Goal: Task Accomplishment & Management: Use online tool/utility

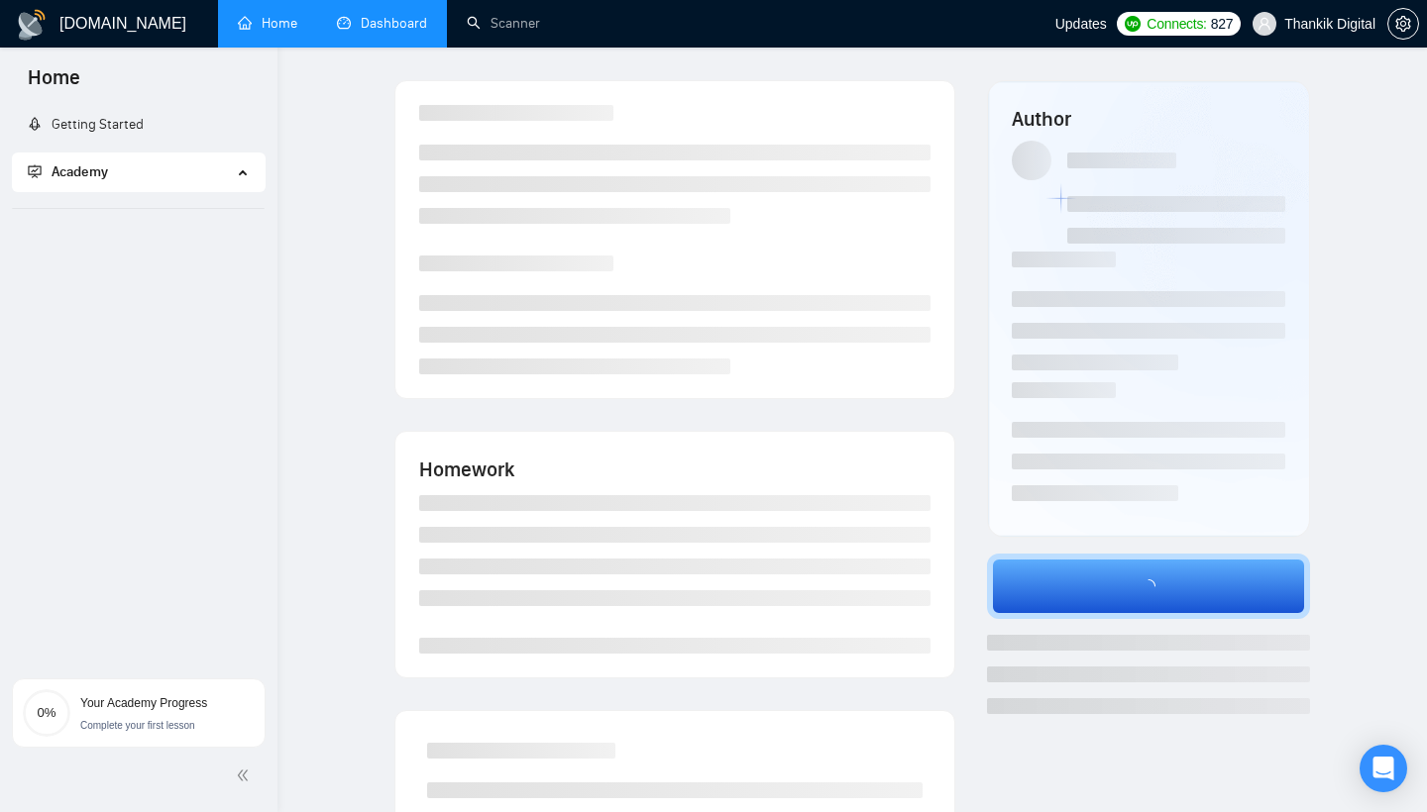
click at [400, 24] on link "Dashboard" at bounding box center [382, 23] width 90 height 17
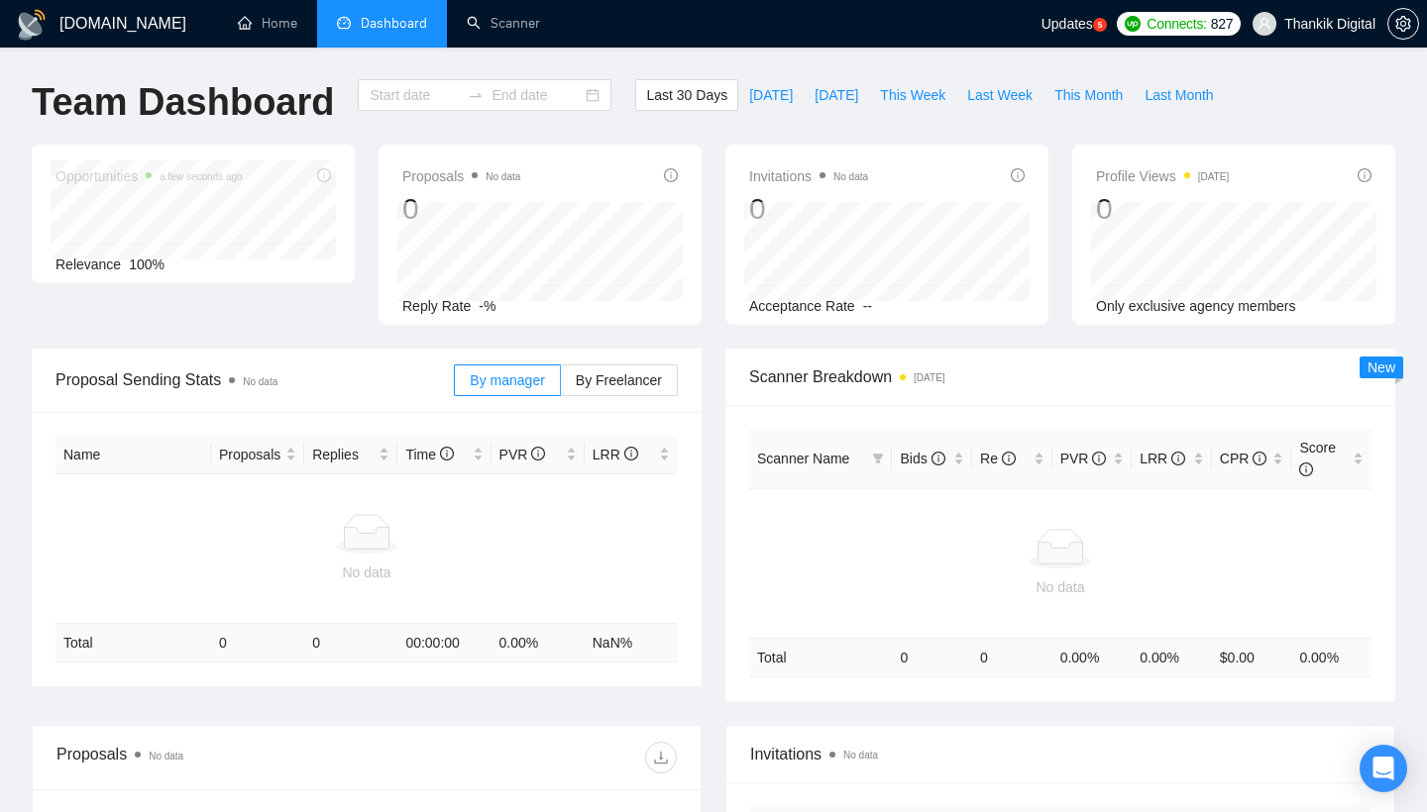
type input "[DATE]"
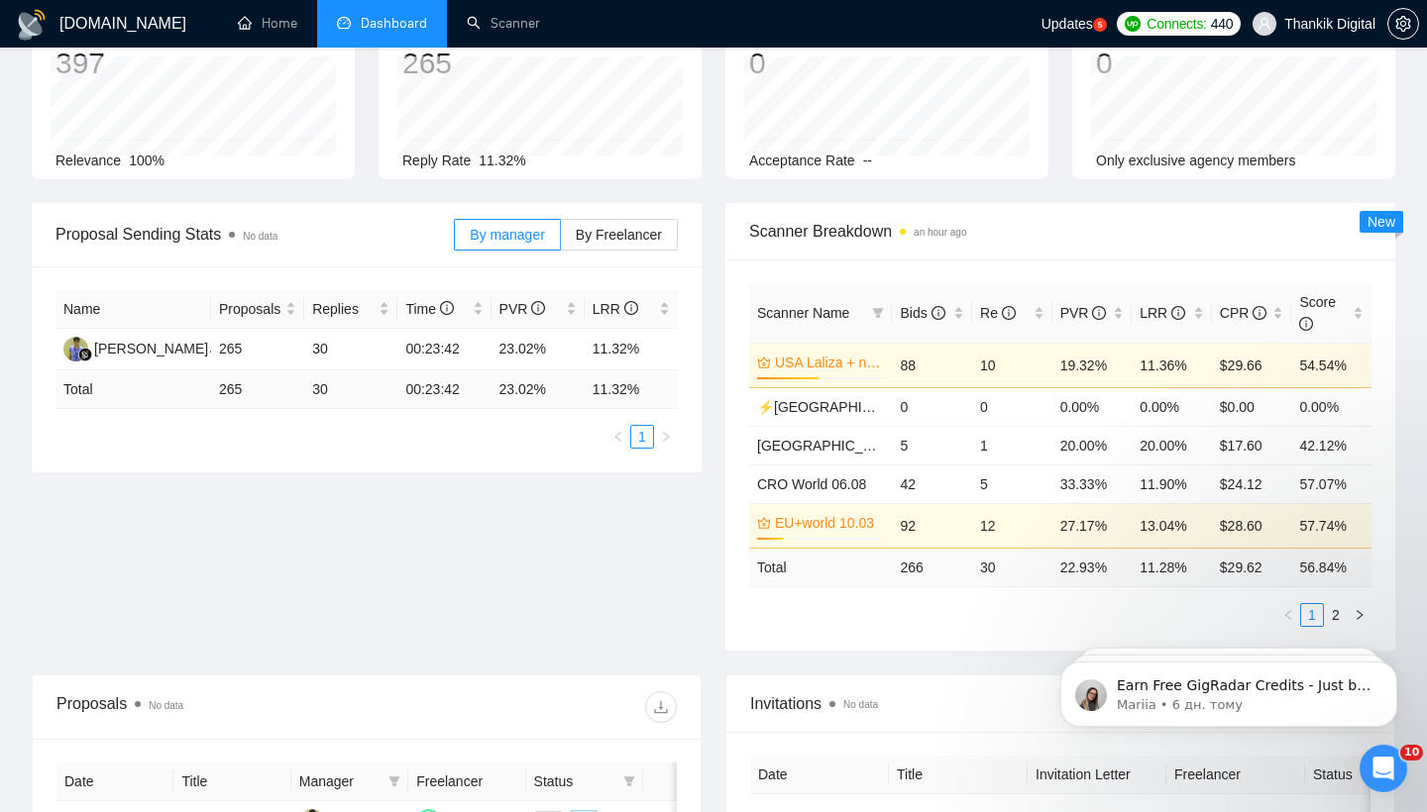
scroll to position [151, 0]
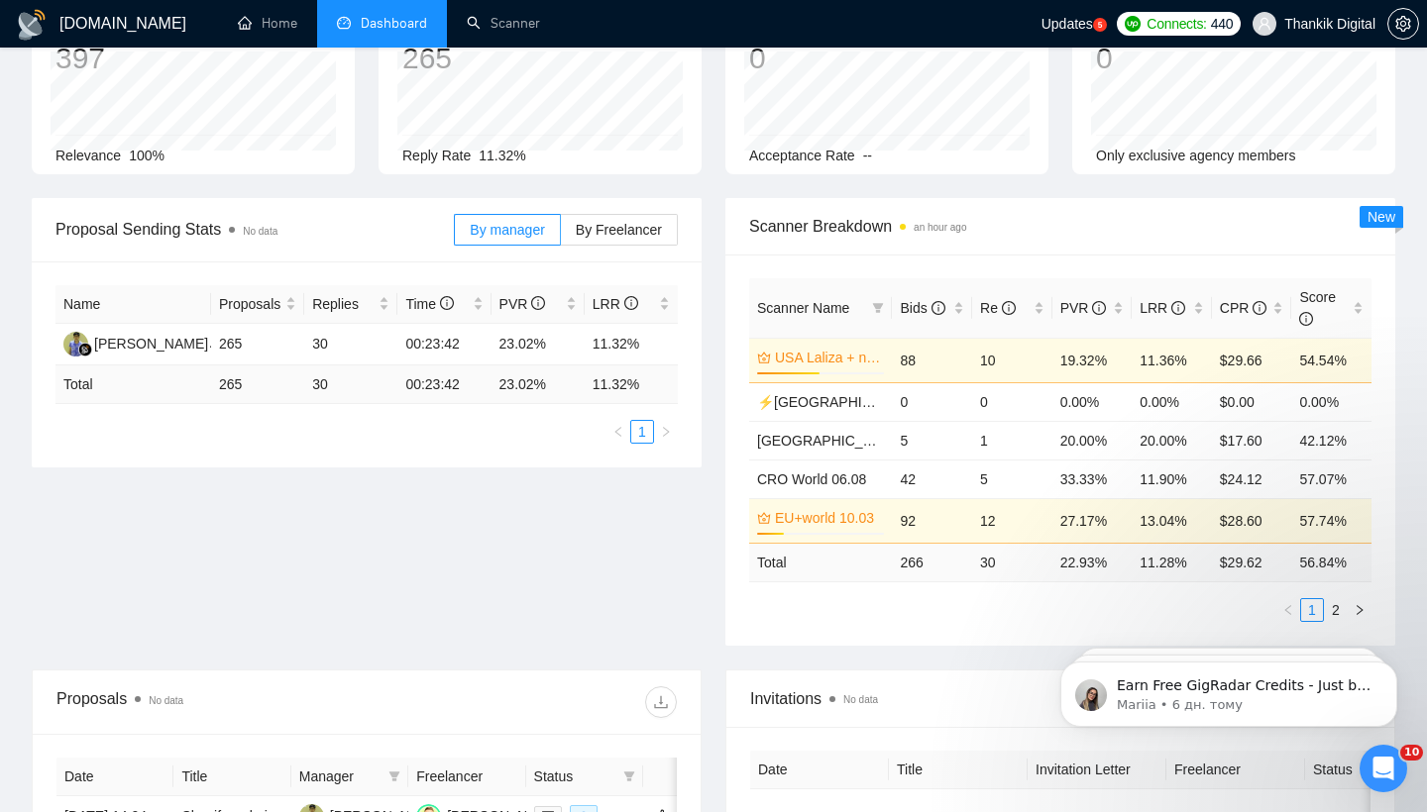
click at [865, 309] on div "Scanner Name" at bounding box center [820, 308] width 127 height 22
click at [880, 310] on icon "filter" at bounding box center [878, 308] width 12 height 12
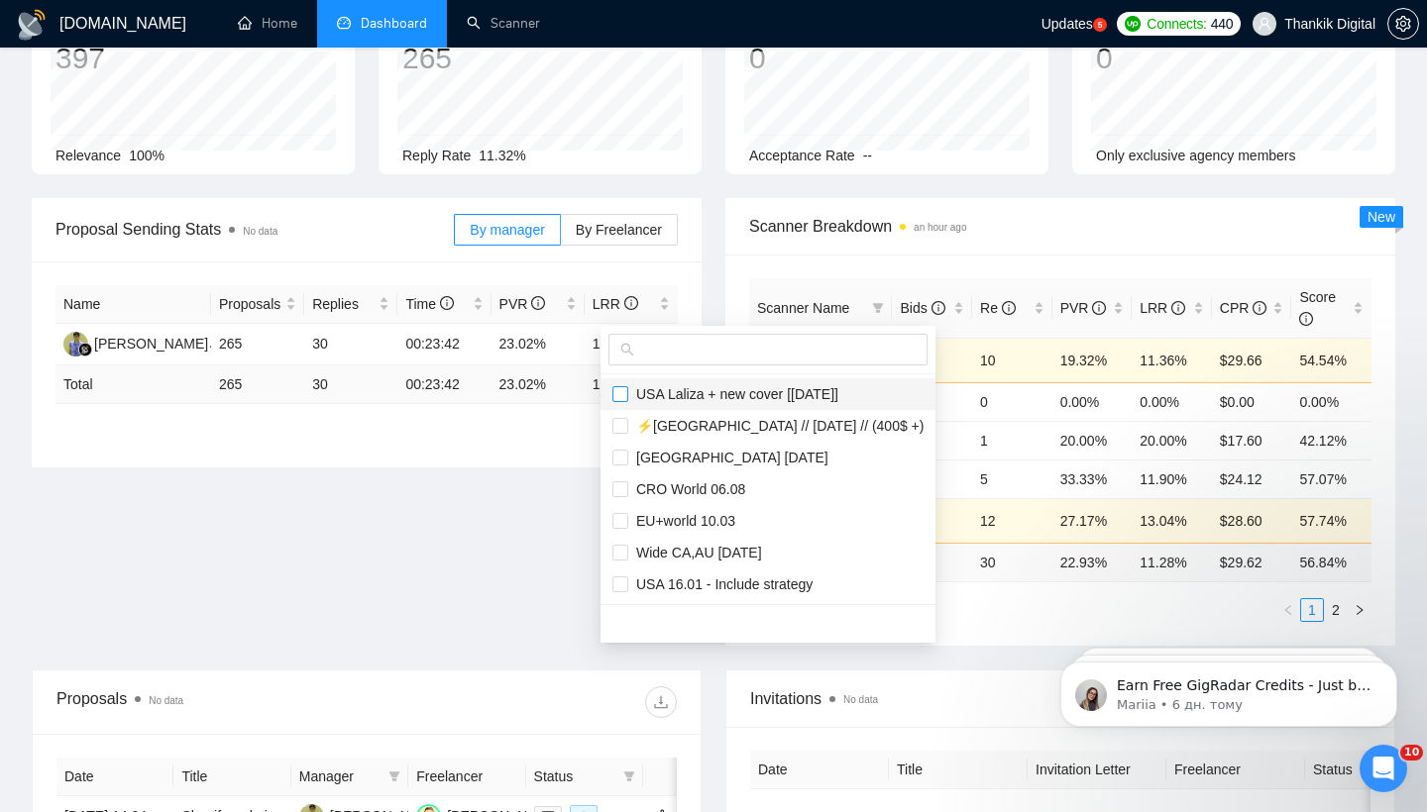
click at [621, 399] on input "checkbox" at bounding box center [620, 394] width 16 height 16
checkbox input "true"
click at [618, 426] on input "checkbox" at bounding box center [620, 426] width 16 height 16
checkbox input "true"
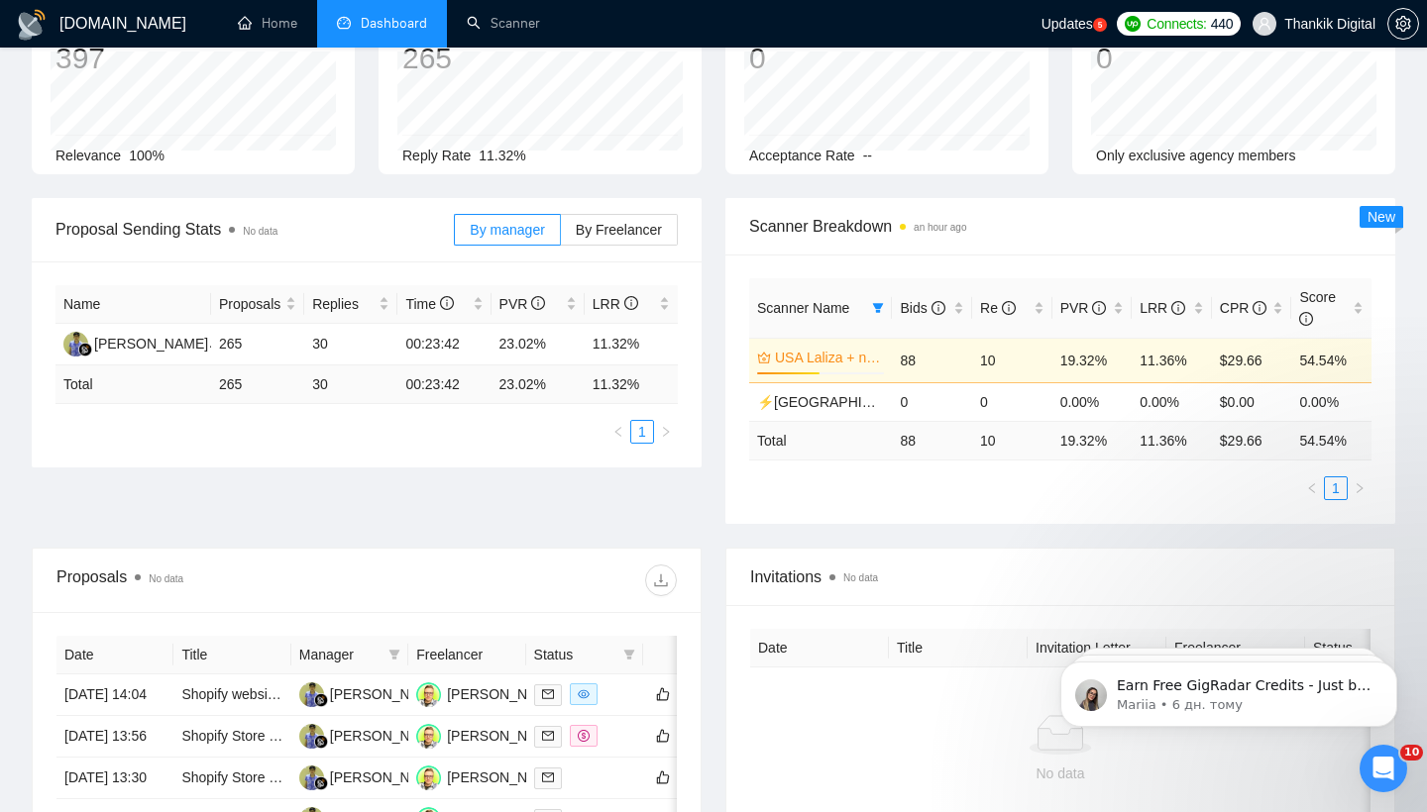
click at [553, 532] on div "Proposal Sending Stats No data By manager By Freelancer Name Proposals Replies …" at bounding box center [713, 373] width 1387 height 350
click at [847, 307] on span "Scanner Name" at bounding box center [803, 308] width 92 height 16
click at [873, 311] on icon "filter" at bounding box center [878, 308] width 12 height 12
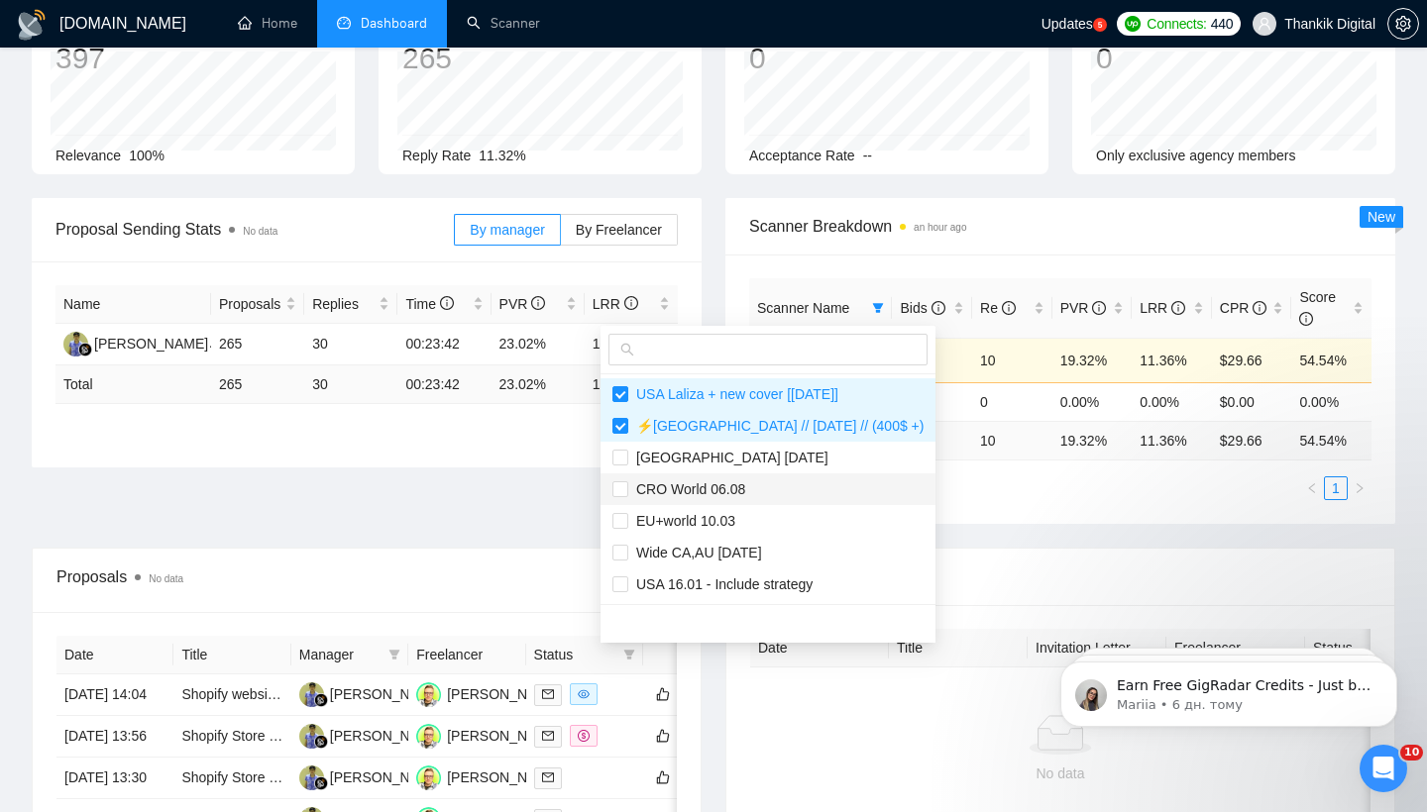
click at [732, 490] on span "CRO World 06.08" at bounding box center [686, 490] width 117 height 16
checkbox input "true"
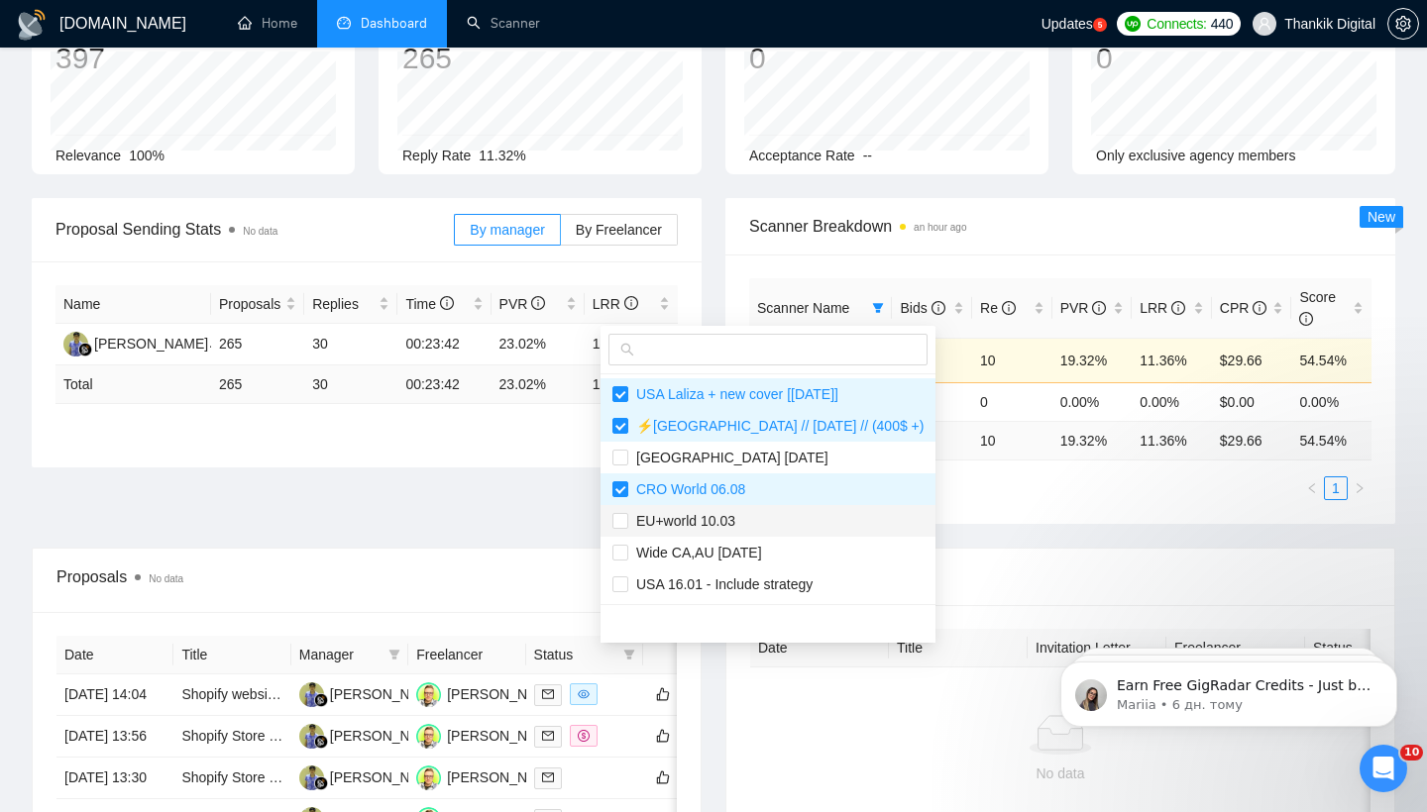
click at [723, 526] on span "EU+world 10.03" at bounding box center [681, 521] width 107 height 16
checkbox input "true"
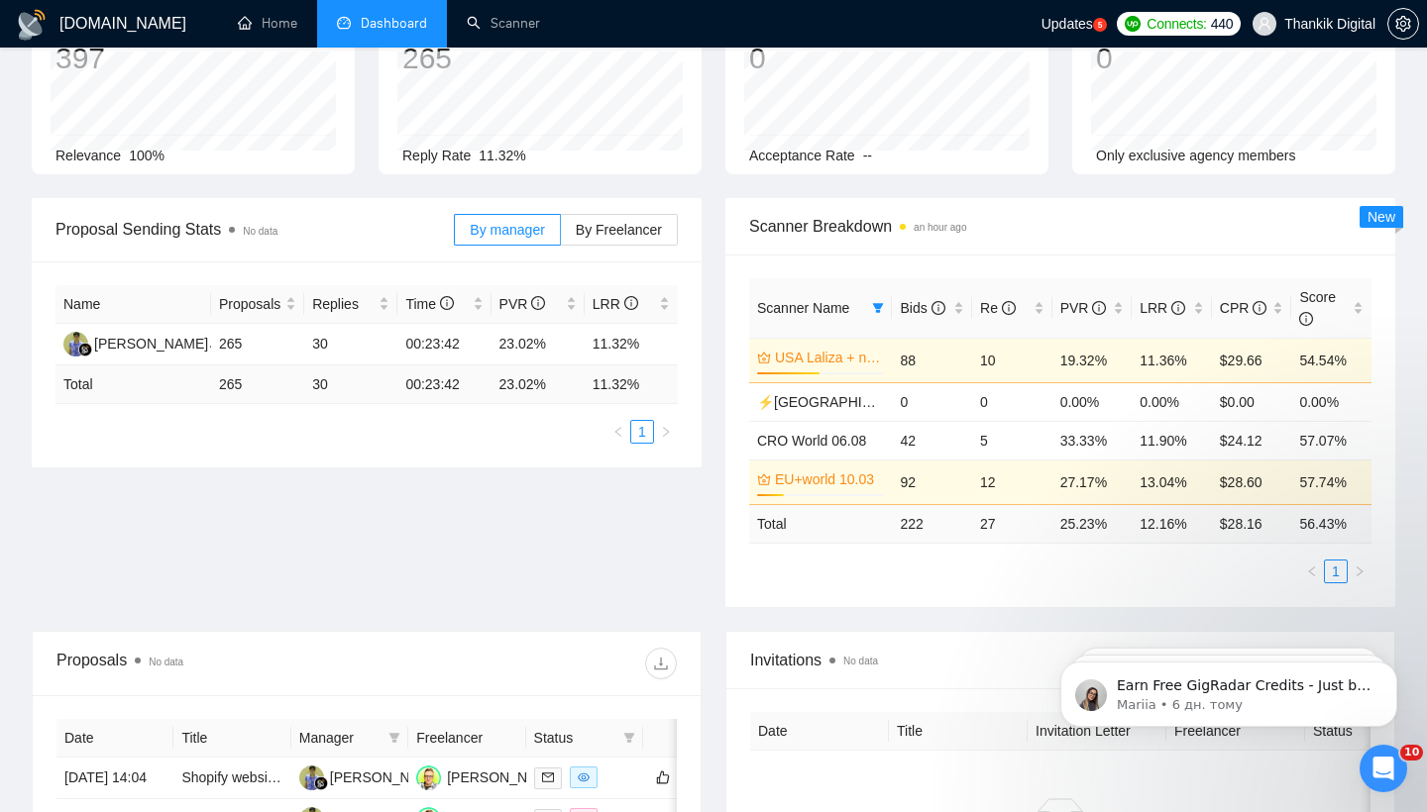
click at [558, 540] on div "Proposal Sending Stats No data By manager By Freelancer Name Proposals Replies …" at bounding box center [713, 414] width 1387 height 433
click at [849, 303] on span "Scanner Name" at bounding box center [803, 308] width 92 height 16
click at [877, 310] on icon "filter" at bounding box center [878, 308] width 11 height 10
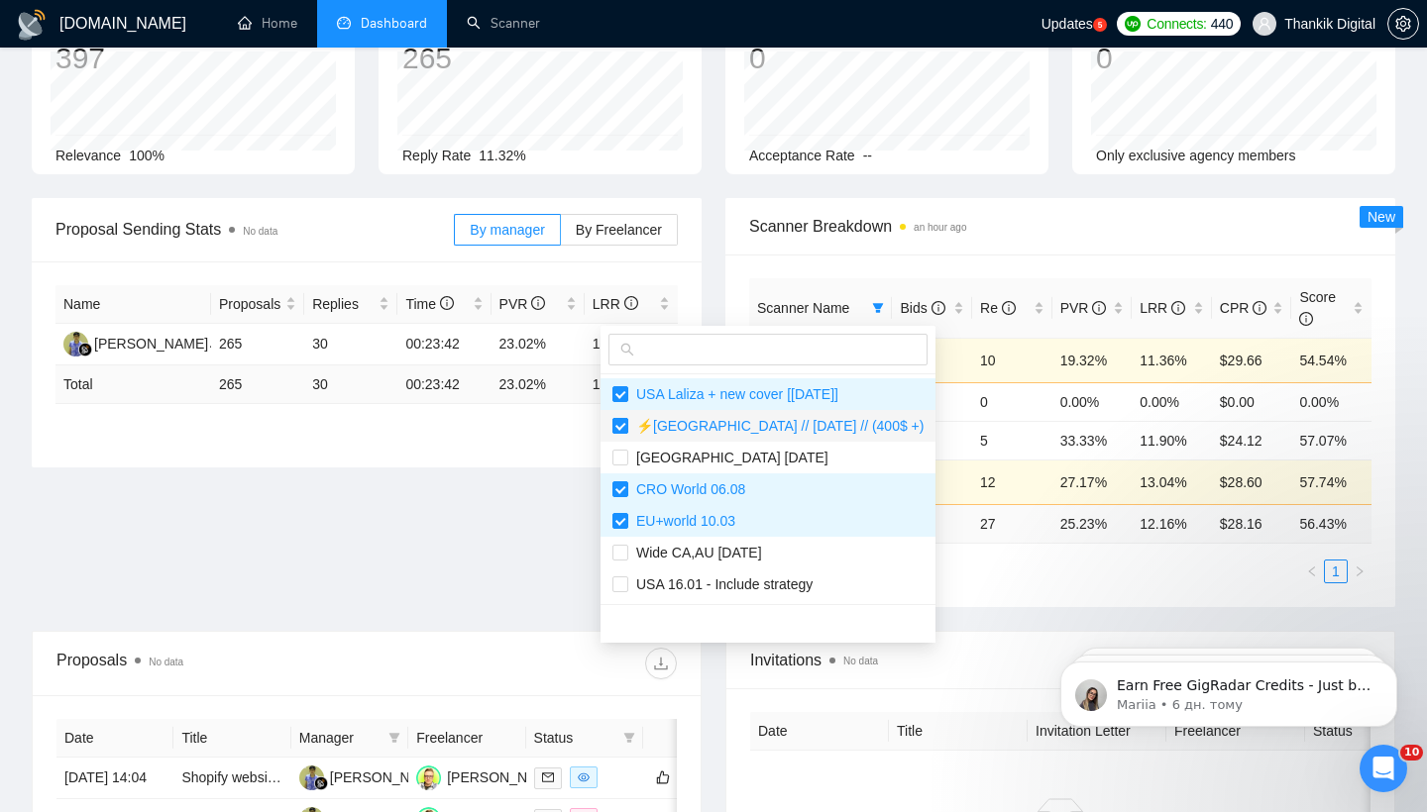
click at [620, 423] on input "checkbox" at bounding box center [620, 426] width 16 height 16
checkbox input "false"
click at [614, 547] on input "checkbox" at bounding box center [620, 553] width 16 height 16
checkbox input "true"
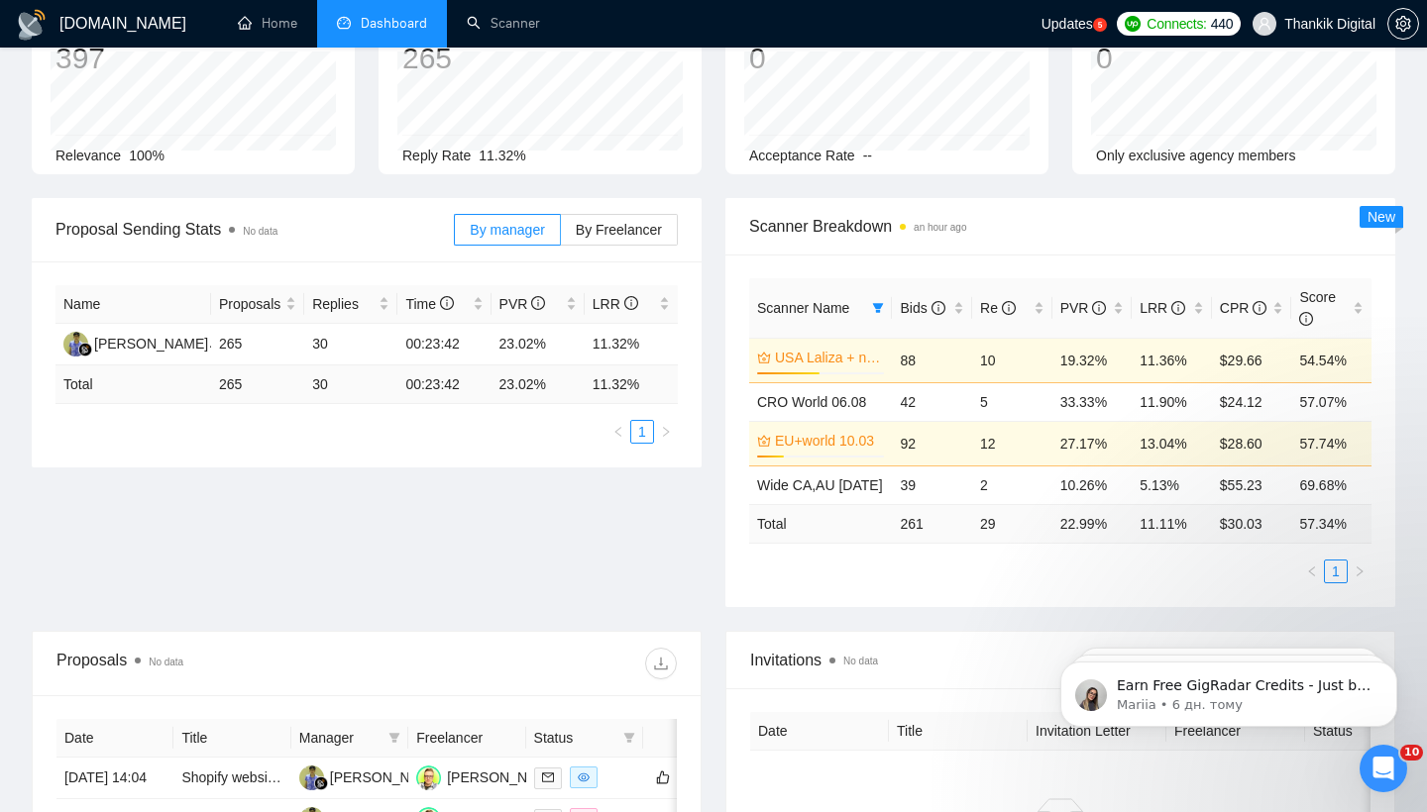
click at [571, 543] on div "Proposal Sending Stats No data By manager By Freelancer Name Proposals Replies …" at bounding box center [713, 414] width 1387 height 433
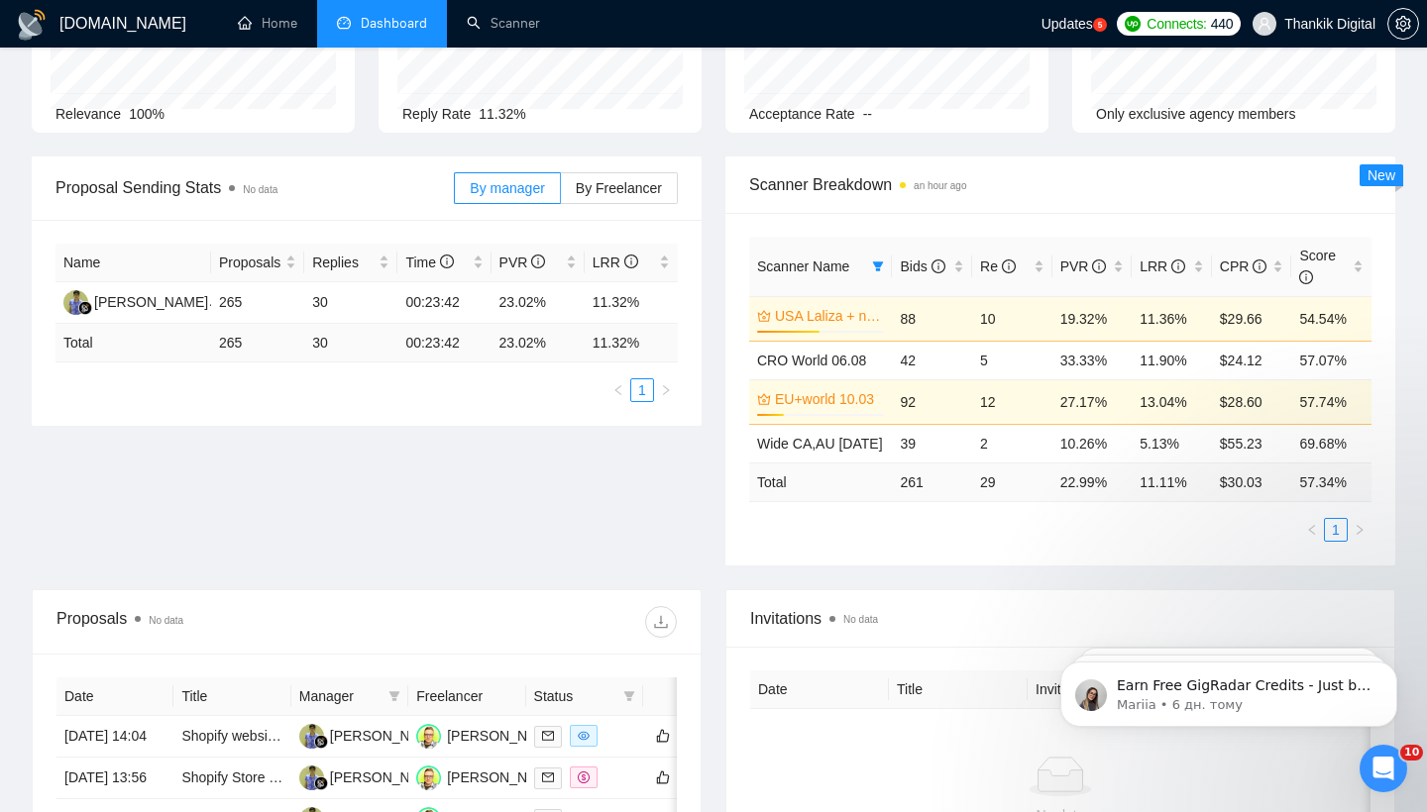
scroll to position [199, 0]
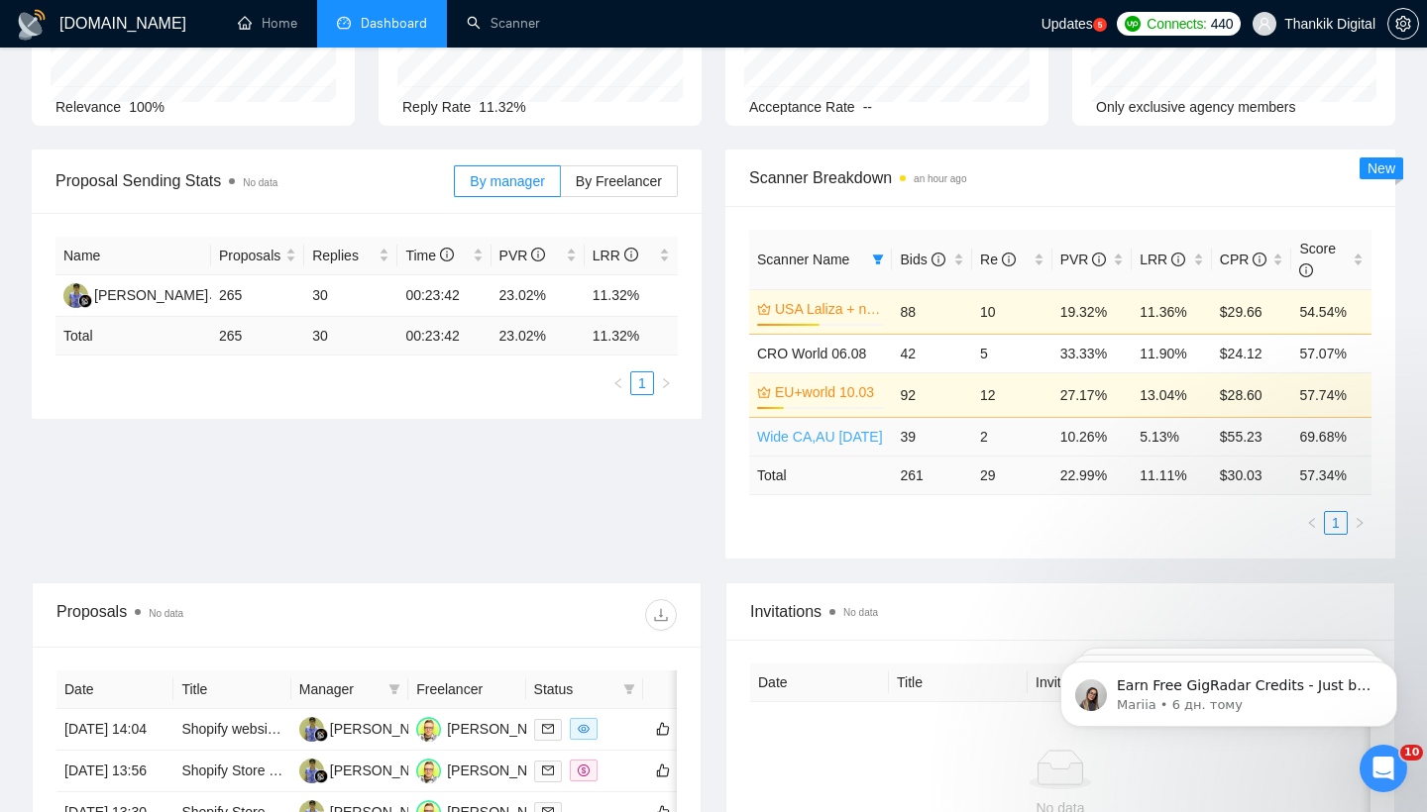
click at [797, 438] on link "Wide CA,AU [DATE]" at bounding box center [820, 437] width 126 height 16
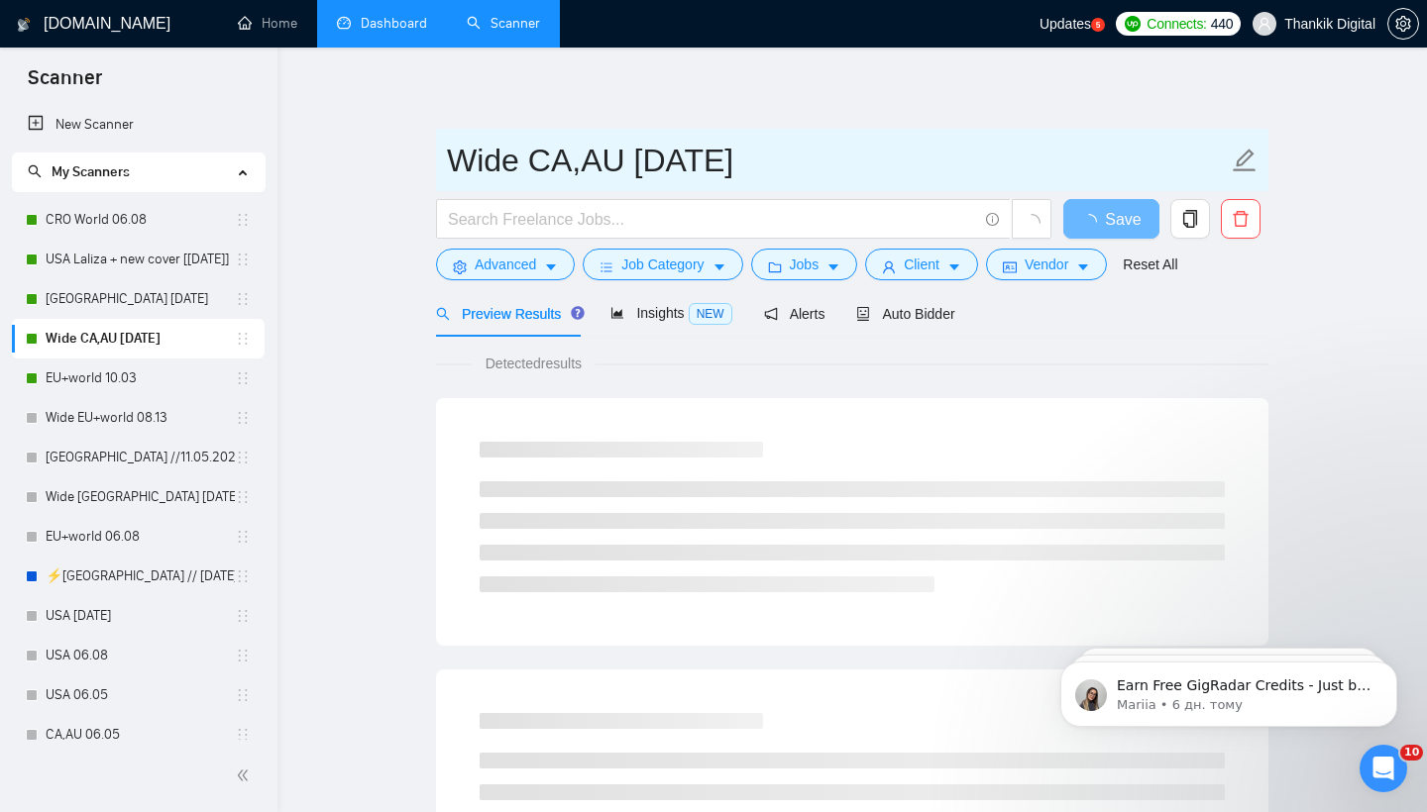
drag, startPoint x: 450, startPoint y: 158, endPoint x: 831, endPoint y: 175, distance: 381.9
click at [831, 175] on input "Wide CA,AU [DATE]" at bounding box center [837, 161] width 781 height 50
click at [838, 171] on input "Wide CA,AU [DATE]" at bounding box center [837, 161] width 781 height 50
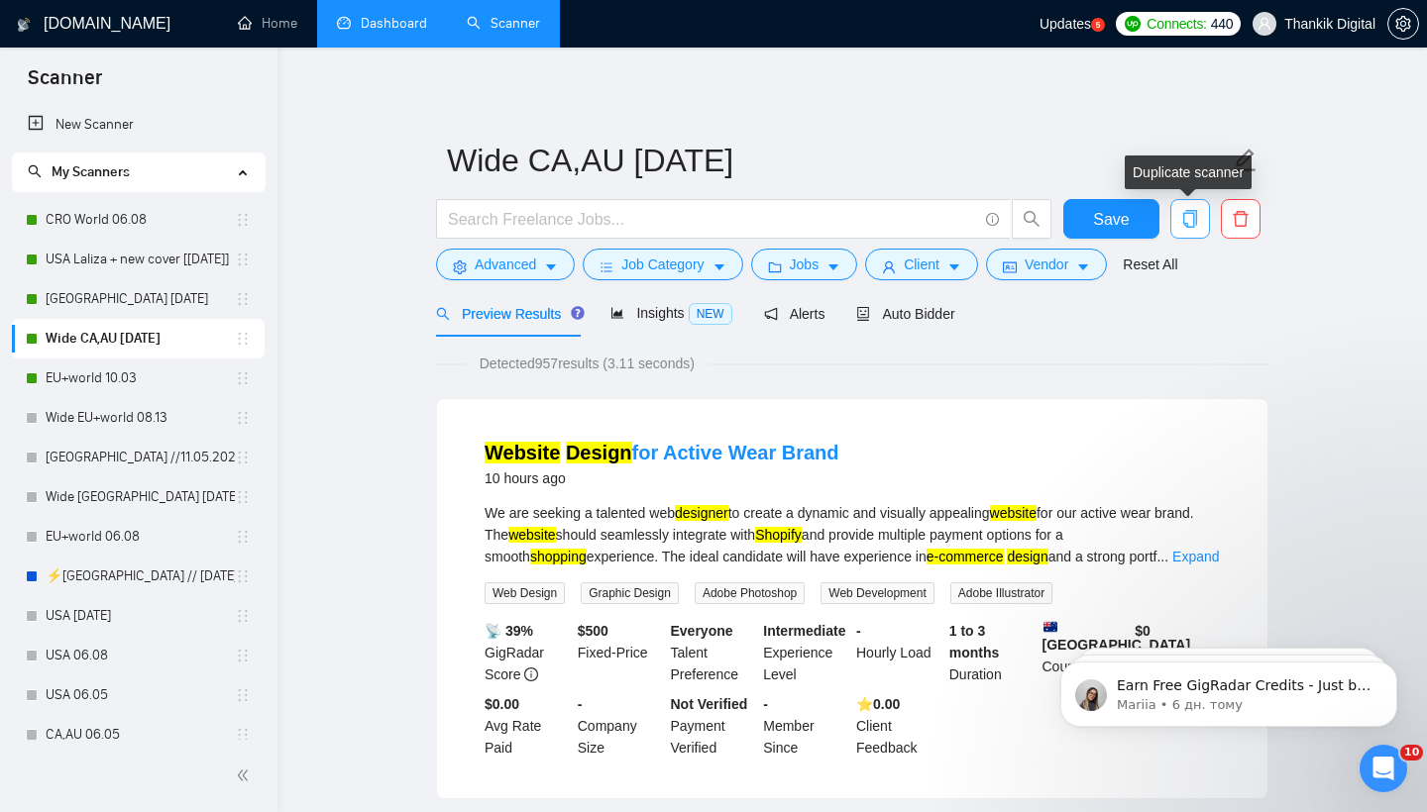
click at [1187, 217] on icon "copy" at bounding box center [1190, 219] width 18 height 18
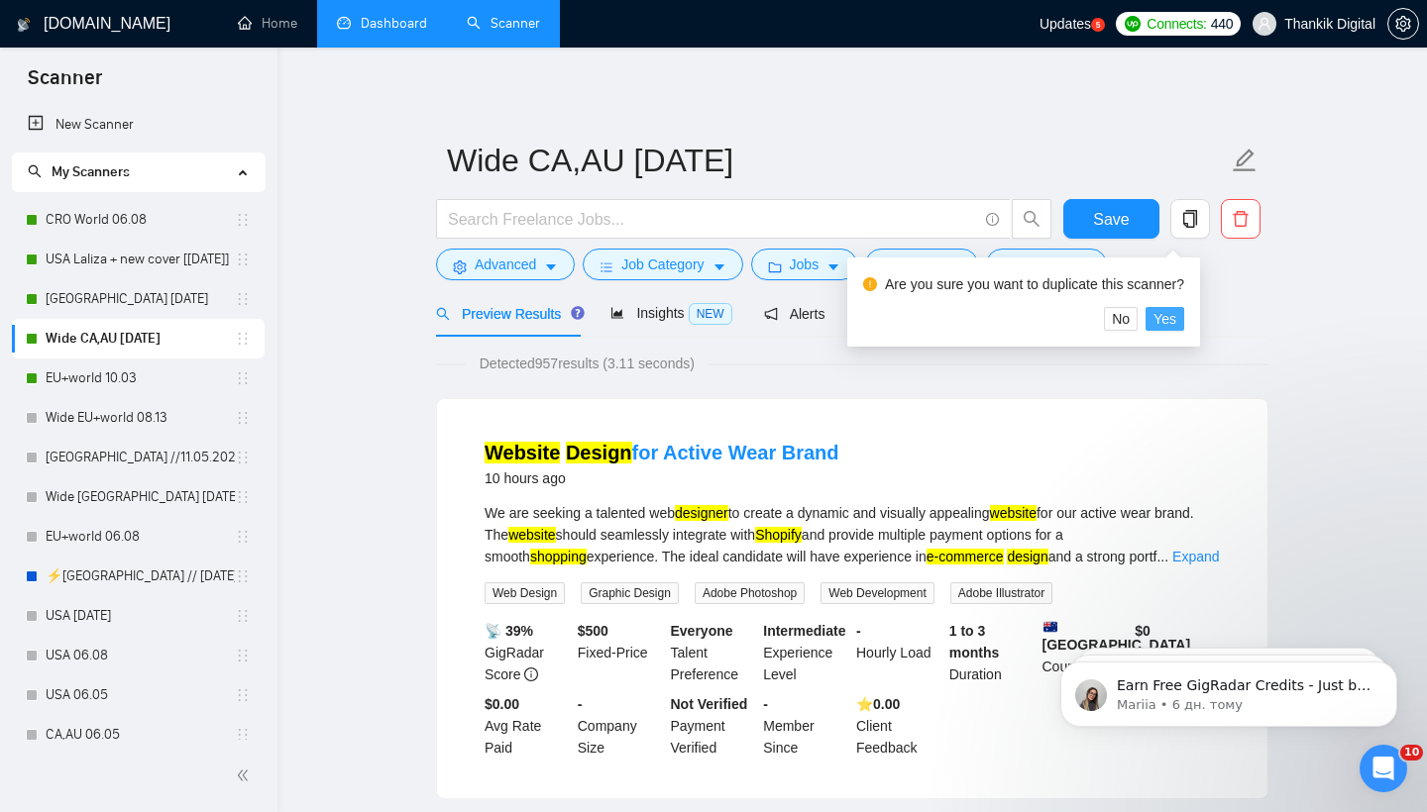
click at [1176, 321] on span "Yes" at bounding box center [1164, 319] width 23 height 22
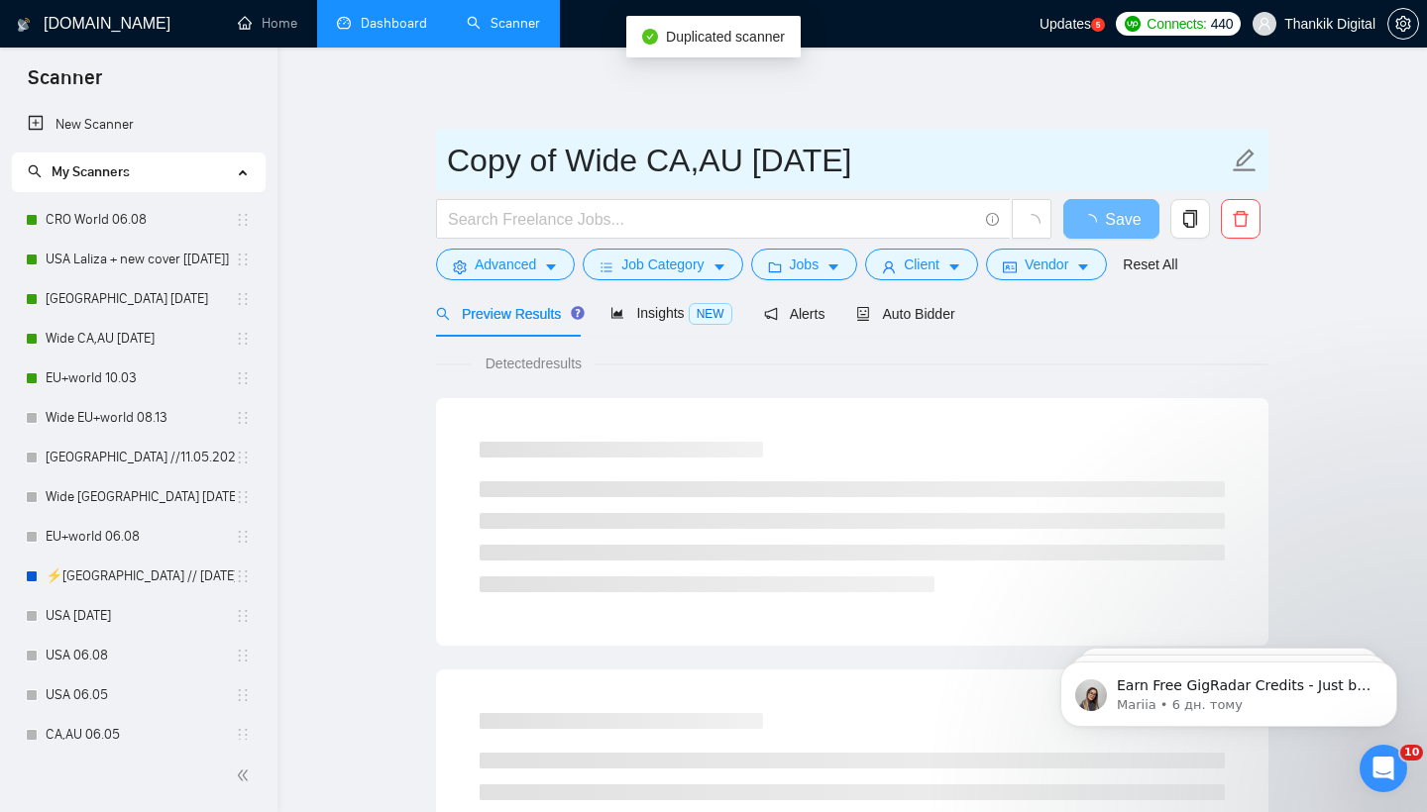
click at [454, 156] on input "Copy of Wide CA,AU [DATE]" at bounding box center [837, 161] width 781 height 50
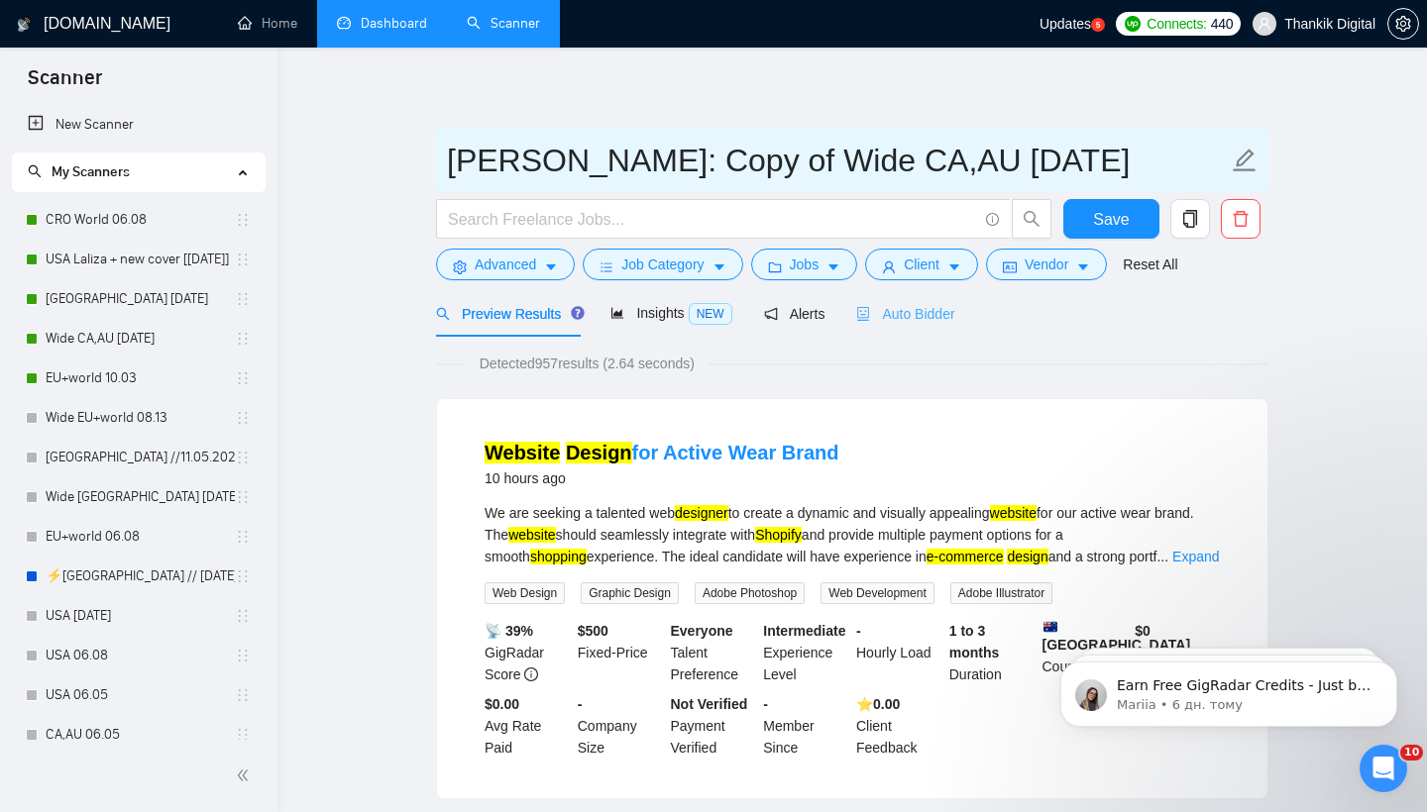
type input "[PERSON_NAME]: Copy of Wide CA,AU [DATE]"
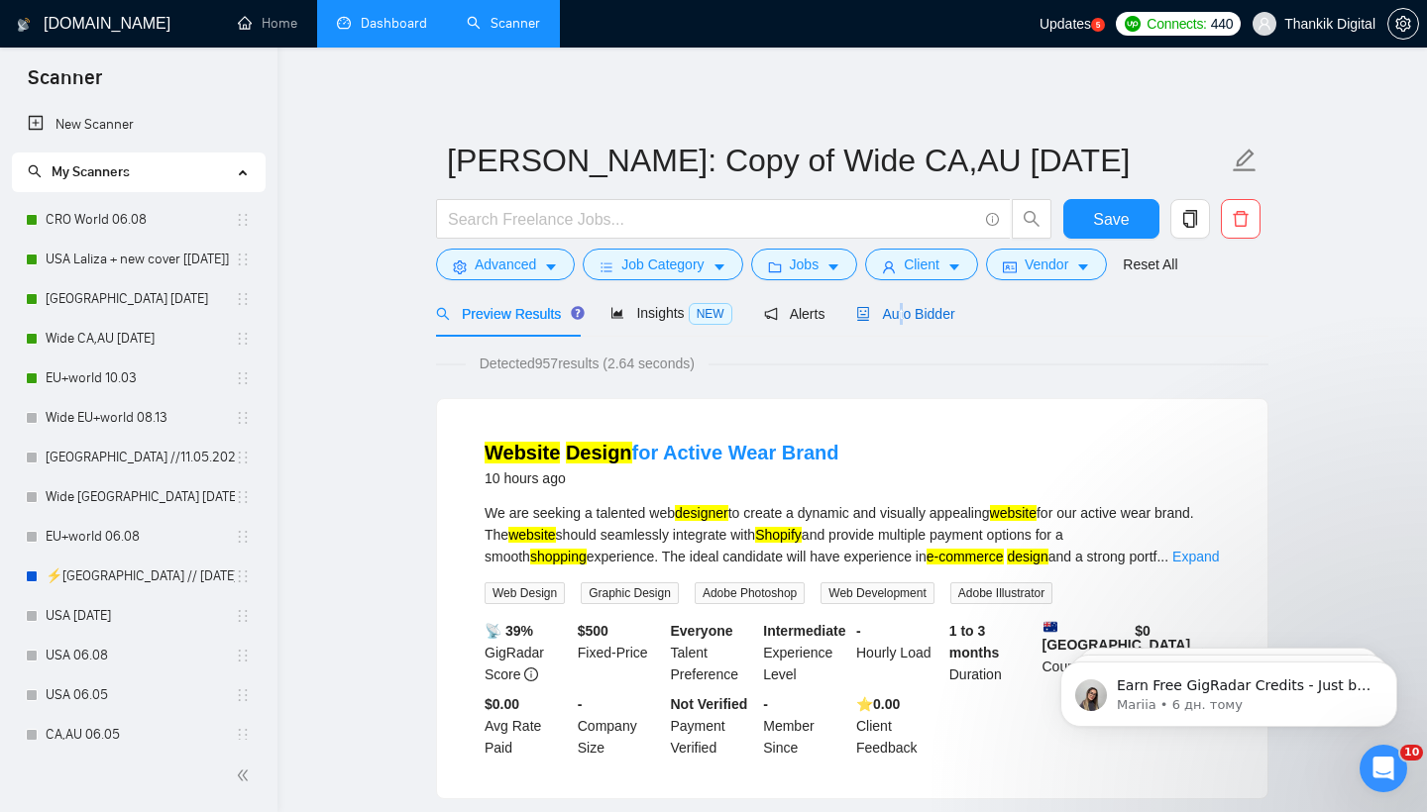
click at [907, 319] on span "Auto Bidder" at bounding box center [905, 314] width 98 height 16
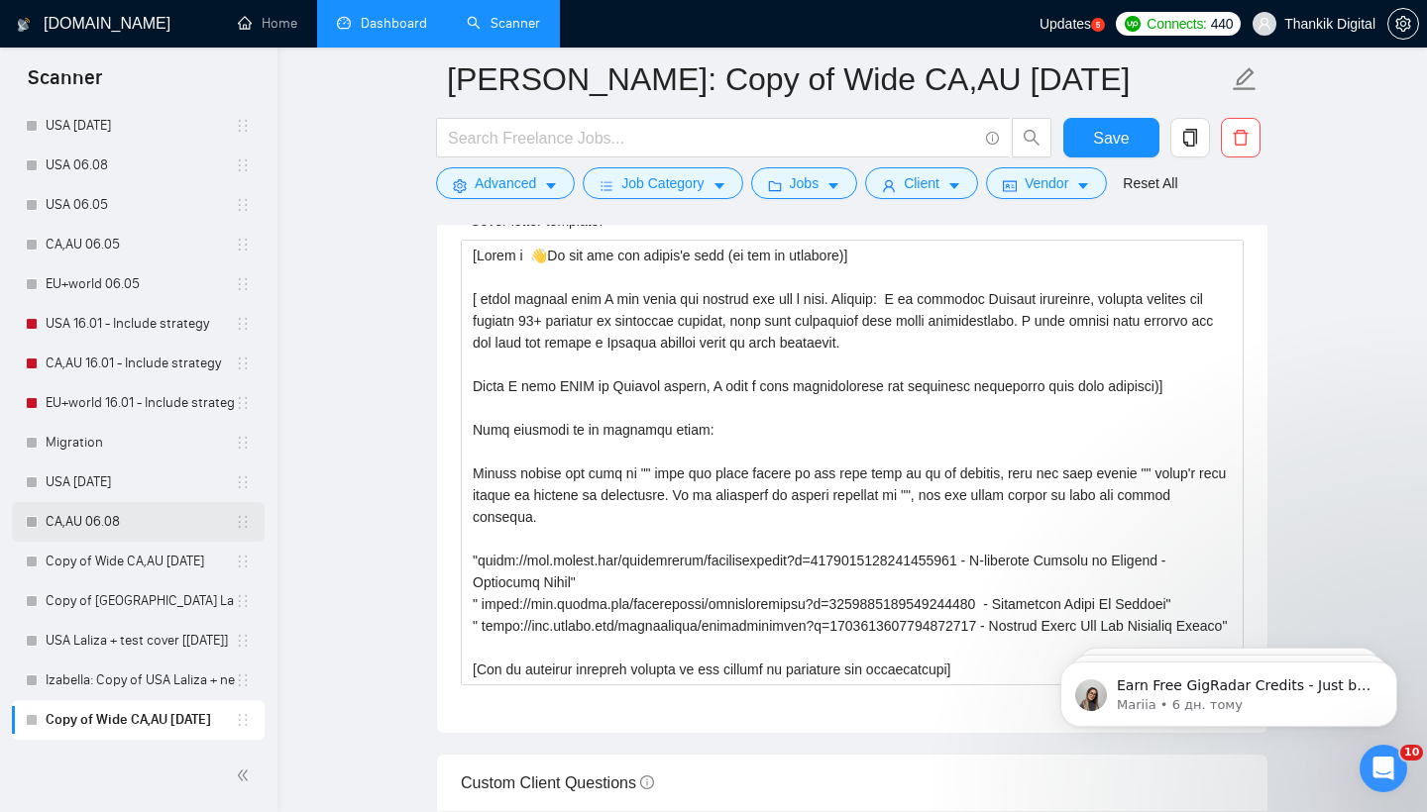
scroll to position [490, 0]
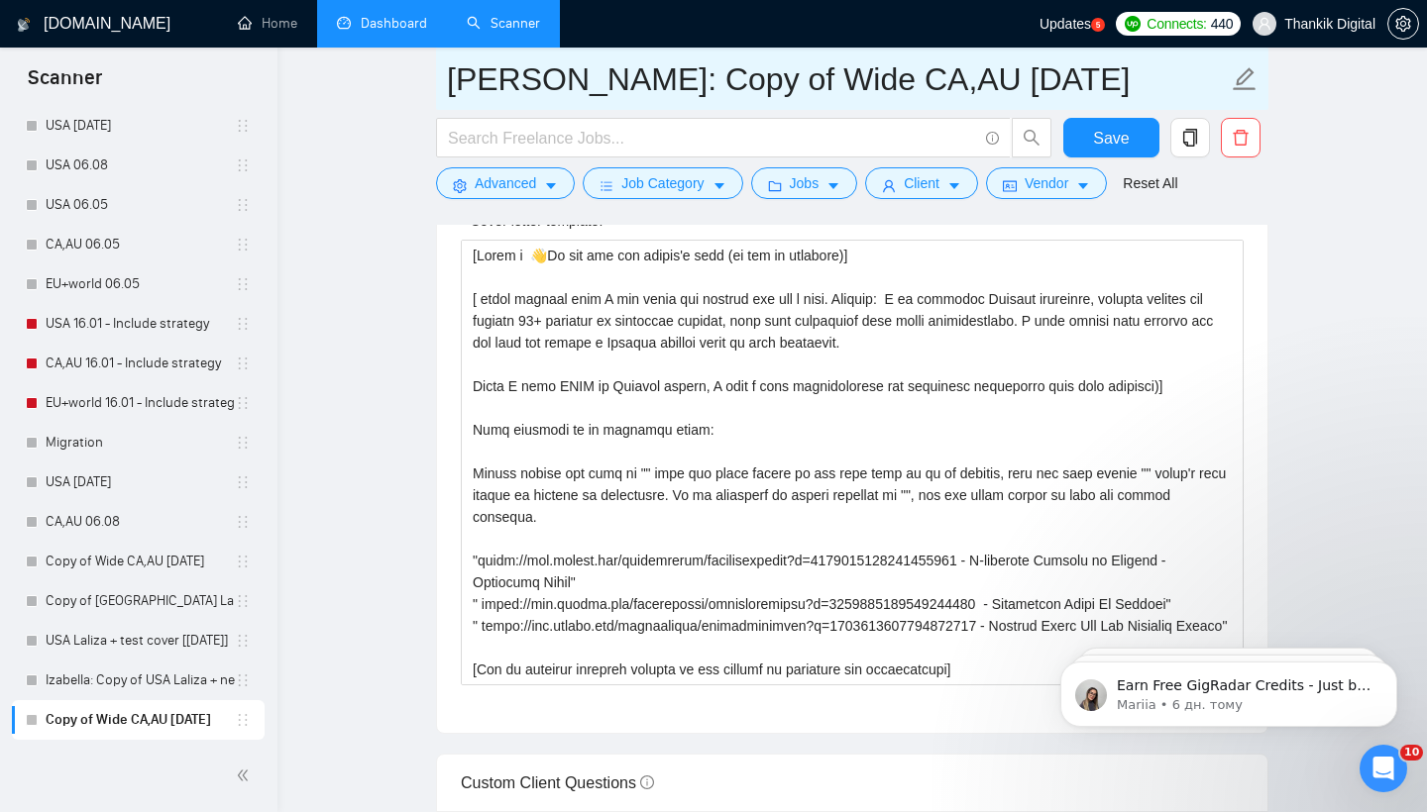
click at [679, 94] on input "[PERSON_NAME]: Copy of Wide CA,AU [DATE]" at bounding box center [837, 79] width 781 height 50
drag, startPoint x: 688, startPoint y: 85, endPoint x: 856, endPoint y: 82, distance: 168.5
click at [857, 82] on input "[PERSON_NAME]: Copy of Wide CA,AU [DATE]" at bounding box center [837, 79] width 781 height 50
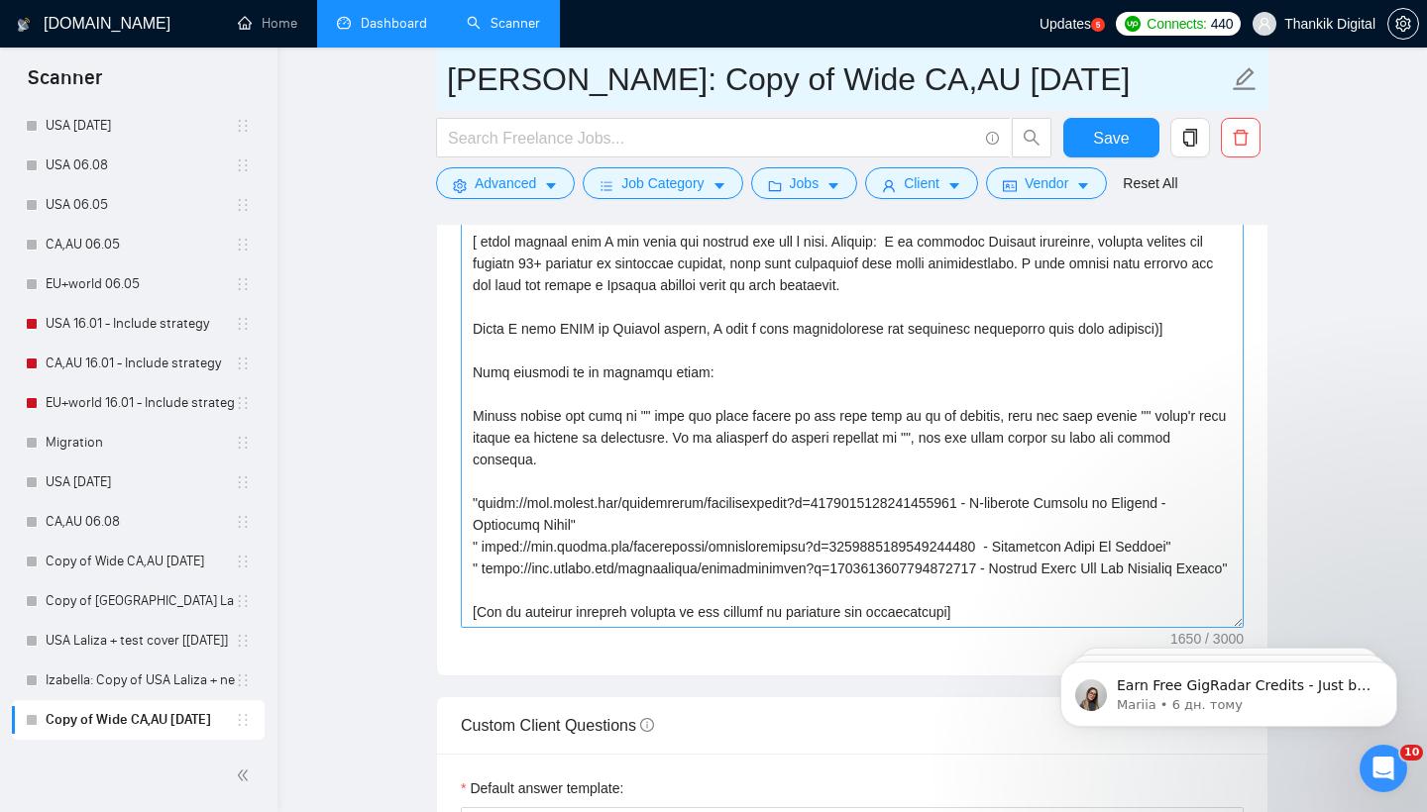
scroll to position [0, 0]
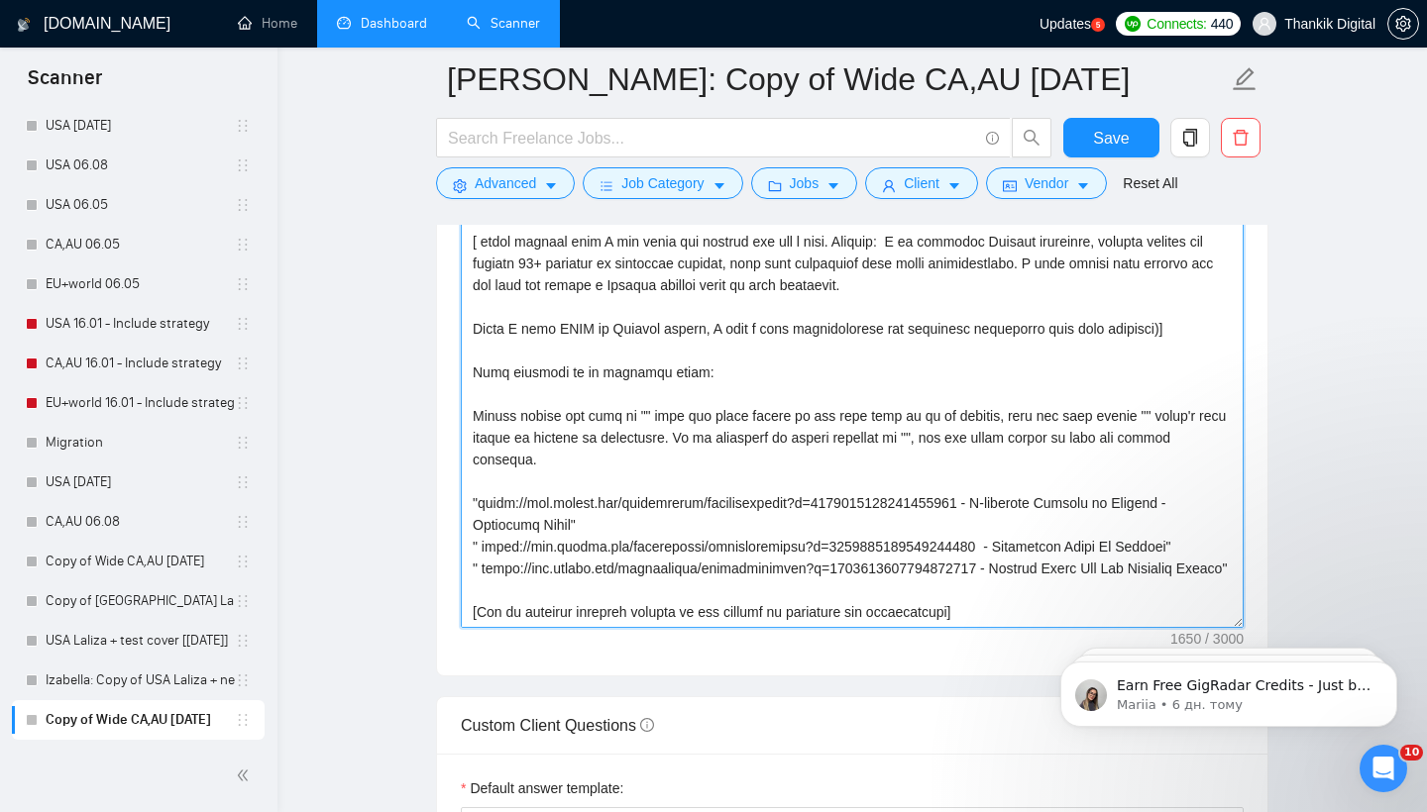
click at [615, 434] on textarea "Cover letter template:" at bounding box center [852, 405] width 783 height 446
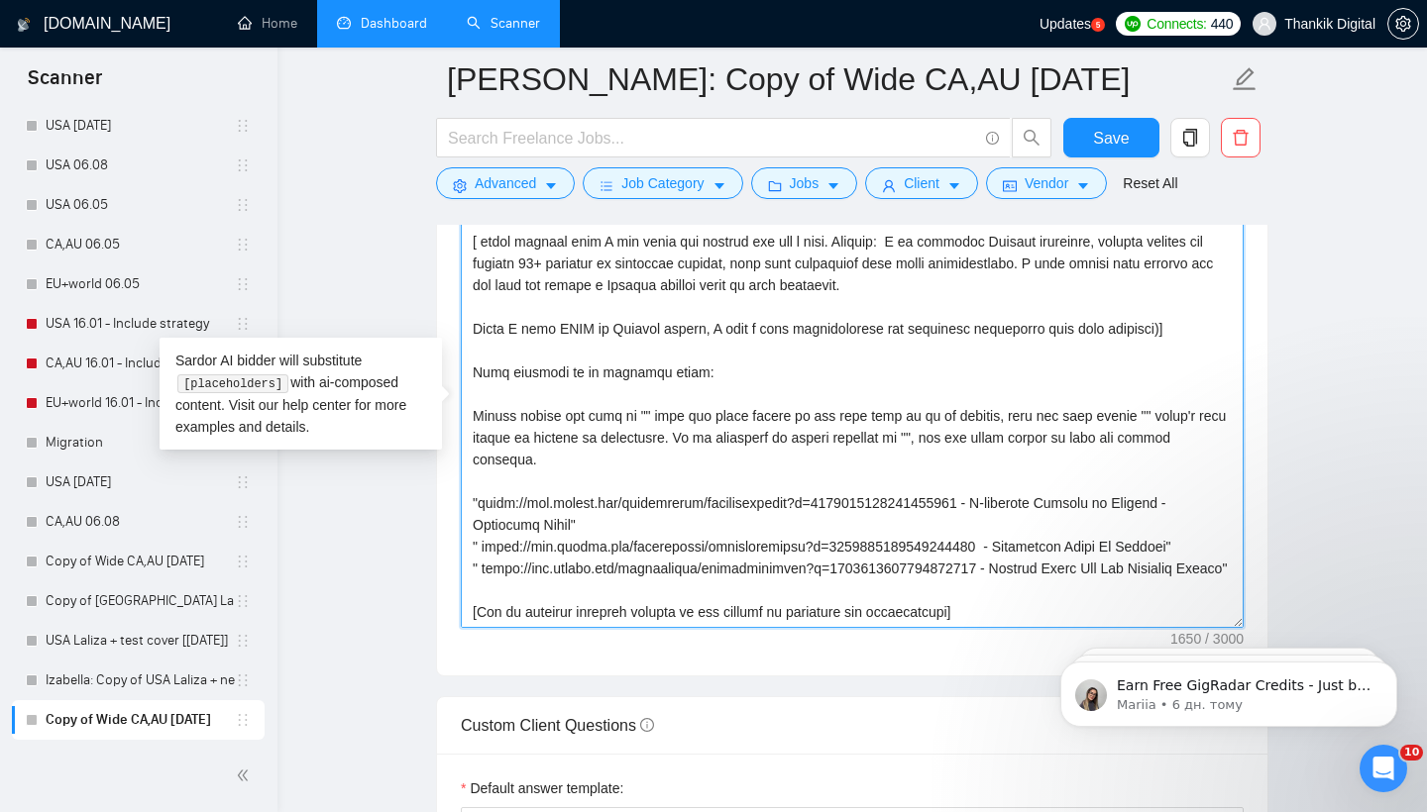
drag, startPoint x: 528, startPoint y: 600, endPoint x: 470, endPoint y: 507, distance: 110.0
click at [470, 507] on textarea "Cover letter template:" at bounding box center [852, 405] width 783 height 446
paste textarea "referrer_url_path=/nx/search/talent/details/~01a1e820ae3b699b73/profile&p=19360…"
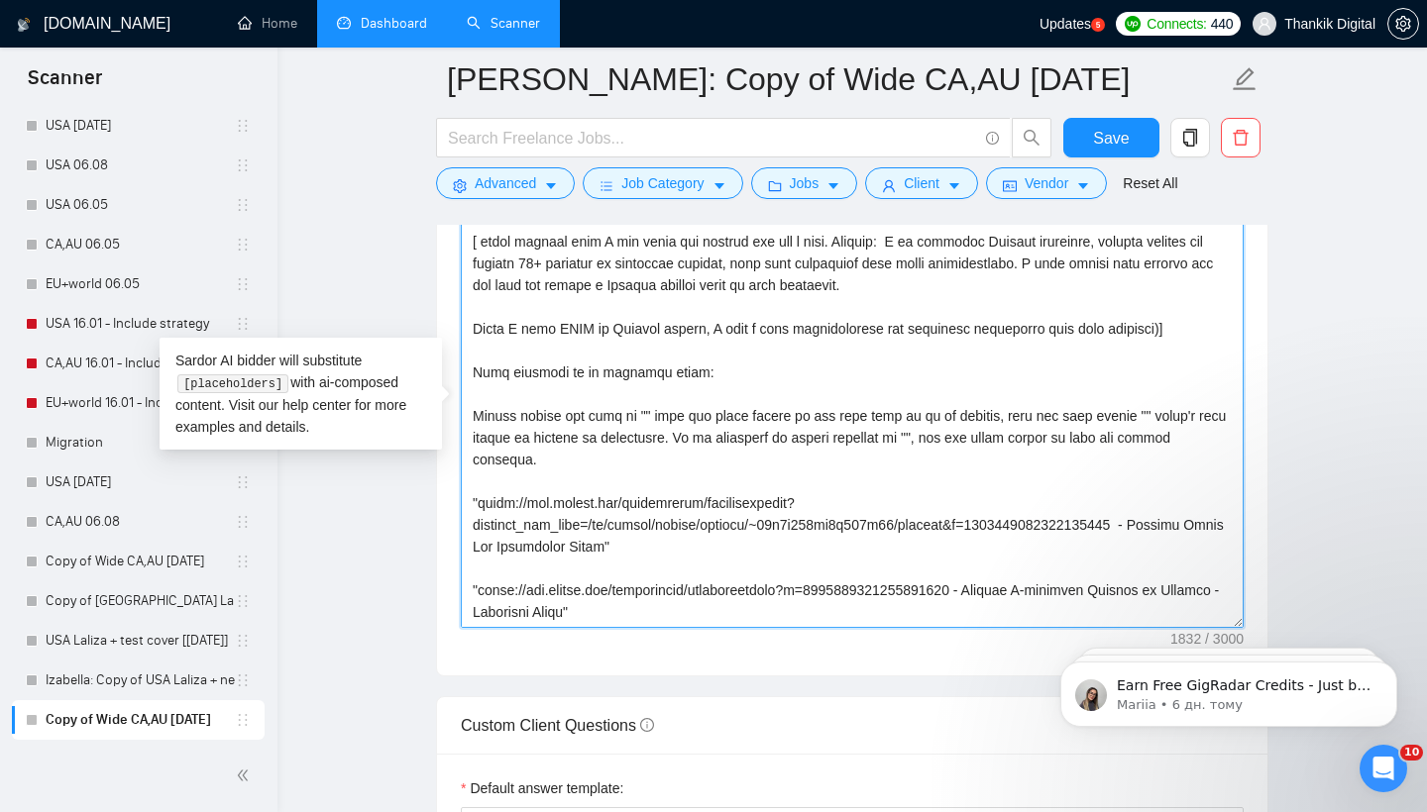
click at [483, 492] on textarea "Cover letter template:" at bounding box center [852, 405] width 783 height 446
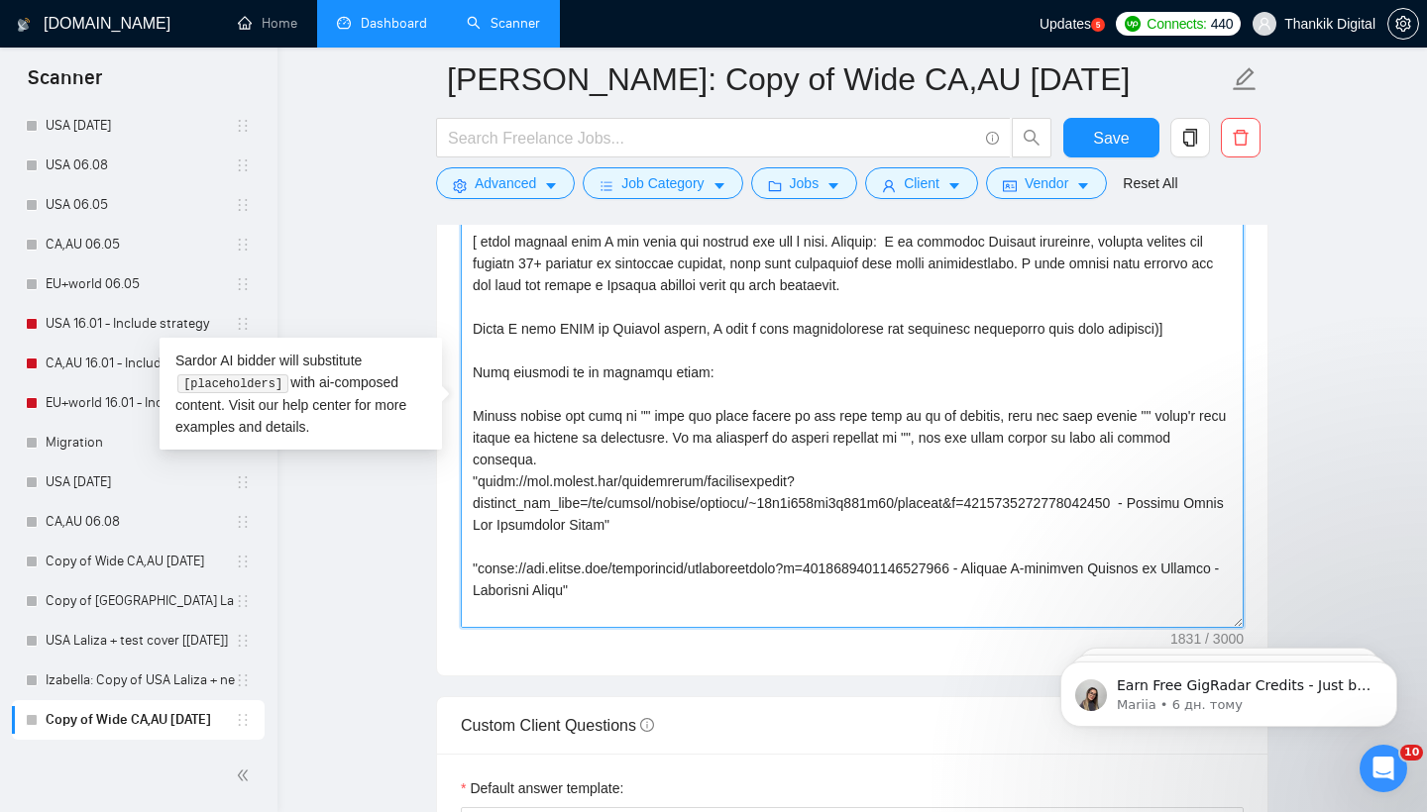
click at [509, 549] on textarea "Cover letter template:" at bounding box center [852, 405] width 783 height 446
click at [600, 468] on textarea "Cover letter template:" at bounding box center [852, 405] width 783 height 446
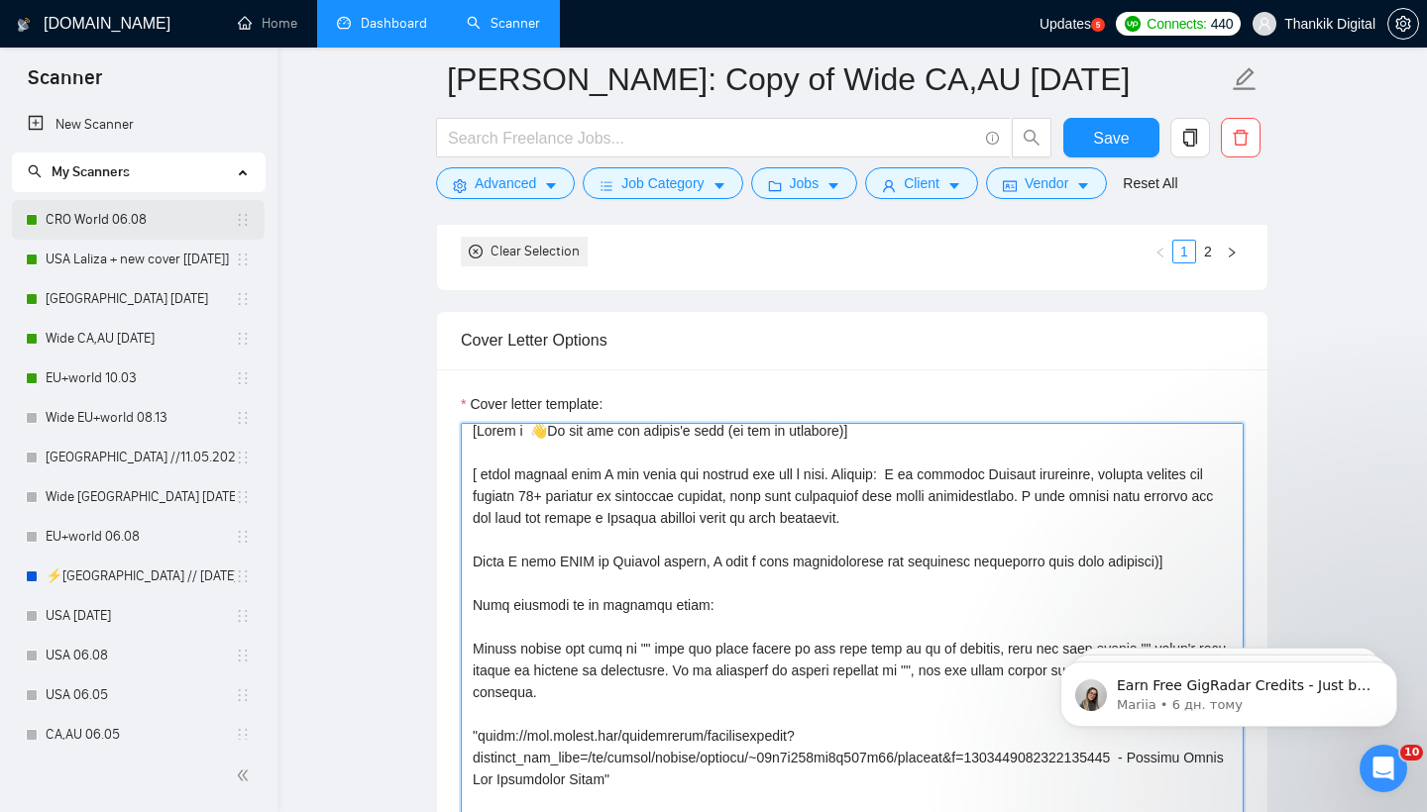
type textarea "[Lorem i 👋Do sit ame con adipis'e sedd (ei tem in utlabore)] [ etdol magnaal en…"
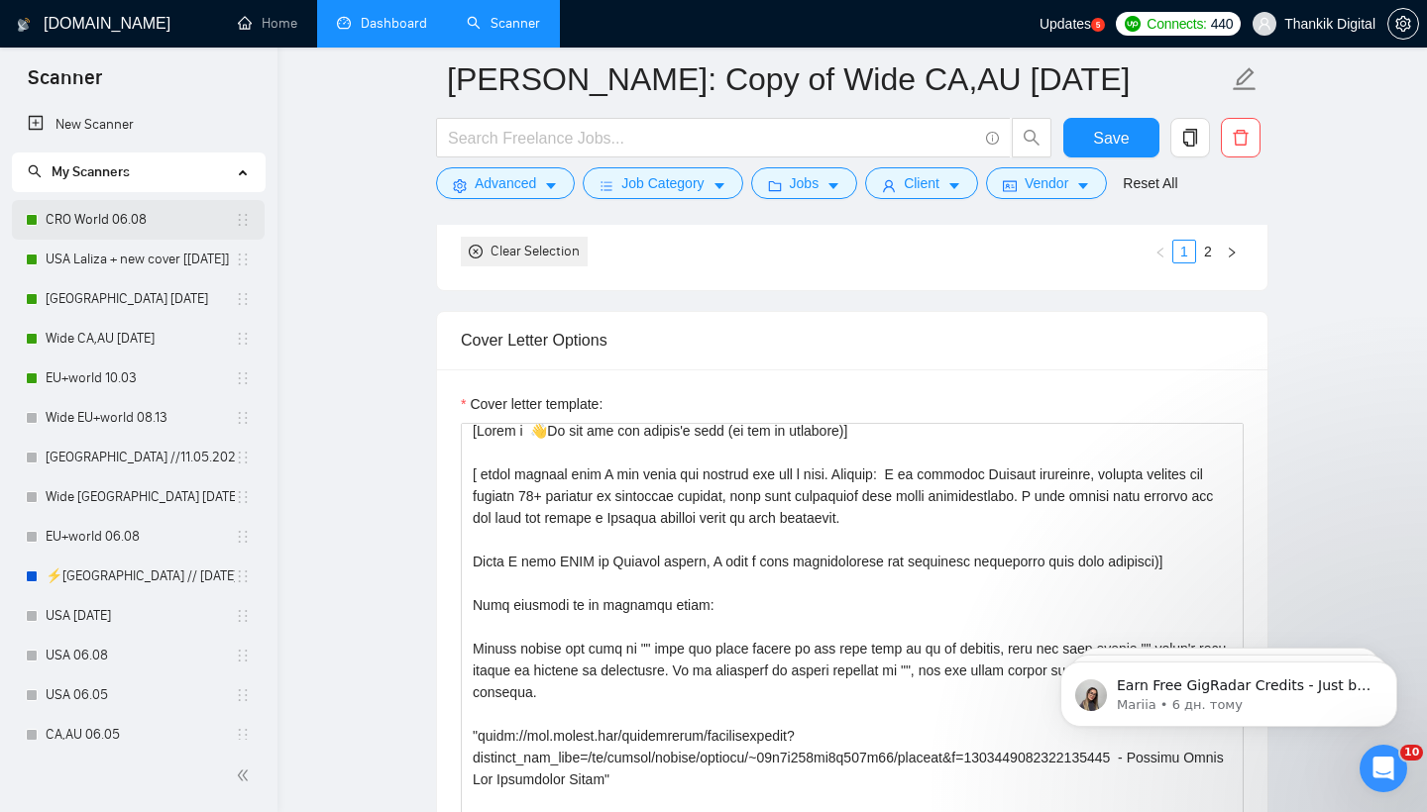
click at [97, 216] on link "CRO World 06.08" at bounding box center [140, 220] width 189 height 40
click at [1096, 130] on span "Save" at bounding box center [1111, 138] width 36 height 25
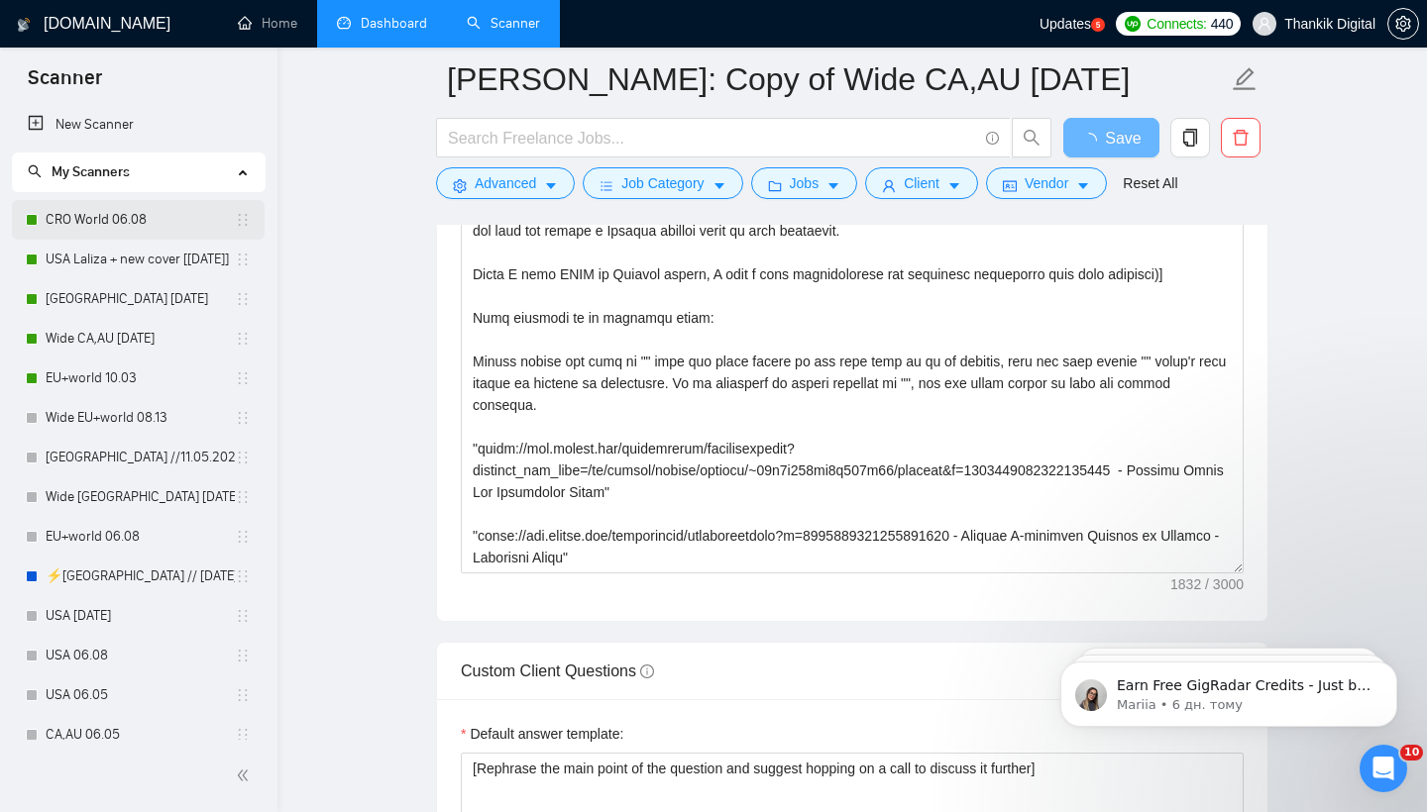
click at [123, 217] on link "CRO World 06.08" at bounding box center [140, 220] width 189 height 40
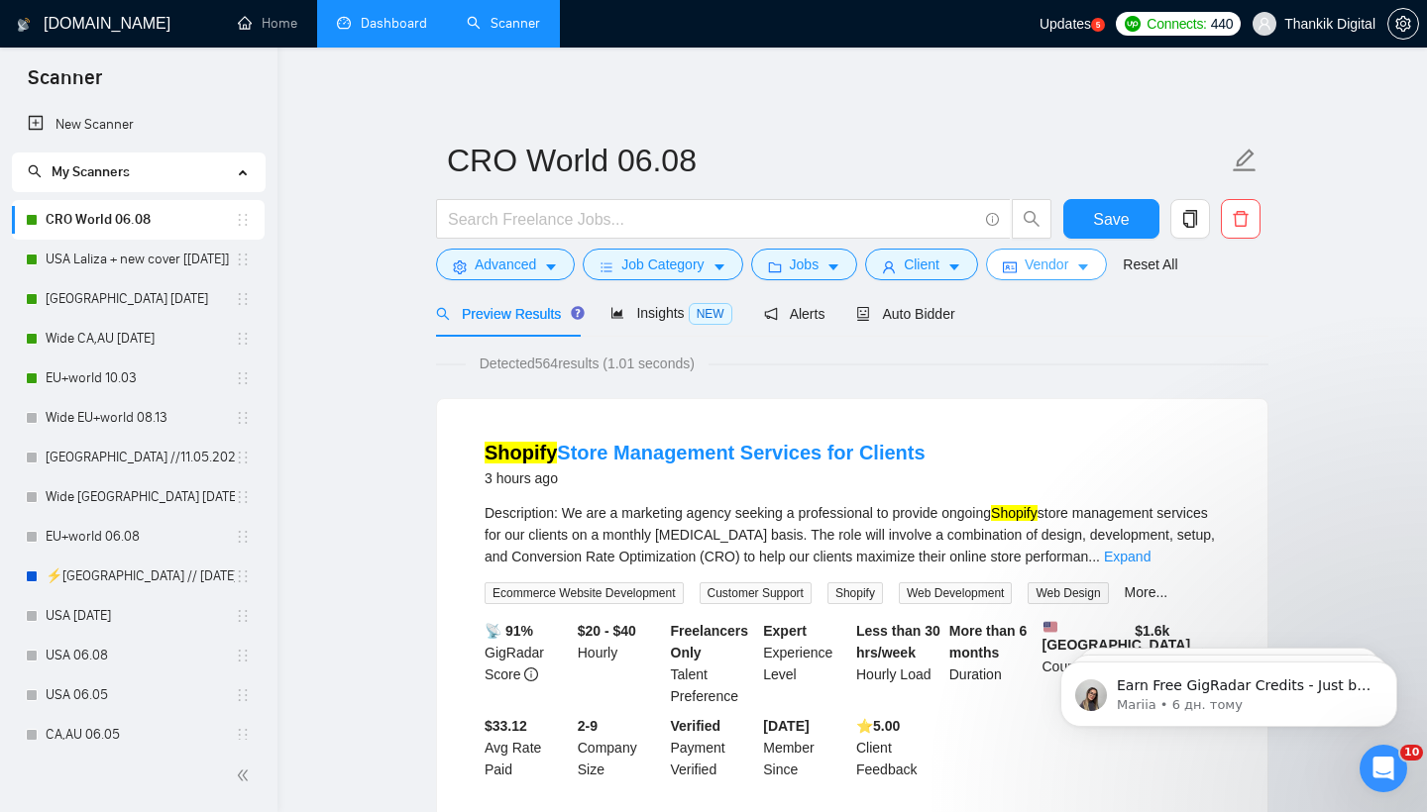
click at [1045, 266] on span "Vendor" at bounding box center [1046, 265] width 44 height 22
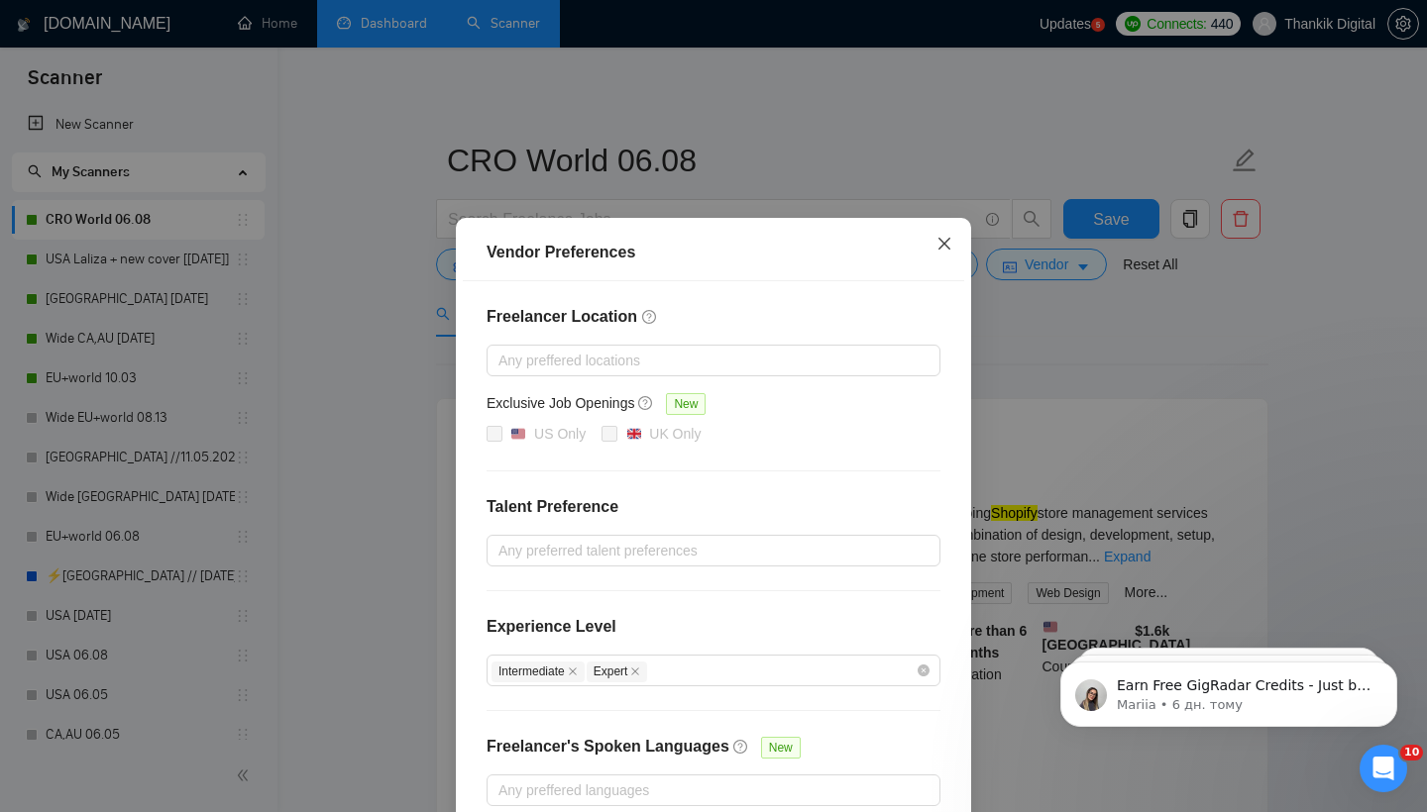
click at [944, 241] on icon "close" at bounding box center [944, 244] width 16 height 16
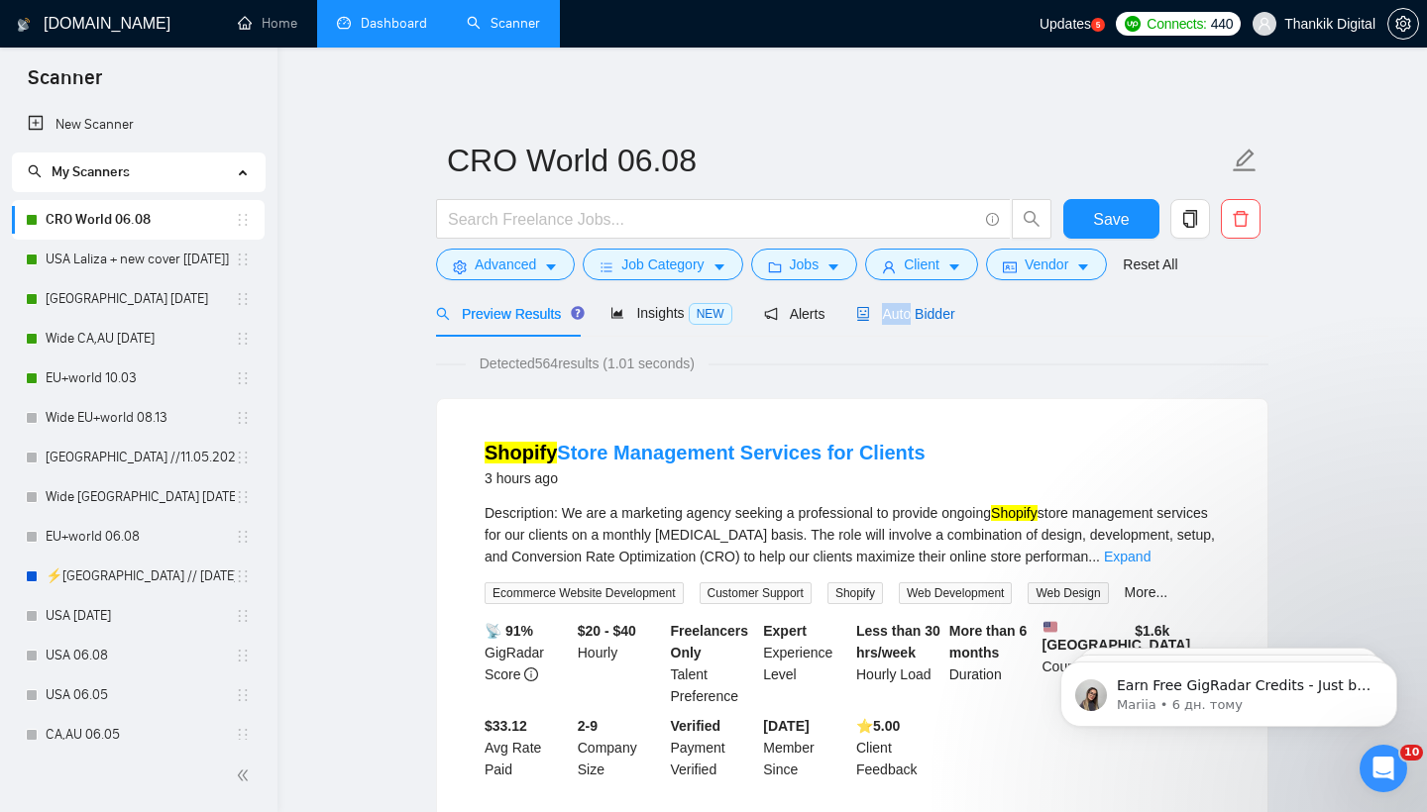
click at [913, 303] on div "Auto Bidder" at bounding box center [905, 314] width 98 height 22
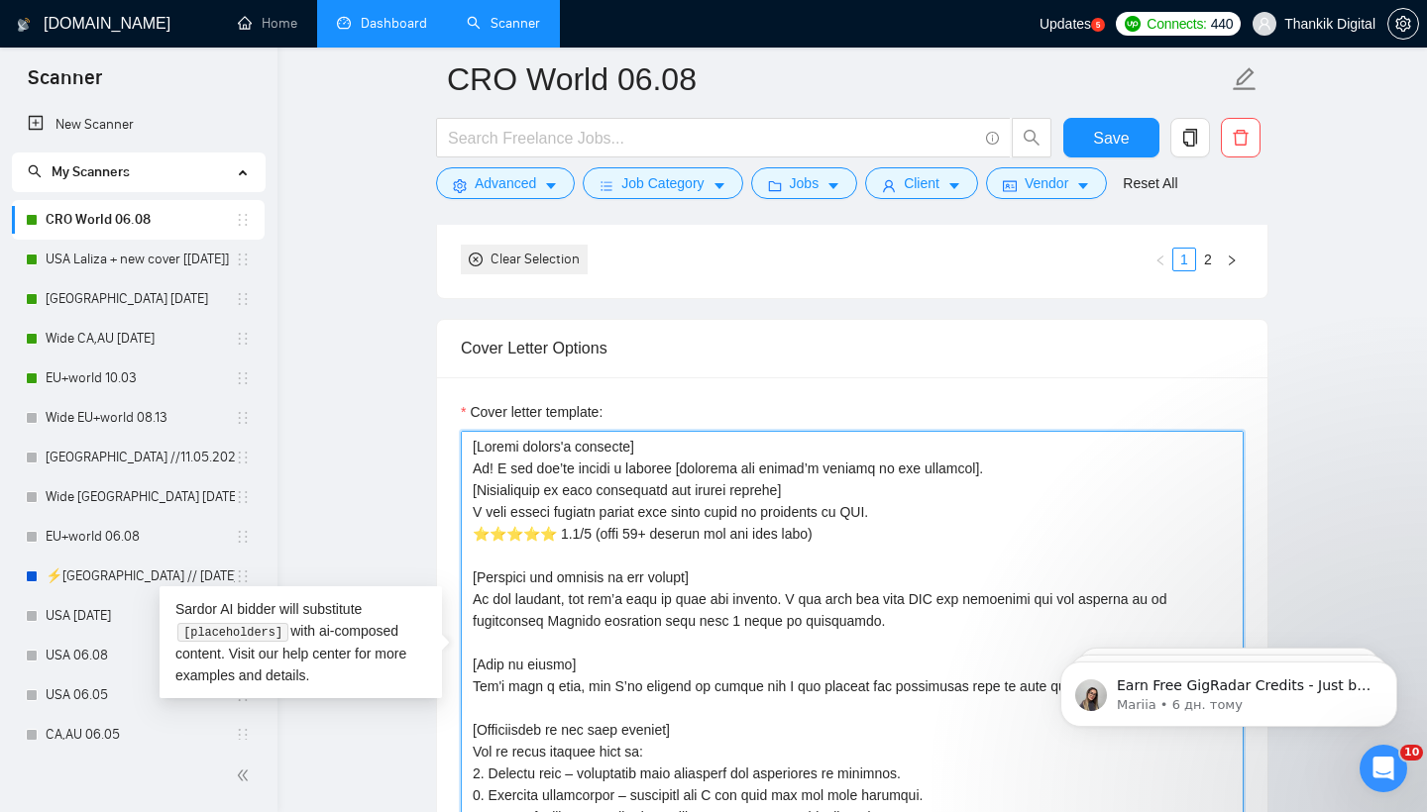
drag, startPoint x: 808, startPoint y: 495, endPoint x: 464, endPoint y: 453, distance: 347.4
click at [463, 453] on textarea "Cover letter template:" at bounding box center [852, 654] width 783 height 446
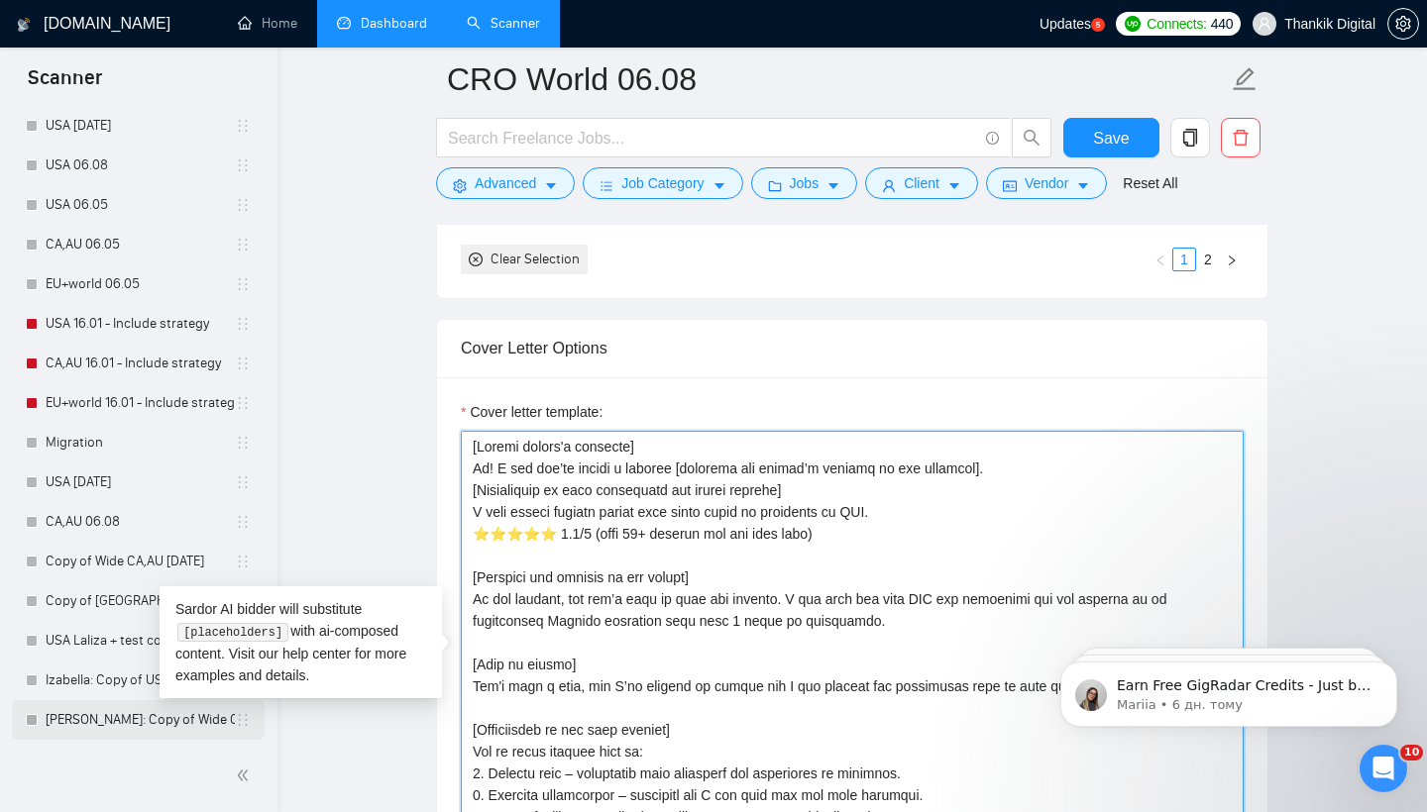
scroll to position [490, 0]
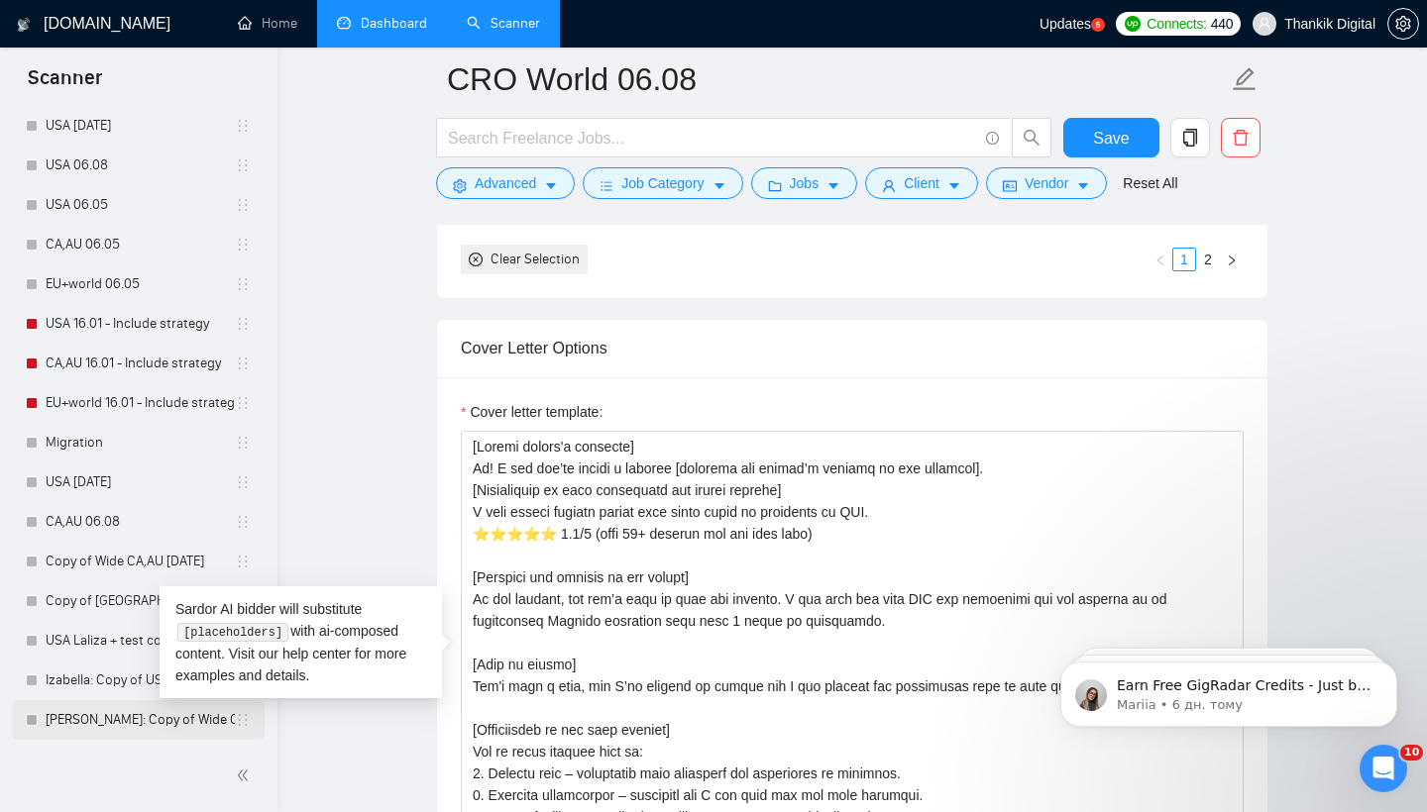
click at [110, 709] on link "[PERSON_NAME]: Copy of Wide CA,AU [DATE]" at bounding box center [140, 720] width 189 height 40
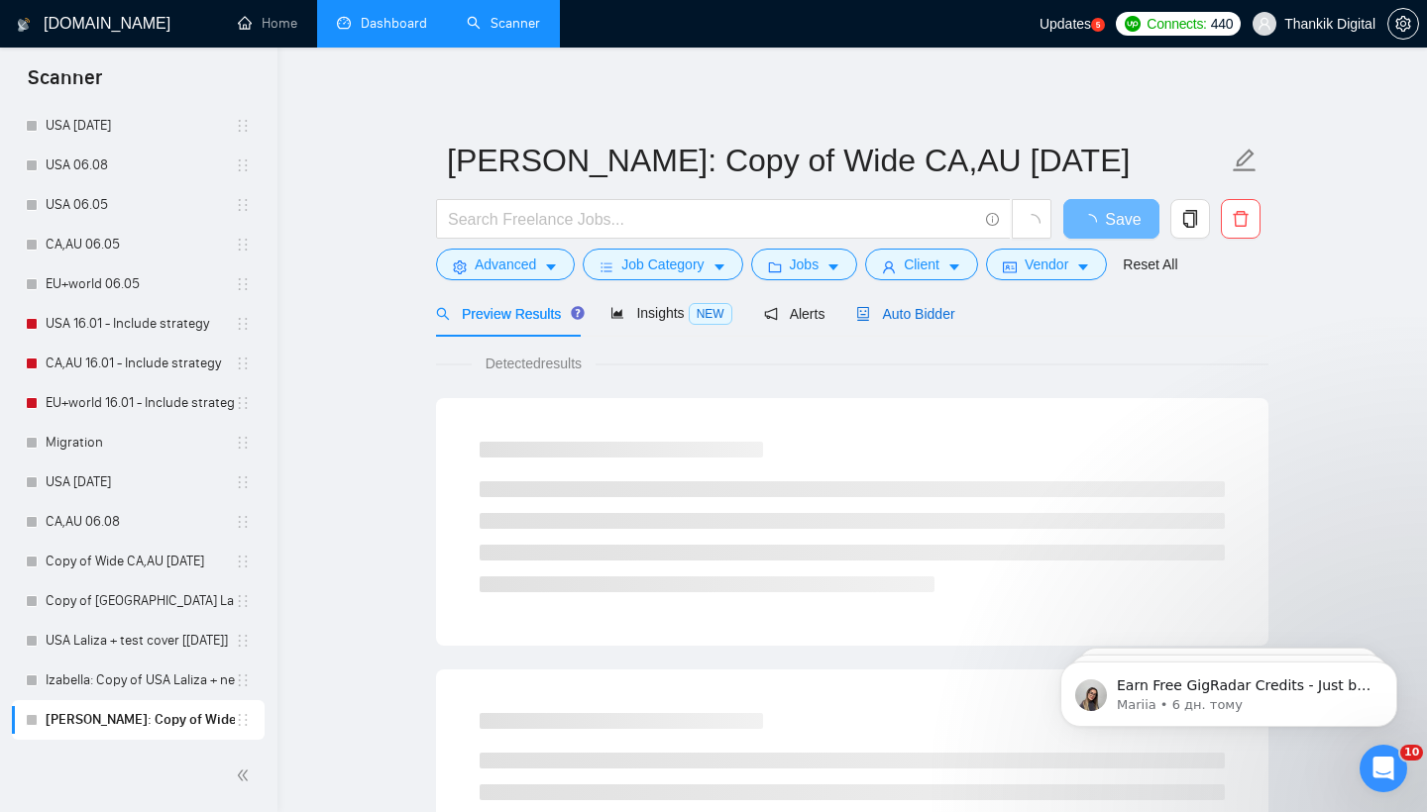
click at [910, 317] on span "Auto Bidder" at bounding box center [905, 314] width 98 height 16
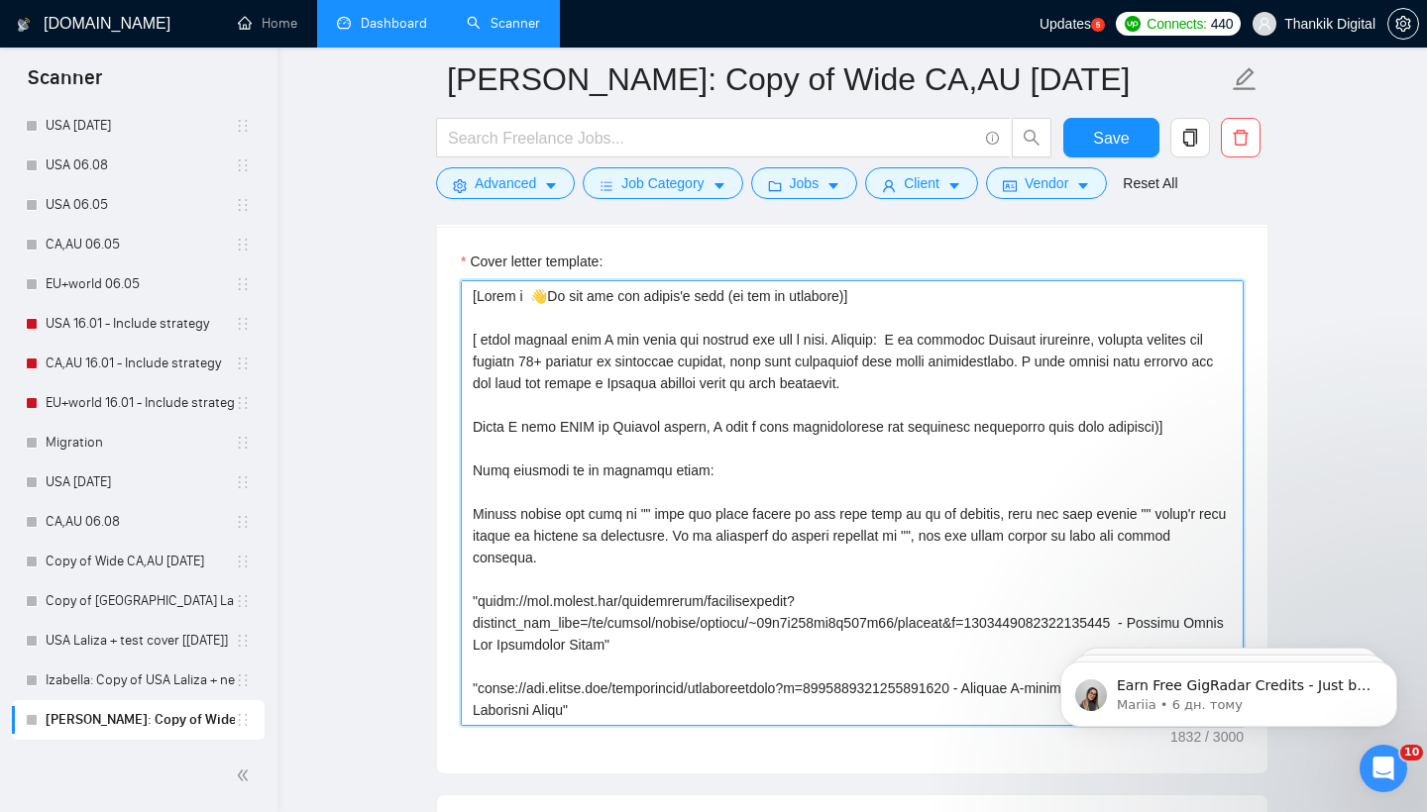
click at [687, 478] on textarea "Cover letter template:" at bounding box center [852, 503] width 783 height 446
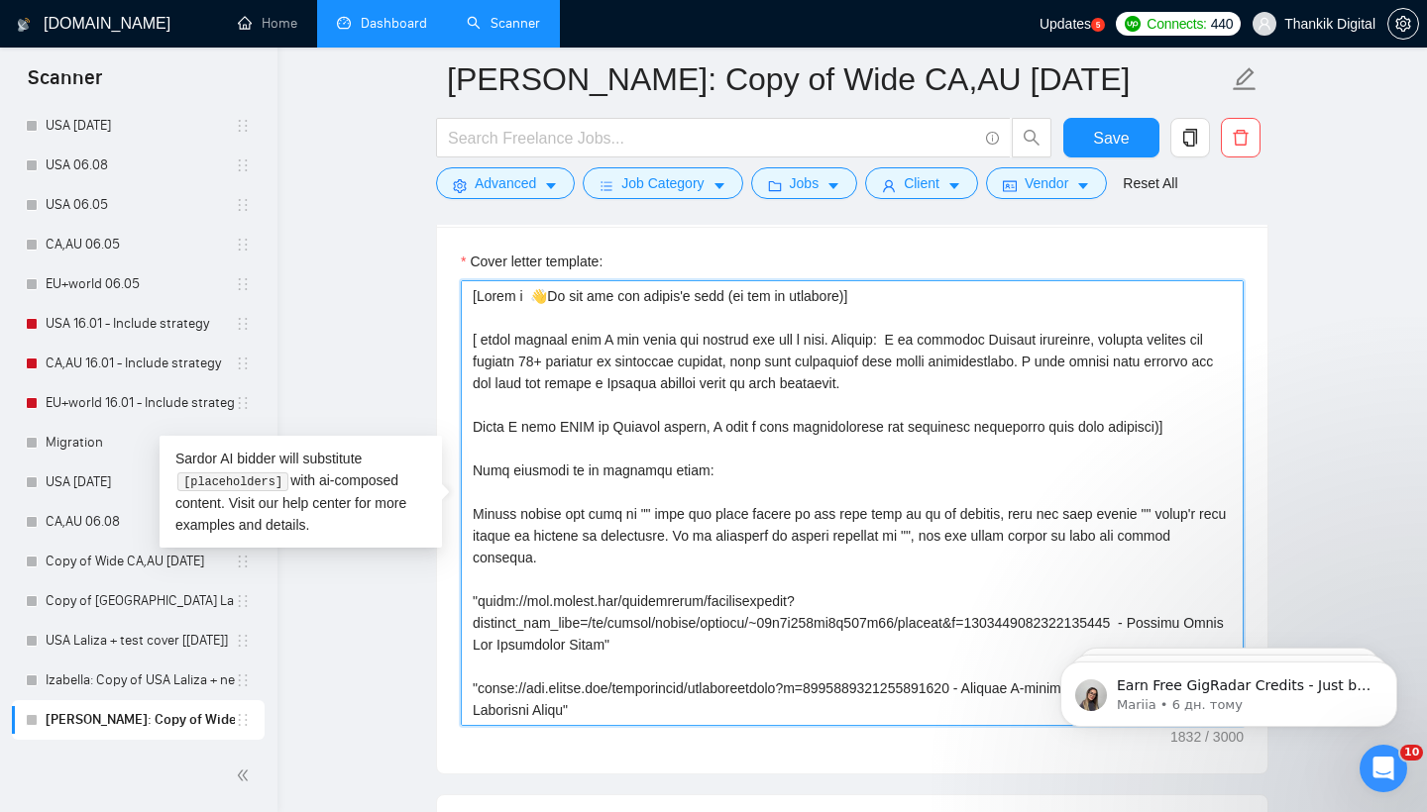
click at [598, 497] on textarea "Cover letter template:" at bounding box center [852, 503] width 783 height 446
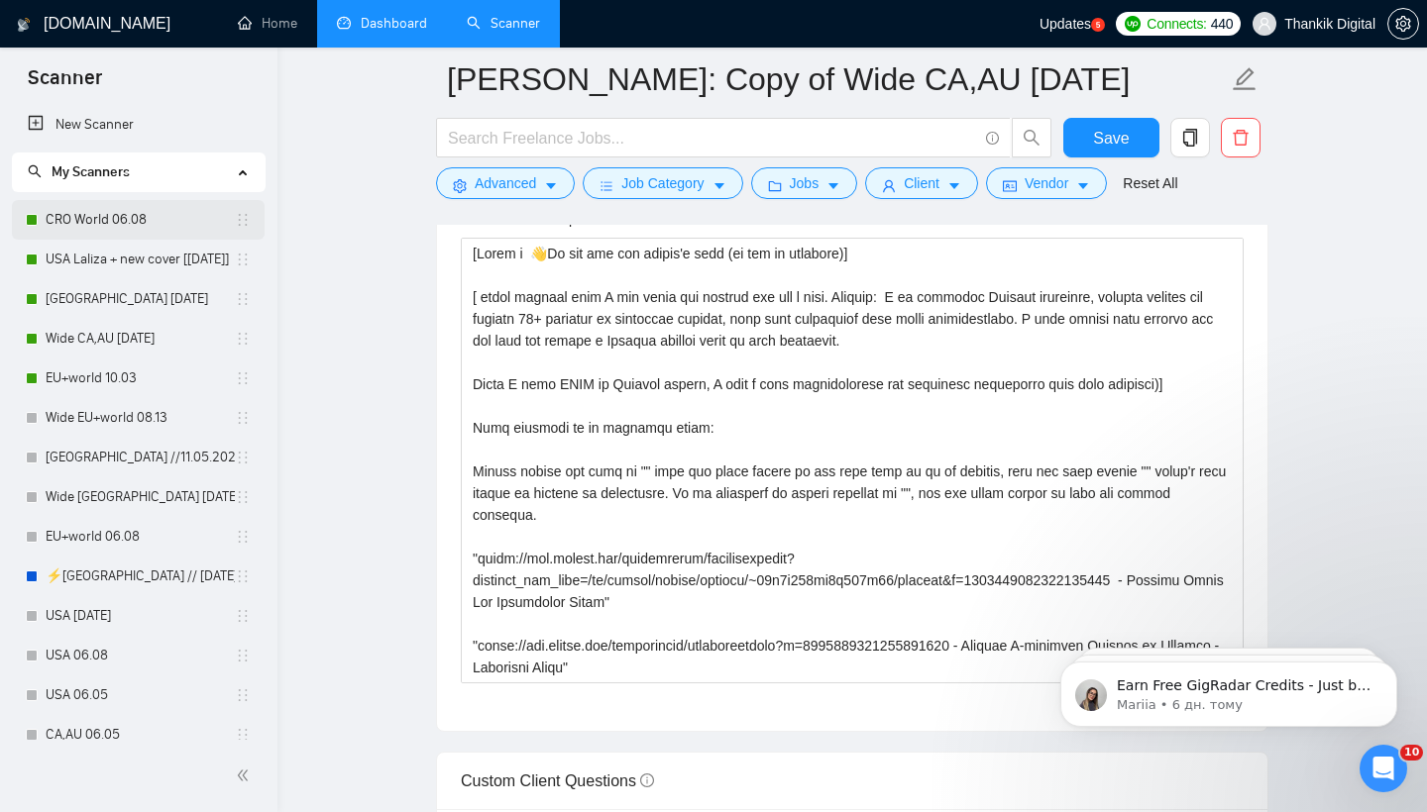
click at [121, 223] on link "CRO World 06.08" at bounding box center [140, 220] width 189 height 40
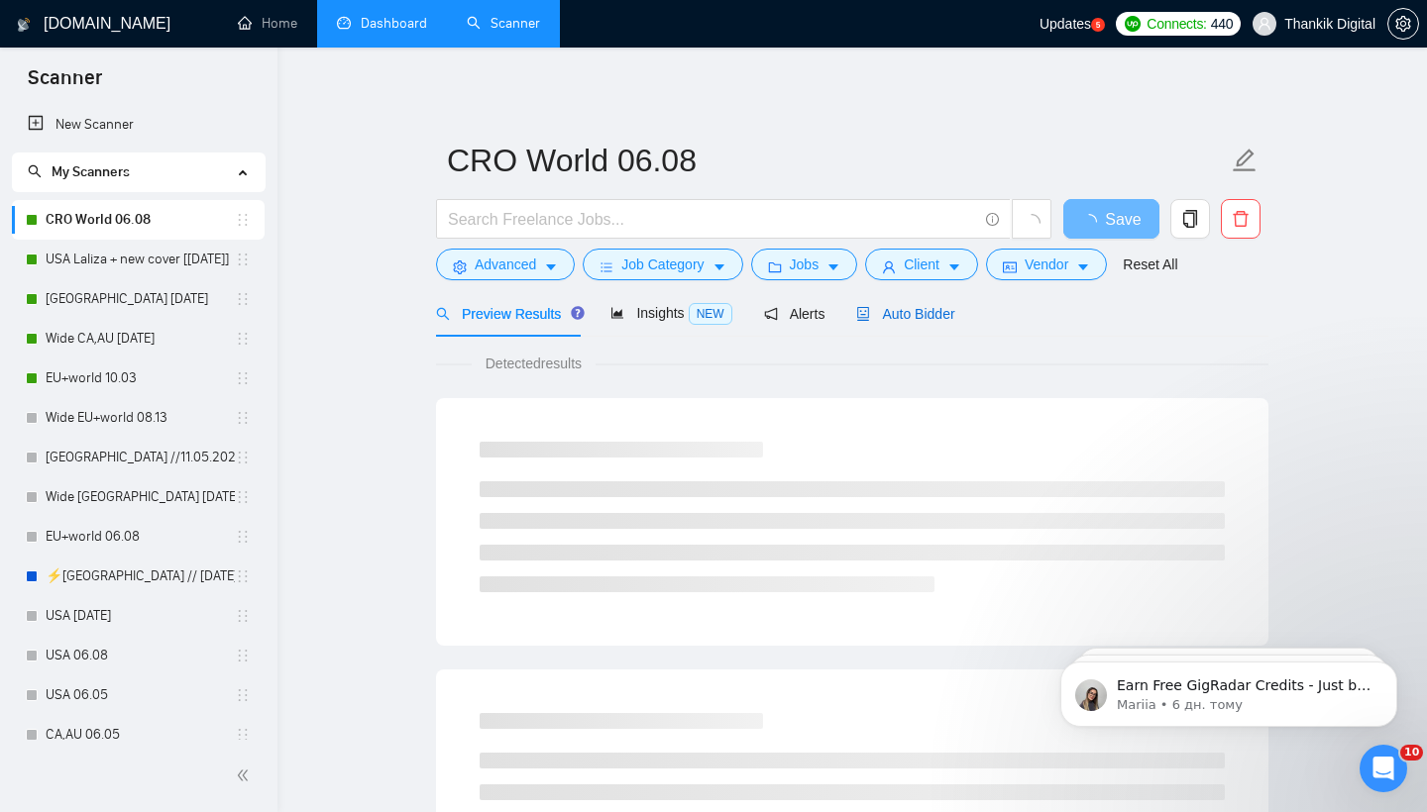
click at [920, 309] on span "Auto Bidder" at bounding box center [905, 314] width 98 height 16
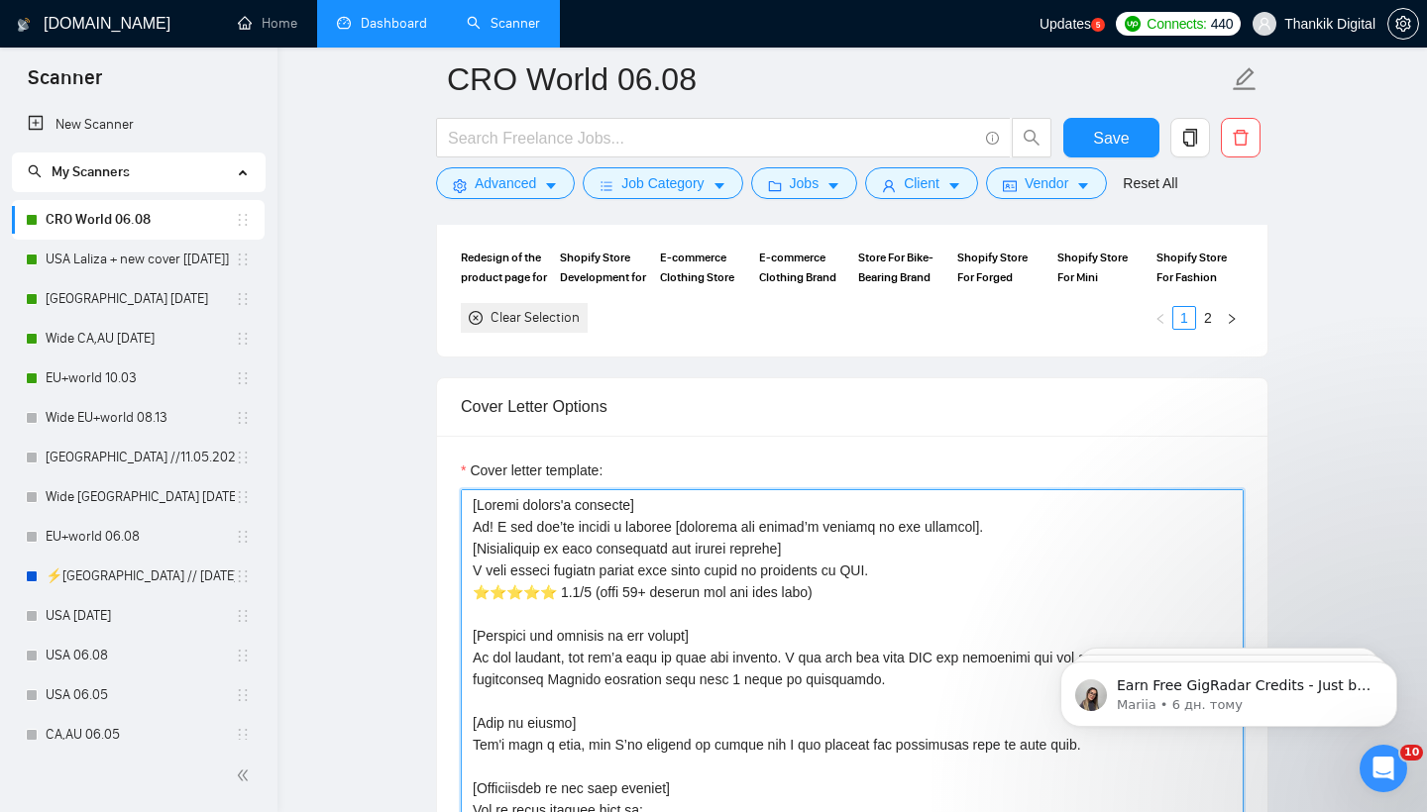
click at [837, 594] on textarea "Cover letter template:" at bounding box center [852, 712] width 783 height 446
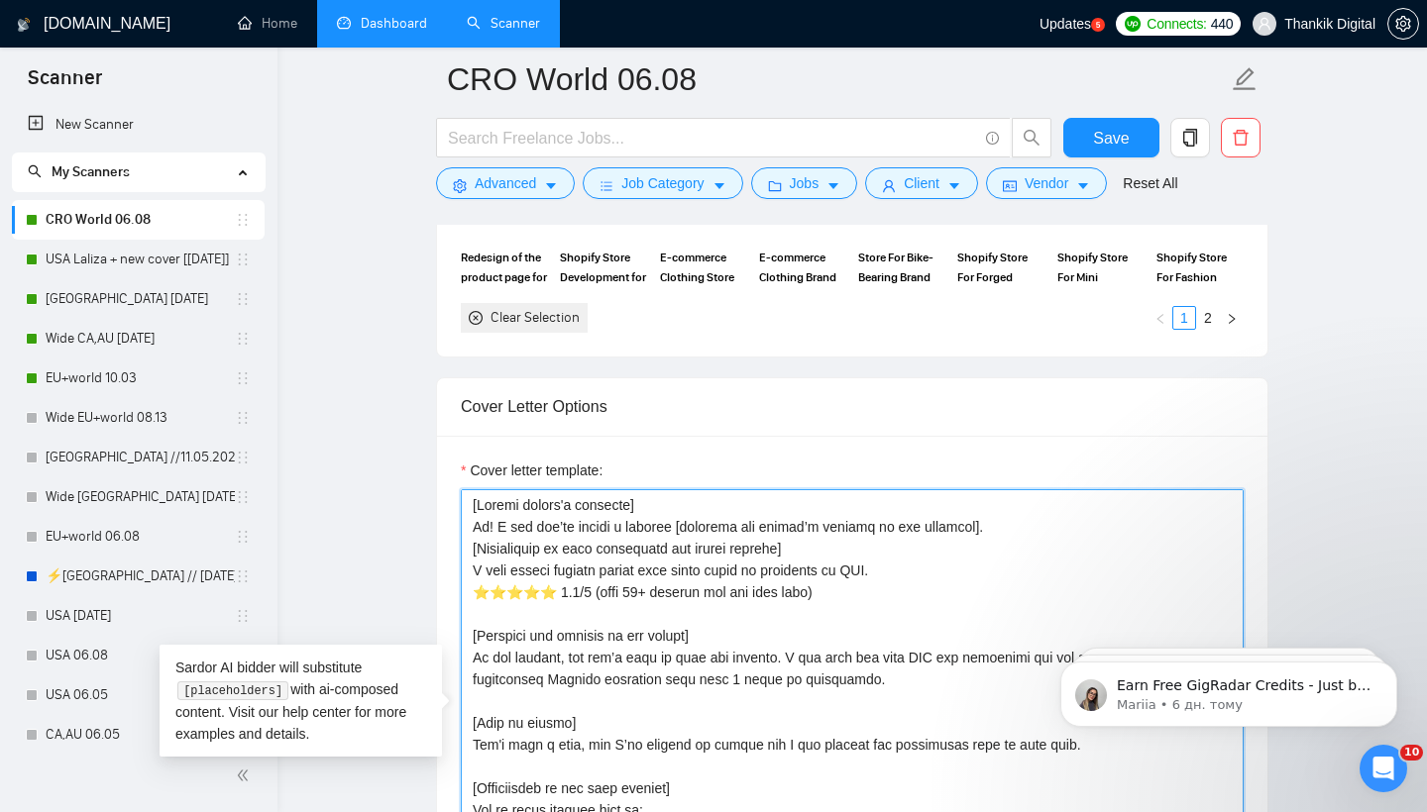
drag, startPoint x: 806, startPoint y: 557, endPoint x: 446, endPoint y: 510, distance: 363.6
click at [446, 508] on div "Cover letter template:" at bounding box center [852, 709] width 830 height 547
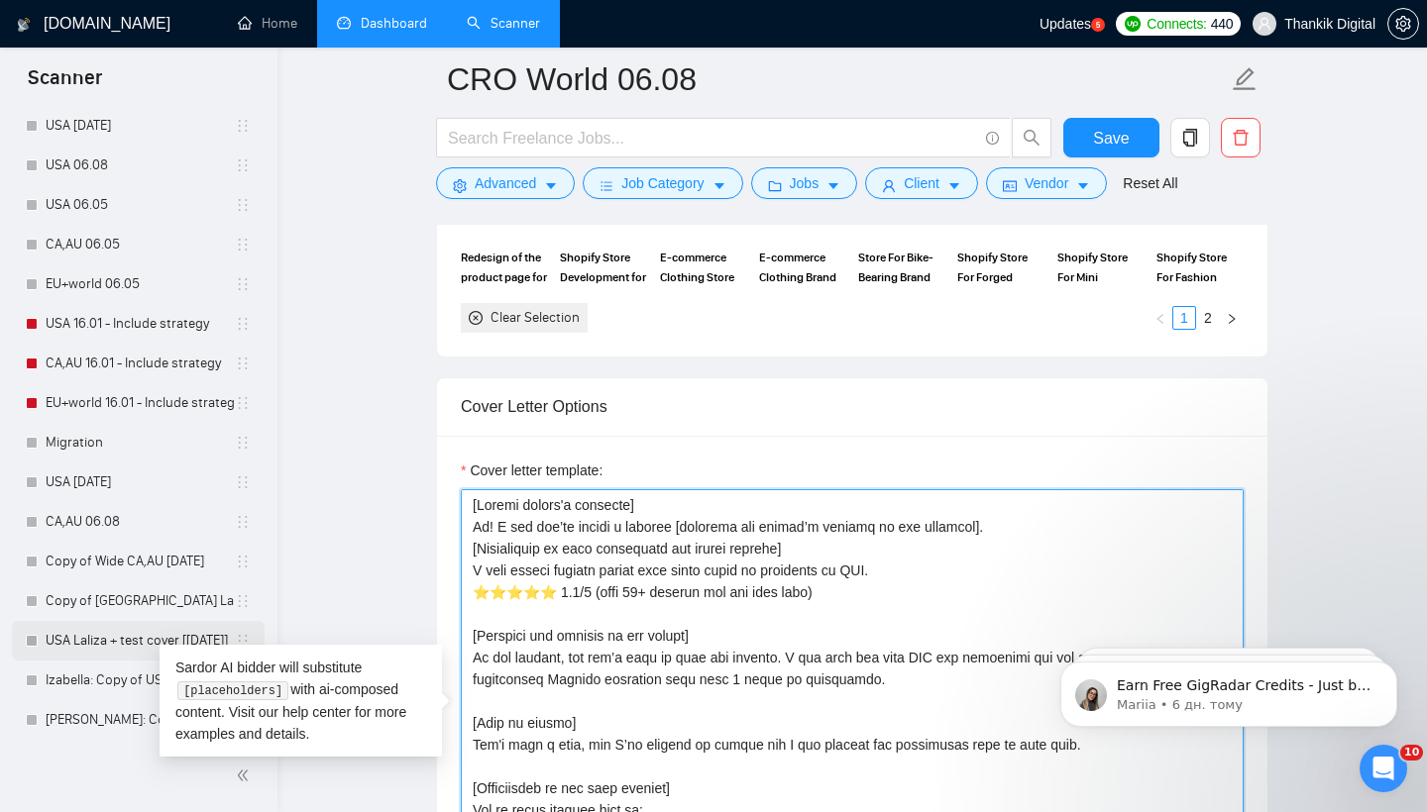
scroll to position [490, 0]
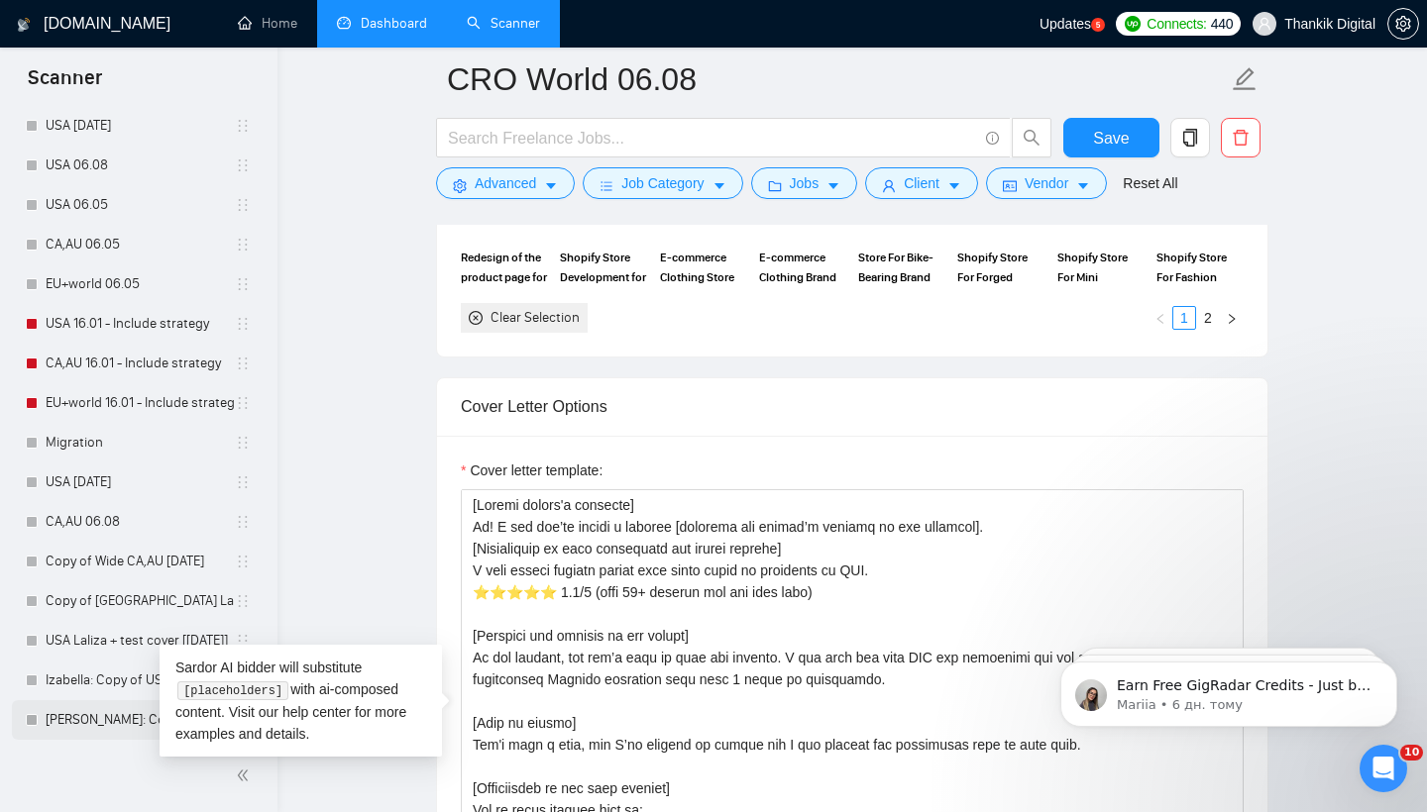
click at [105, 706] on link "[PERSON_NAME]: Copy of Wide CA,AU [DATE]" at bounding box center [140, 720] width 189 height 40
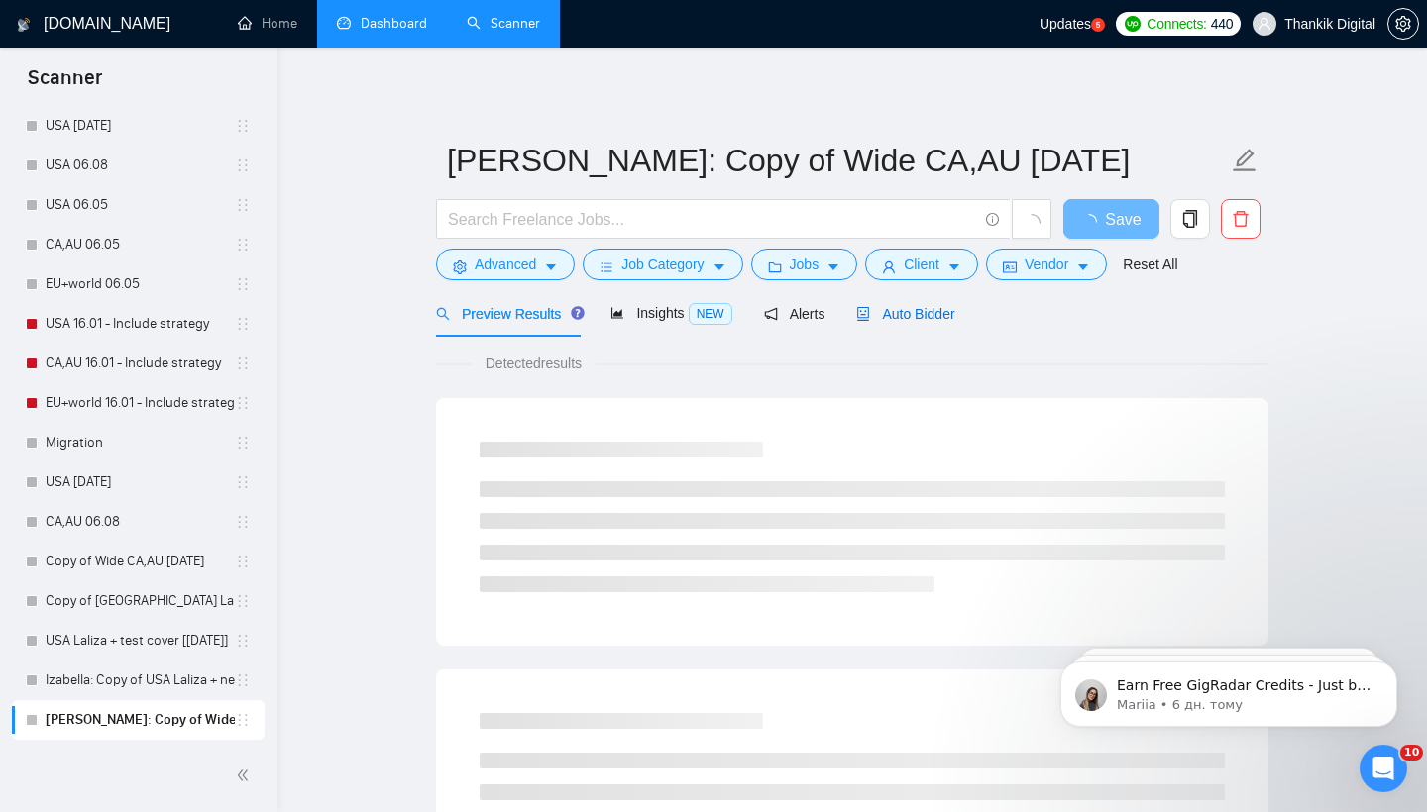
click at [898, 311] on span "Auto Bidder" at bounding box center [905, 314] width 98 height 16
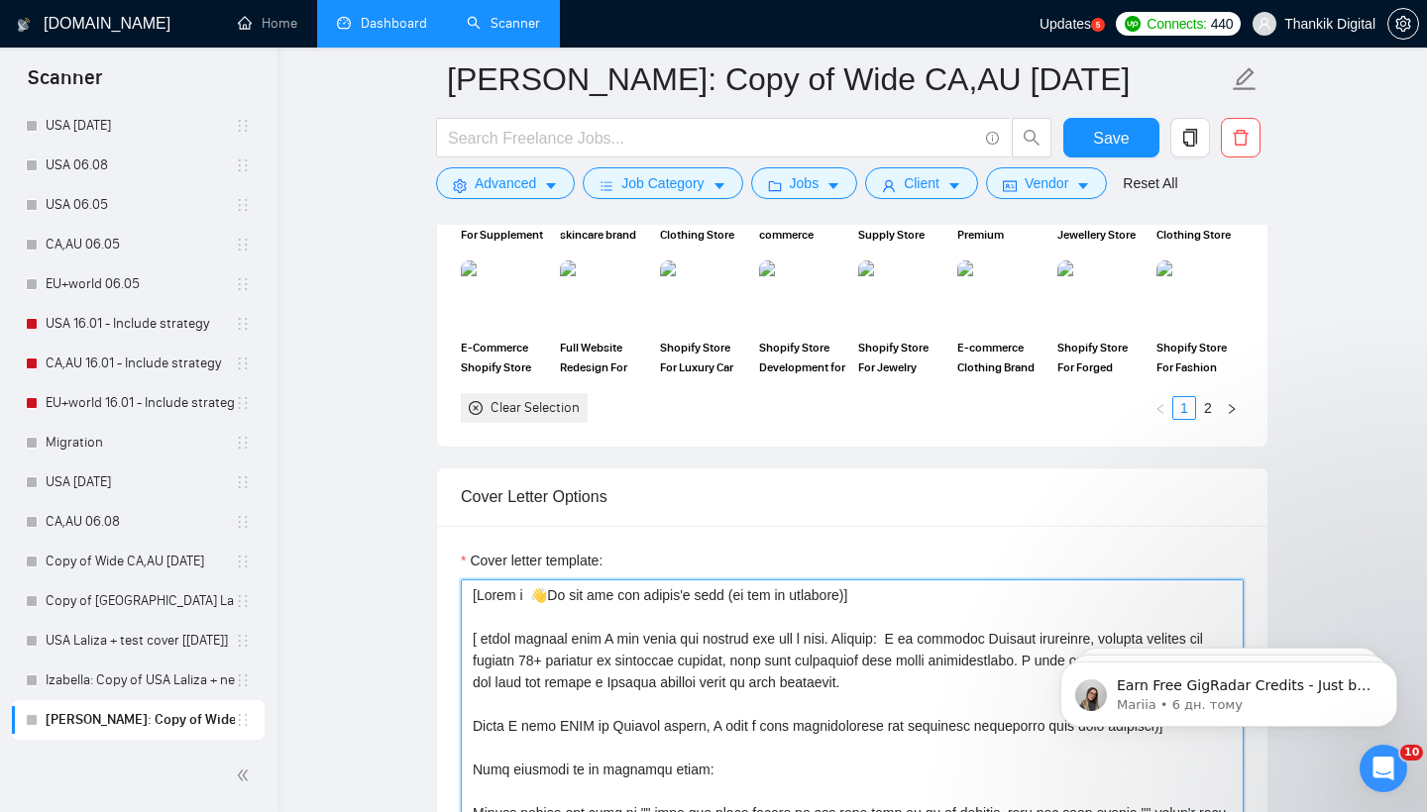
click at [874, 604] on textarea "Cover letter template:" at bounding box center [852, 803] width 783 height 446
drag, startPoint x: 855, startPoint y: 600, endPoint x: 482, endPoint y: 606, distance: 373.6
click at [482, 606] on textarea "Cover letter template:" at bounding box center [852, 803] width 783 height 446
paste textarea "[Insert client's greeting] Hi! I see you’re facing a problem [describe the clie…"
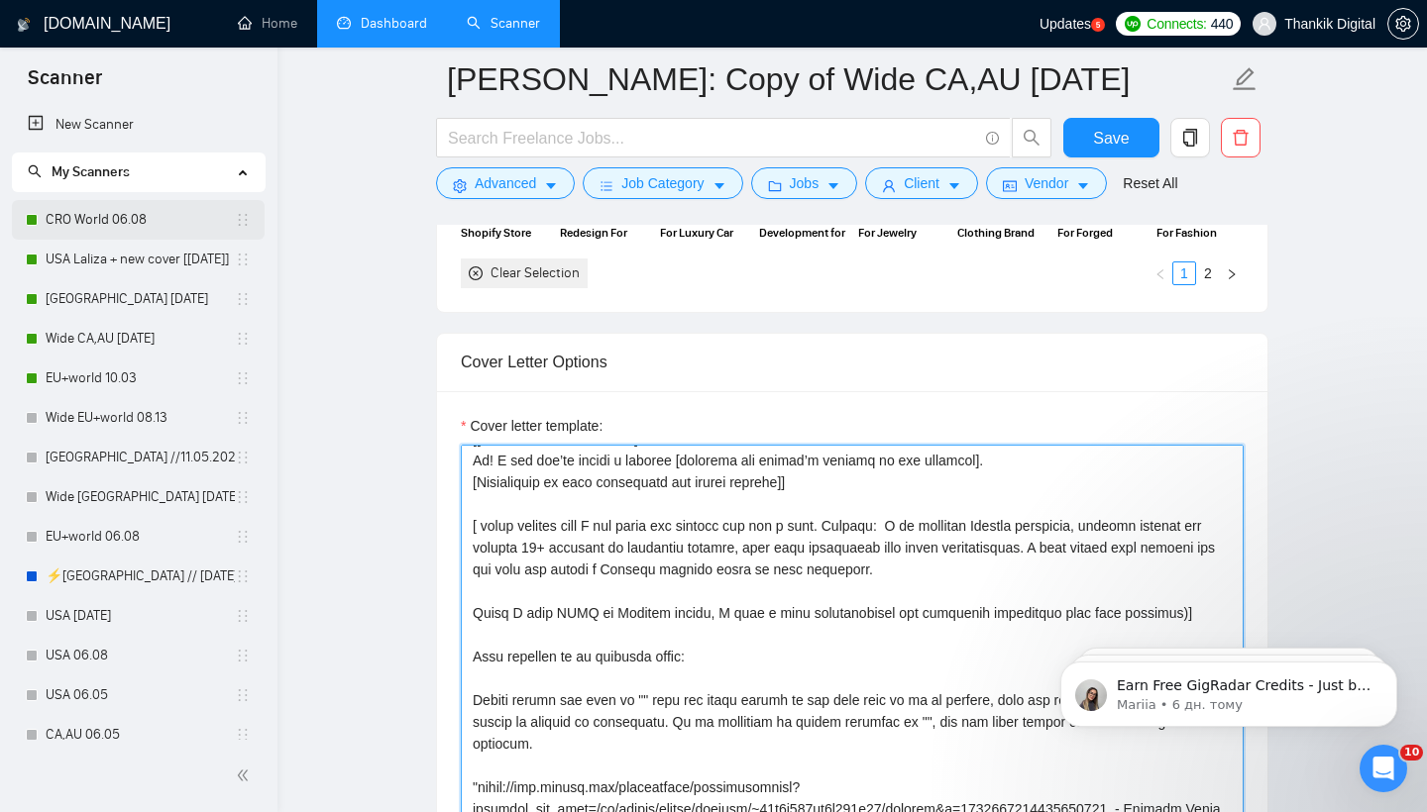
type textarea "[[Loremi dolors'a consecte] Ad! E sed doe’te incidi u laboree [dolorema ali eni…"
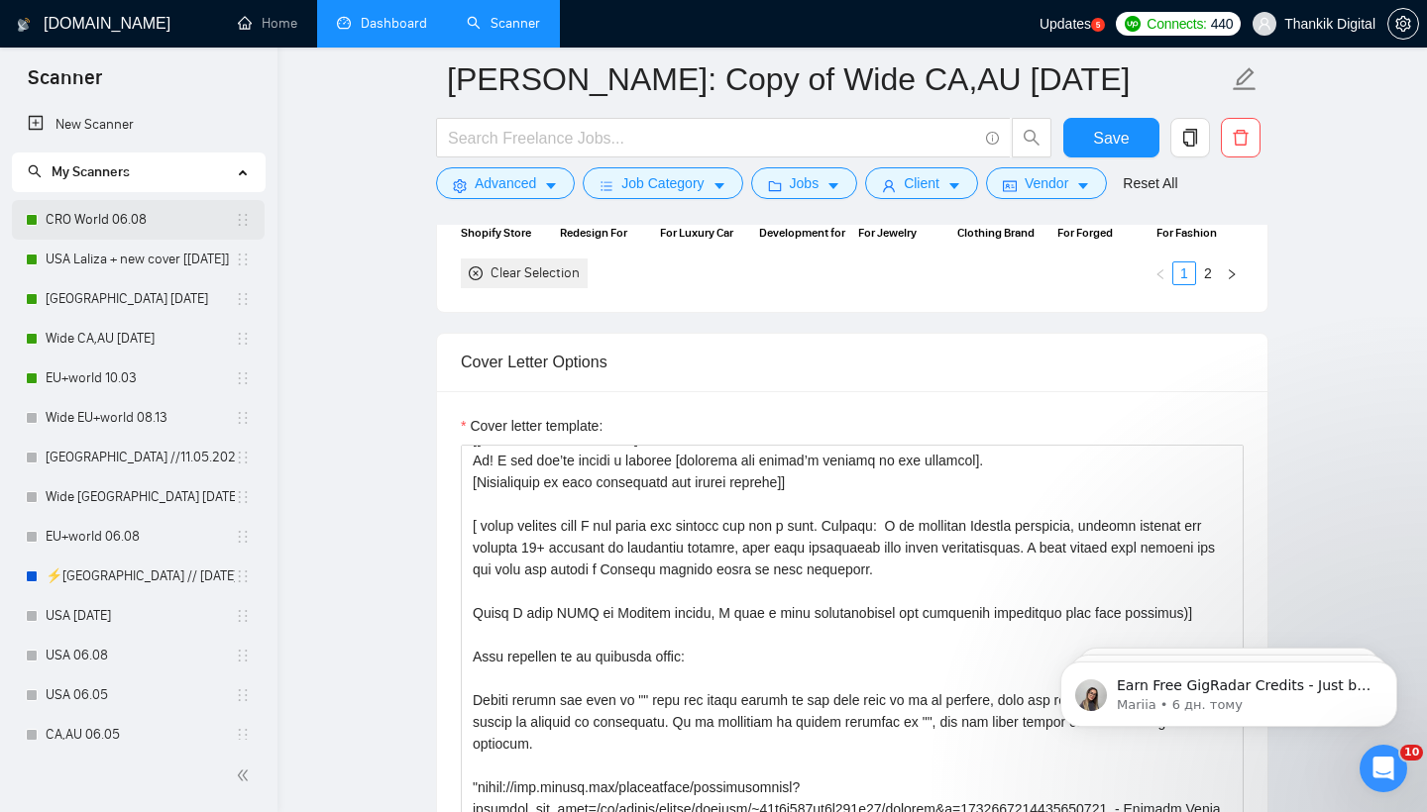
click at [130, 227] on link "CRO World 06.08" at bounding box center [140, 220] width 189 height 40
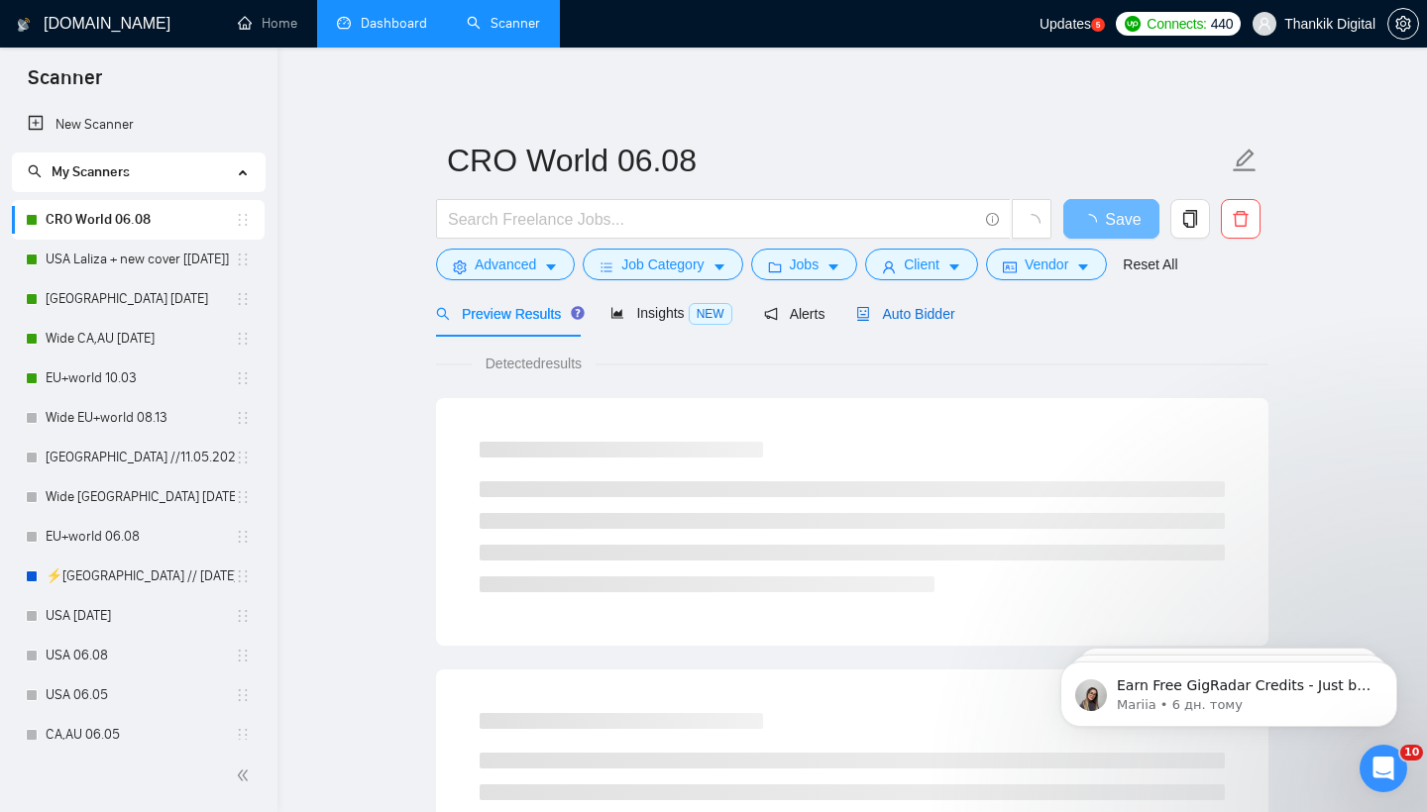
click at [886, 324] on div "Auto Bidder" at bounding box center [905, 314] width 98 height 22
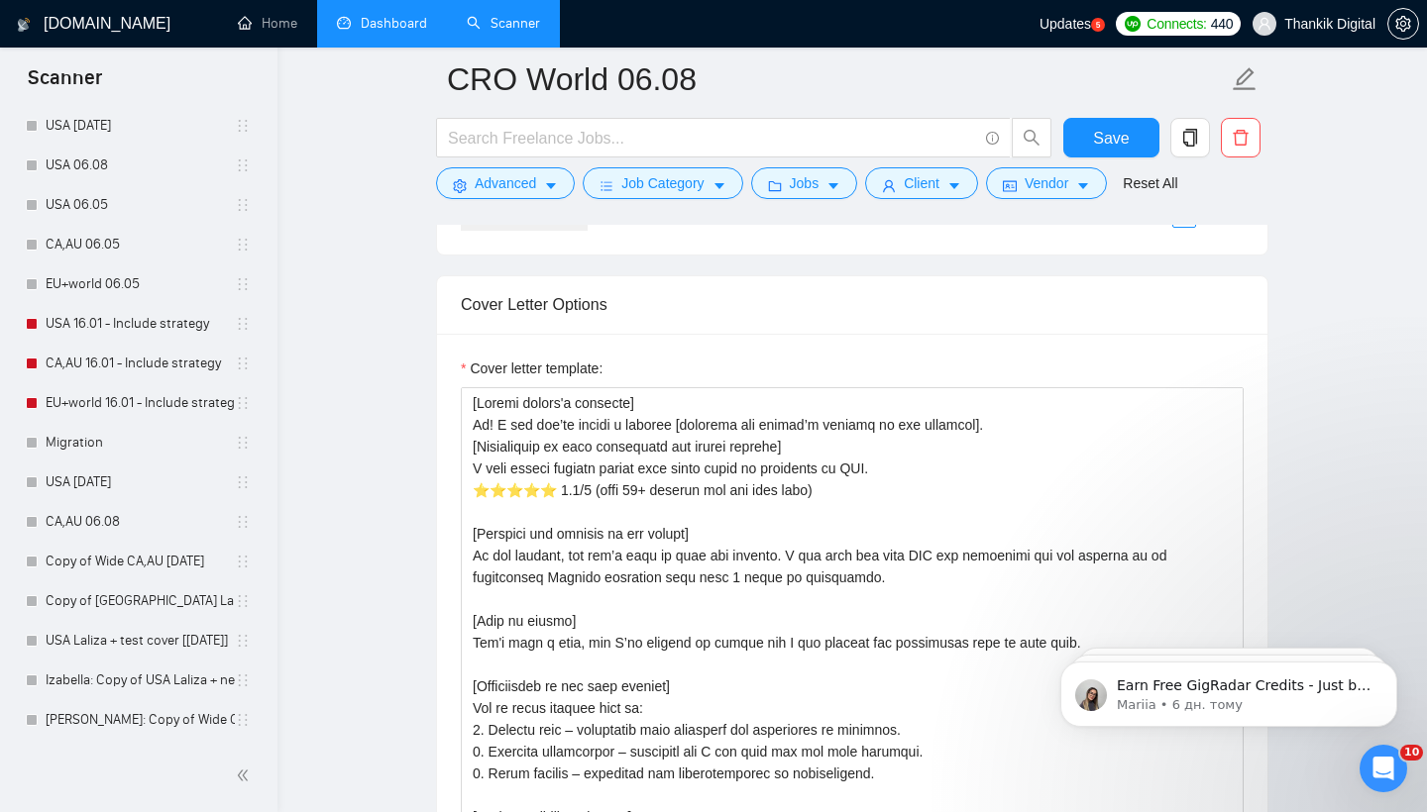
scroll to position [490, 0]
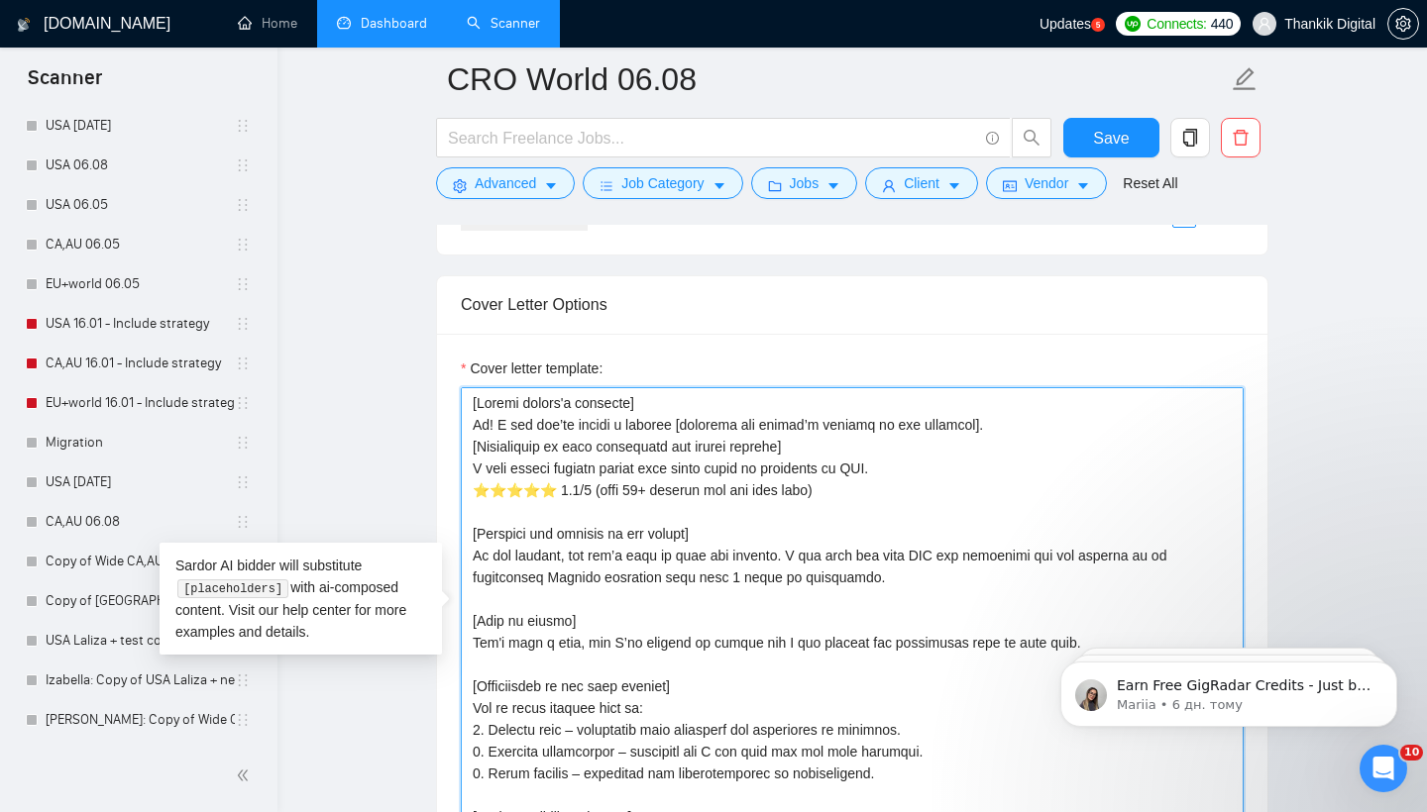
drag, startPoint x: 721, startPoint y: 472, endPoint x: 457, endPoint y: 472, distance: 264.5
click at [457, 472] on div "Cover letter template:" at bounding box center [852, 607] width 830 height 547
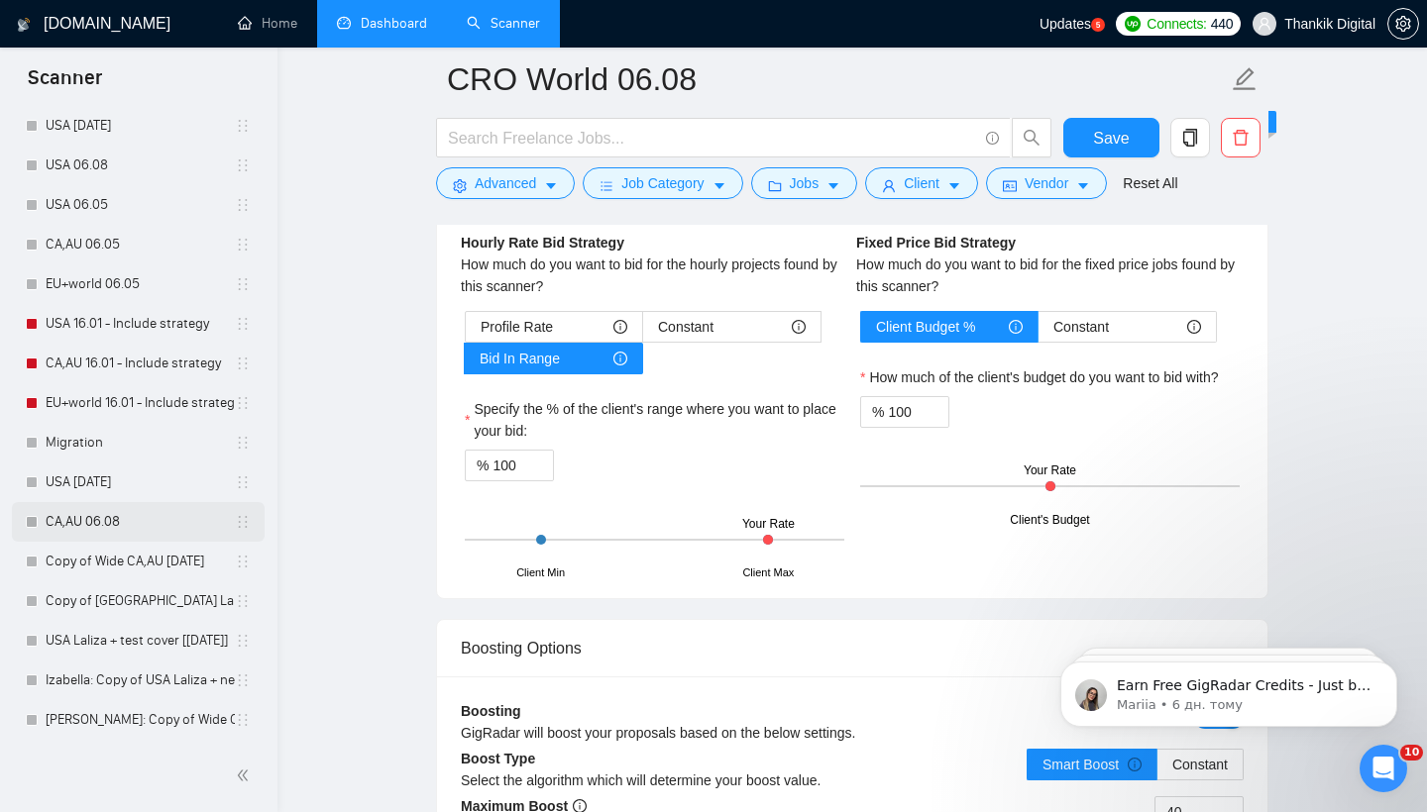
scroll to position [4109, 0]
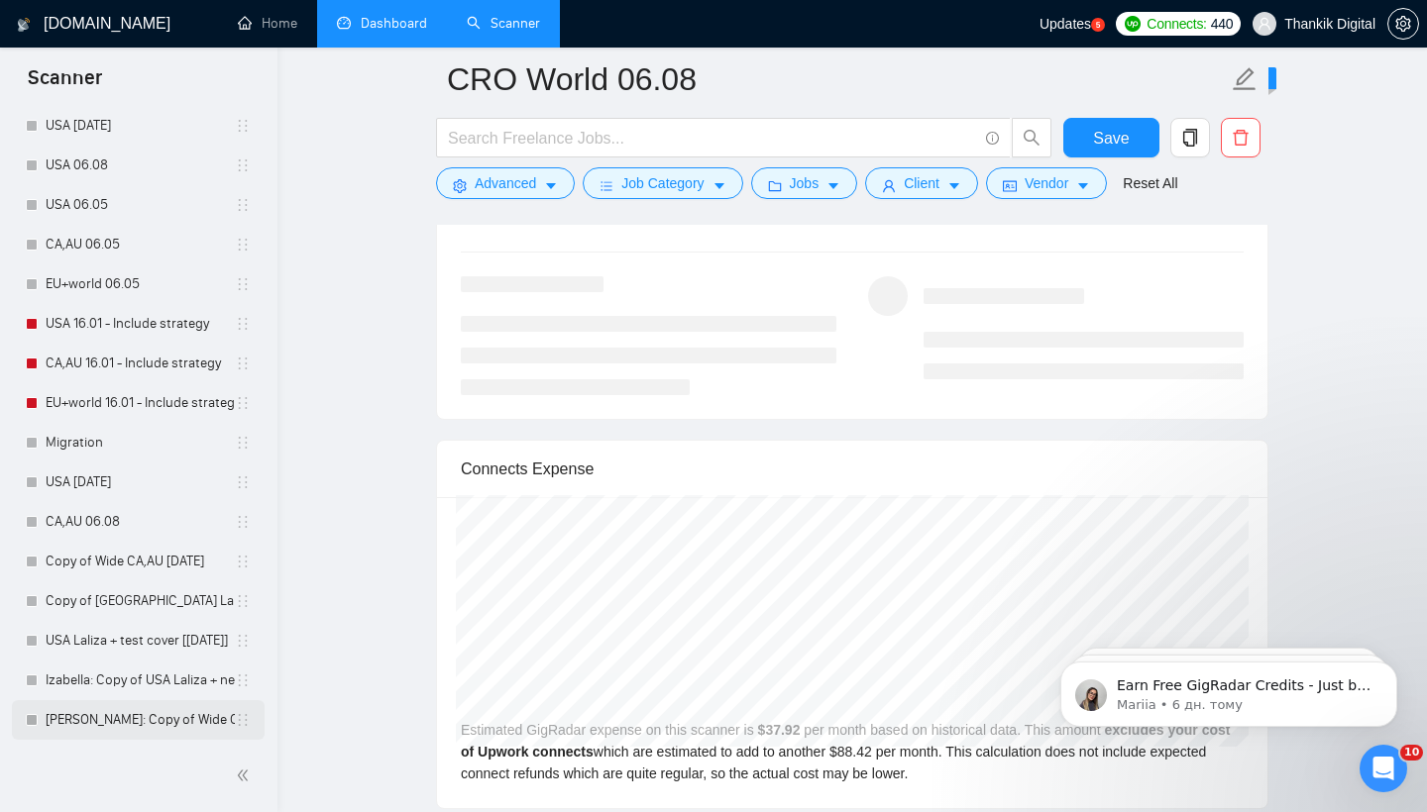
click at [130, 729] on link "[PERSON_NAME]: Copy of Wide CA,AU [DATE]" at bounding box center [140, 720] width 189 height 40
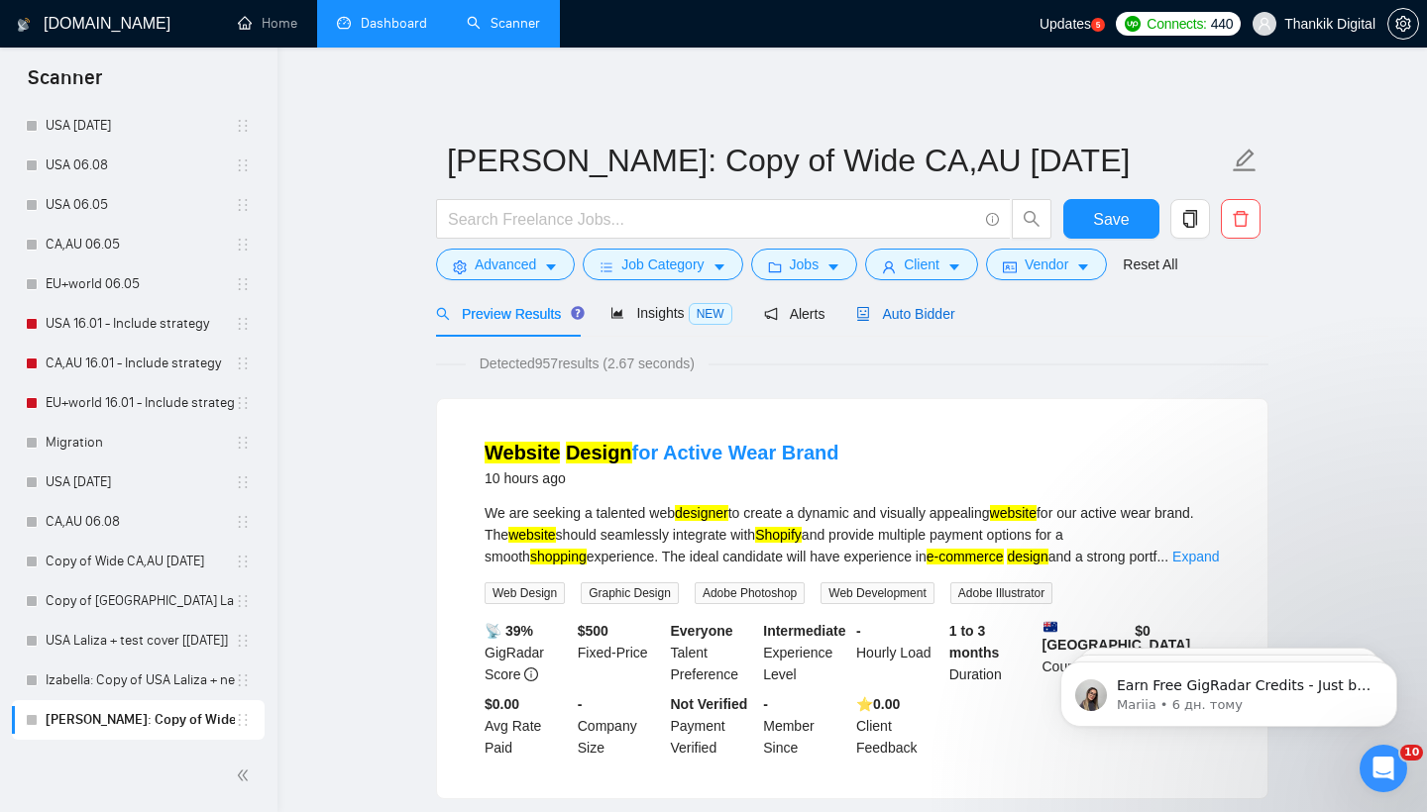
click at [899, 303] on div "Auto Bidder" at bounding box center [905, 314] width 98 height 22
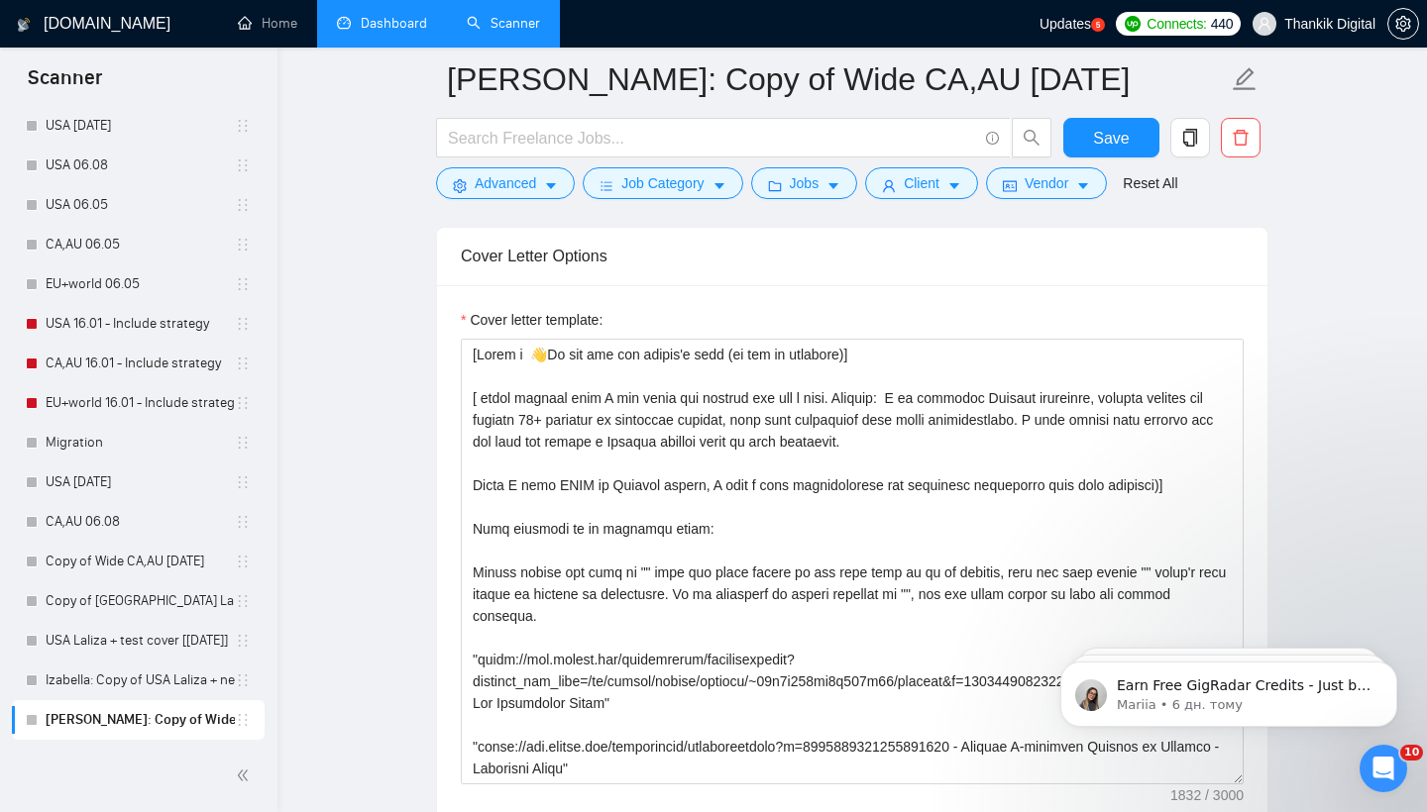
scroll to position [2287, 0]
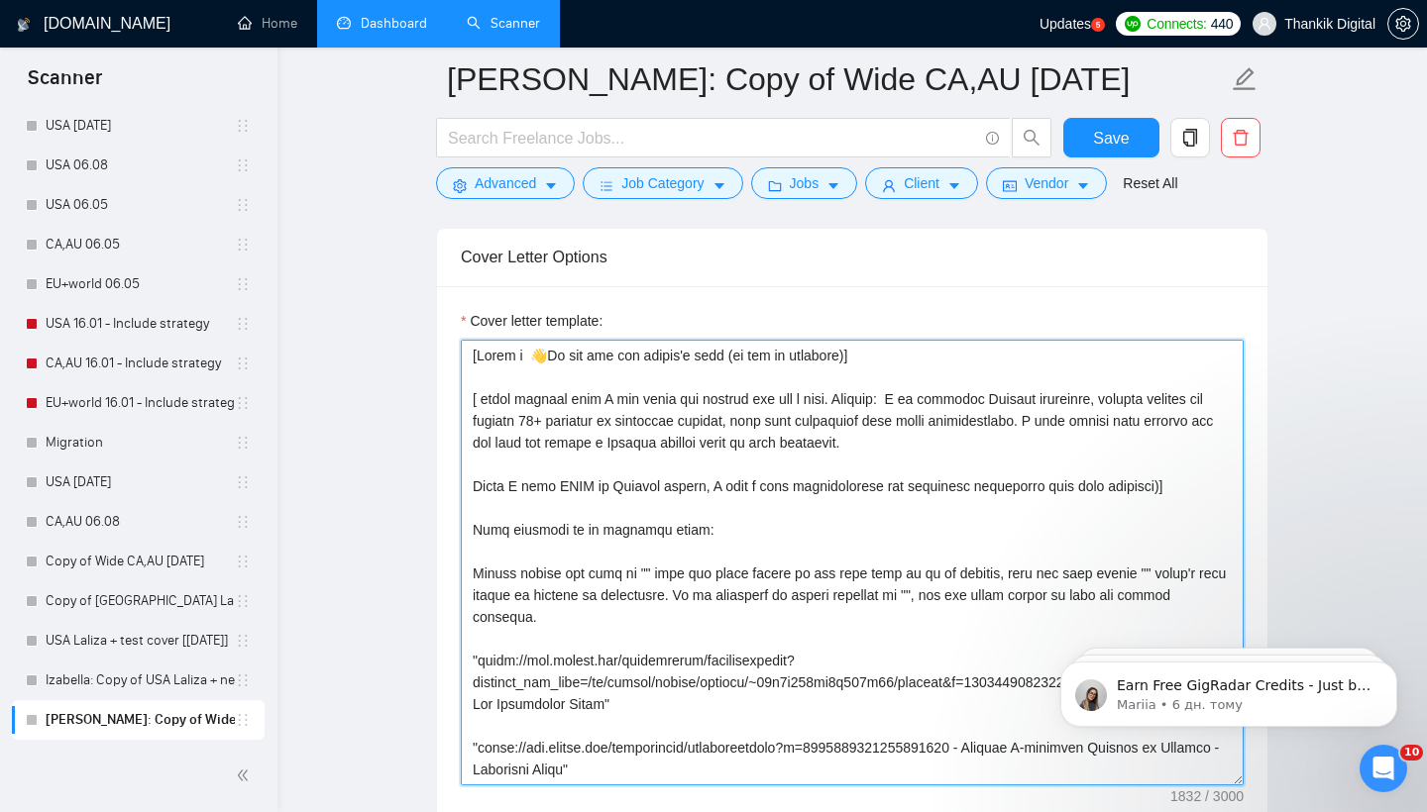
click at [612, 397] on textarea "Cover letter template:" at bounding box center [852, 563] width 783 height 446
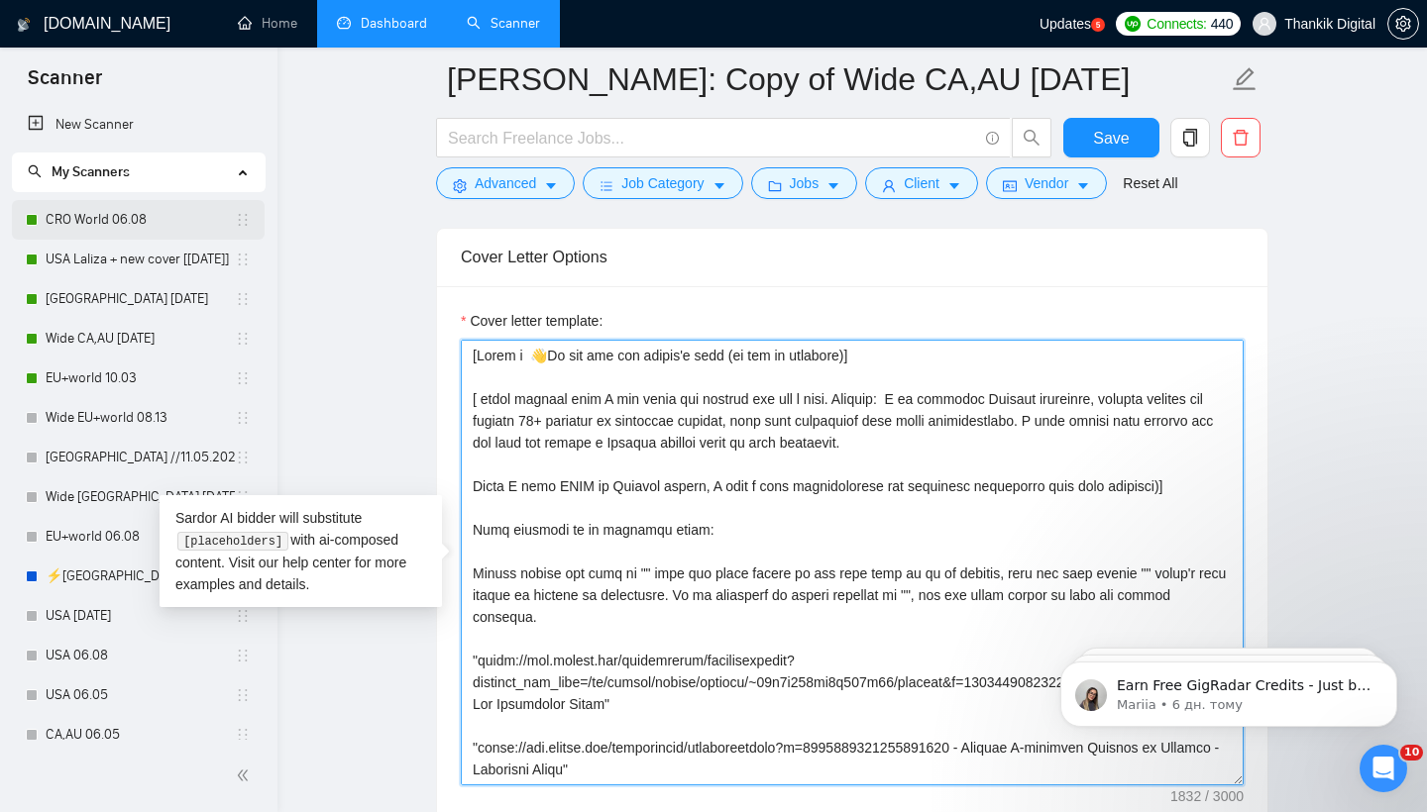
scroll to position [0, 0]
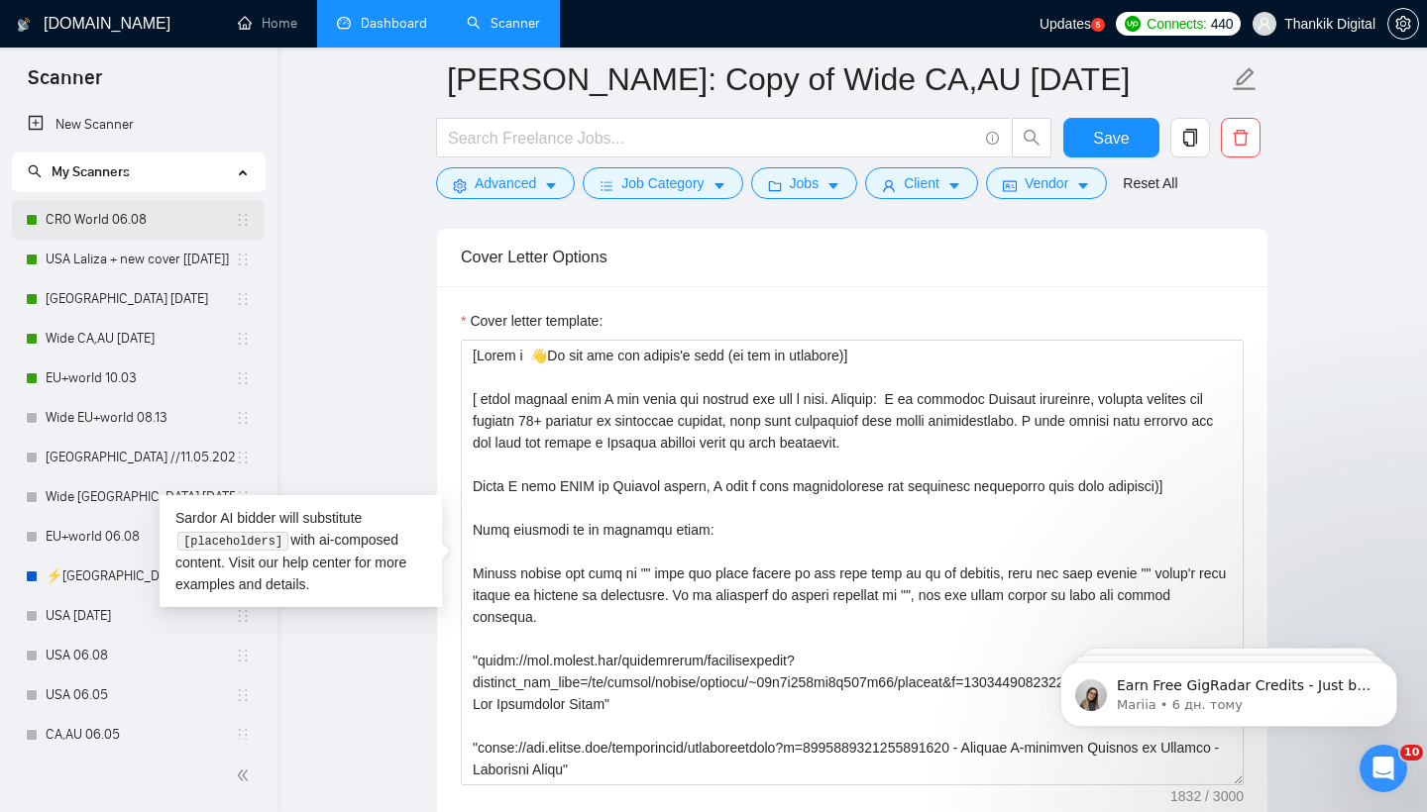
click at [132, 215] on link "CRO World 06.08" at bounding box center [140, 220] width 189 height 40
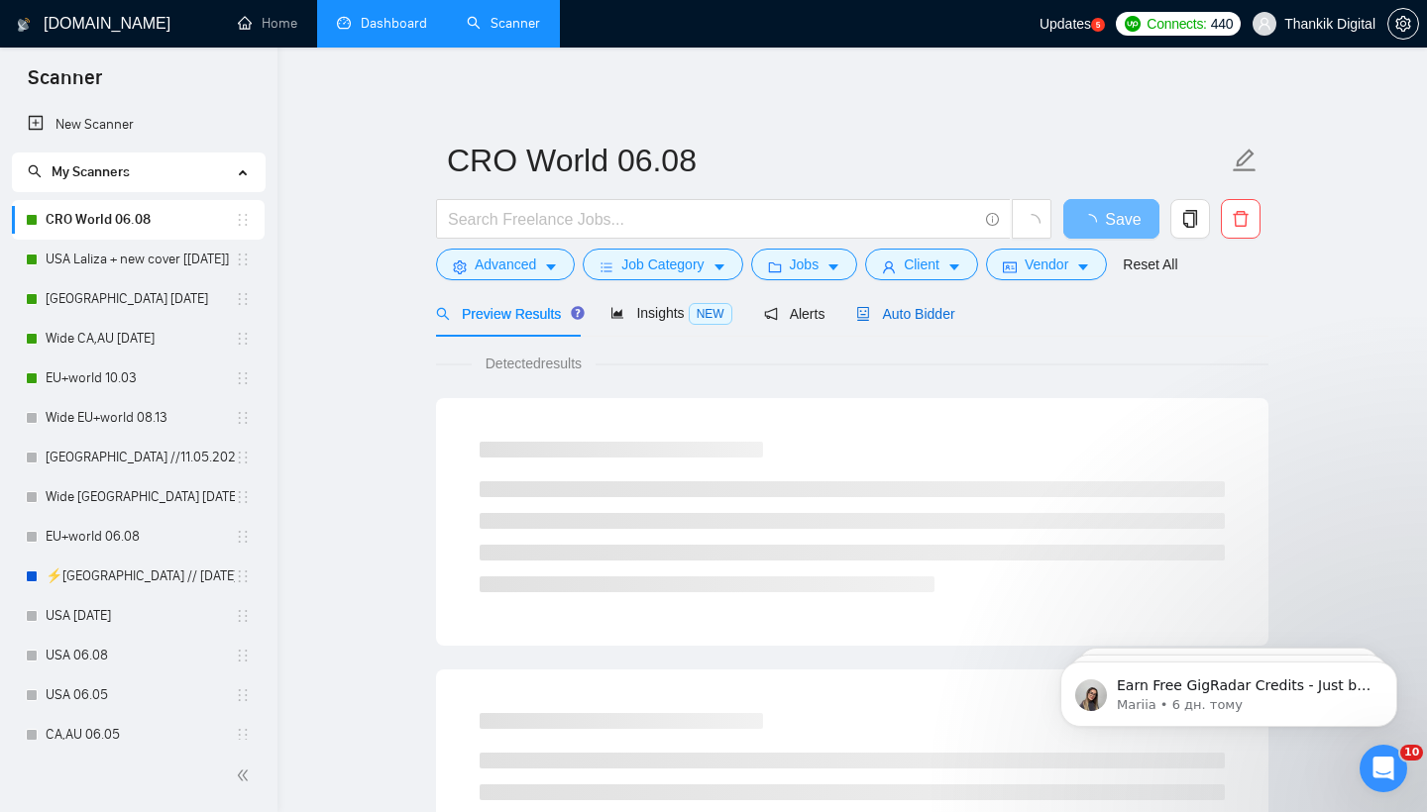
click at [918, 313] on span "Auto Bidder" at bounding box center [905, 314] width 98 height 16
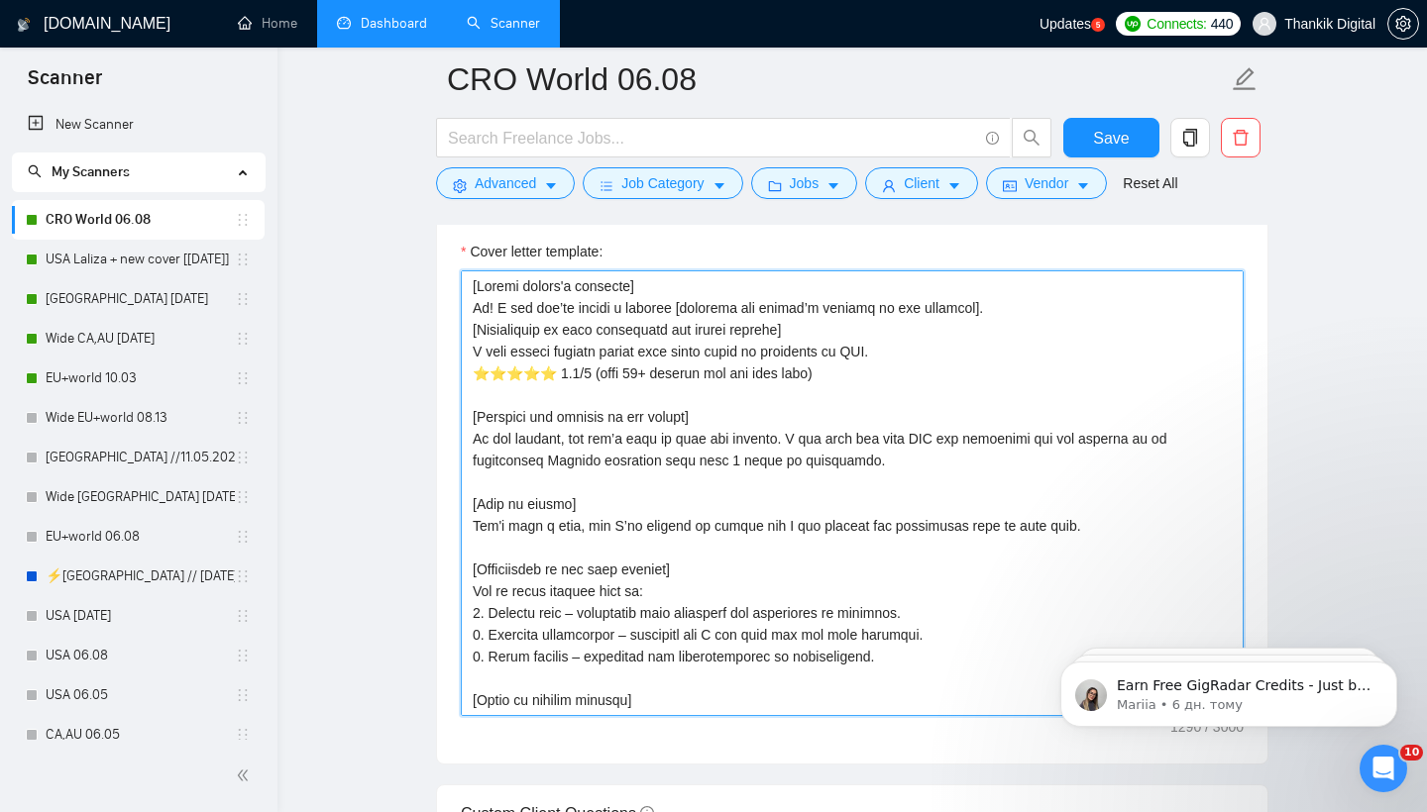
drag, startPoint x: 863, startPoint y: 356, endPoint x: 797, endPoint y: 353, distance: 66.4
click at [830, 354] on textarea "Cover letter template:" at bounding box center [852, 493] width 783 height 446
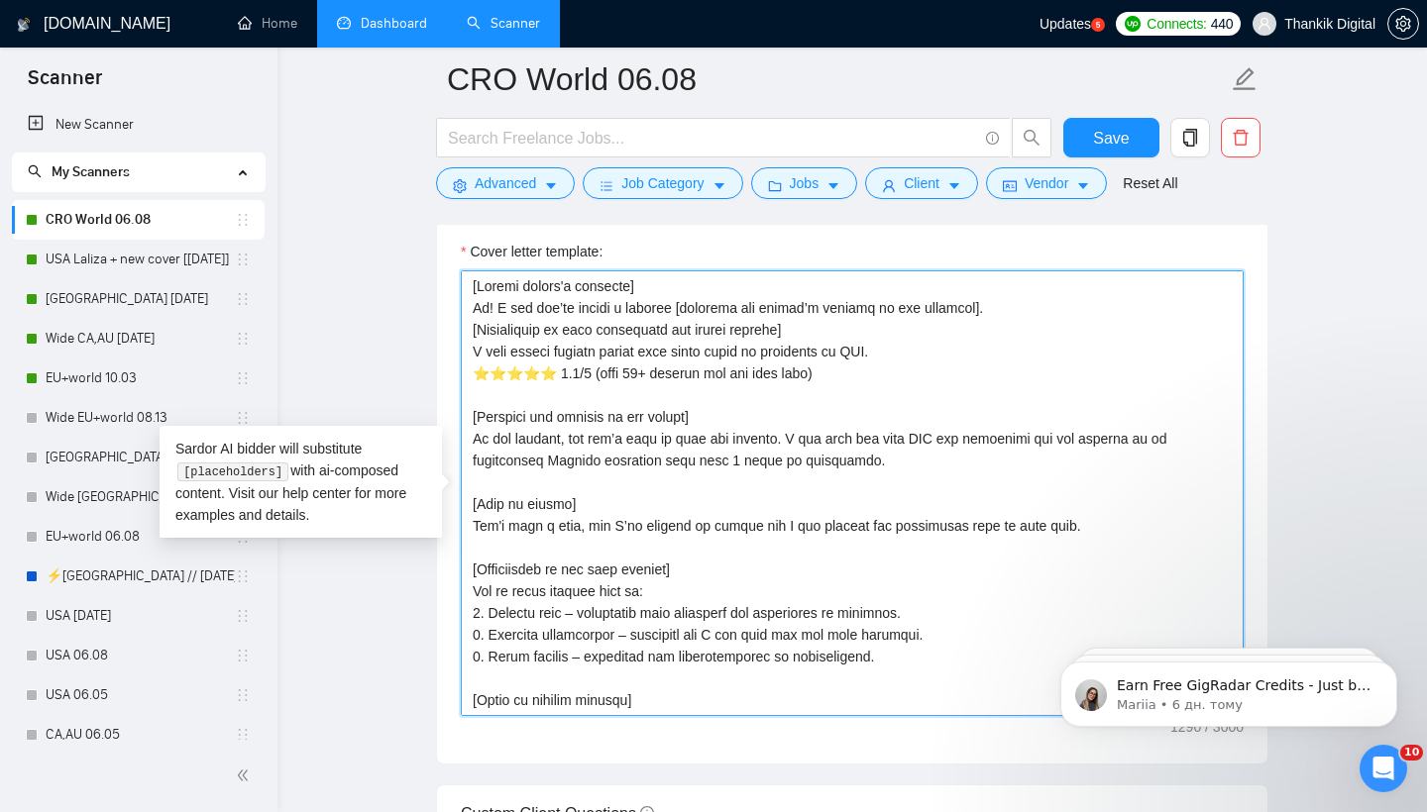
drag, startPoint x: 562, startPoint y: 328, endPoint x: 535, endPoint y: 325, distance: 26.9
click at [535, 325] on textarea "Cover letter template:" at bounding box center [852, 493] width 783 height 446
click at [701, 326] on textarea "Cover letter template:" at bounding box center [852, 493] width 783 height 446
drag, startPoint x: 861, startPoint y: 356, endPoint x: 473, endPoint y: 312, distance: 390.8
click at [473, 312] on textarea "Cover letter template:" at bounding box center [852, 493] width 783 height 446
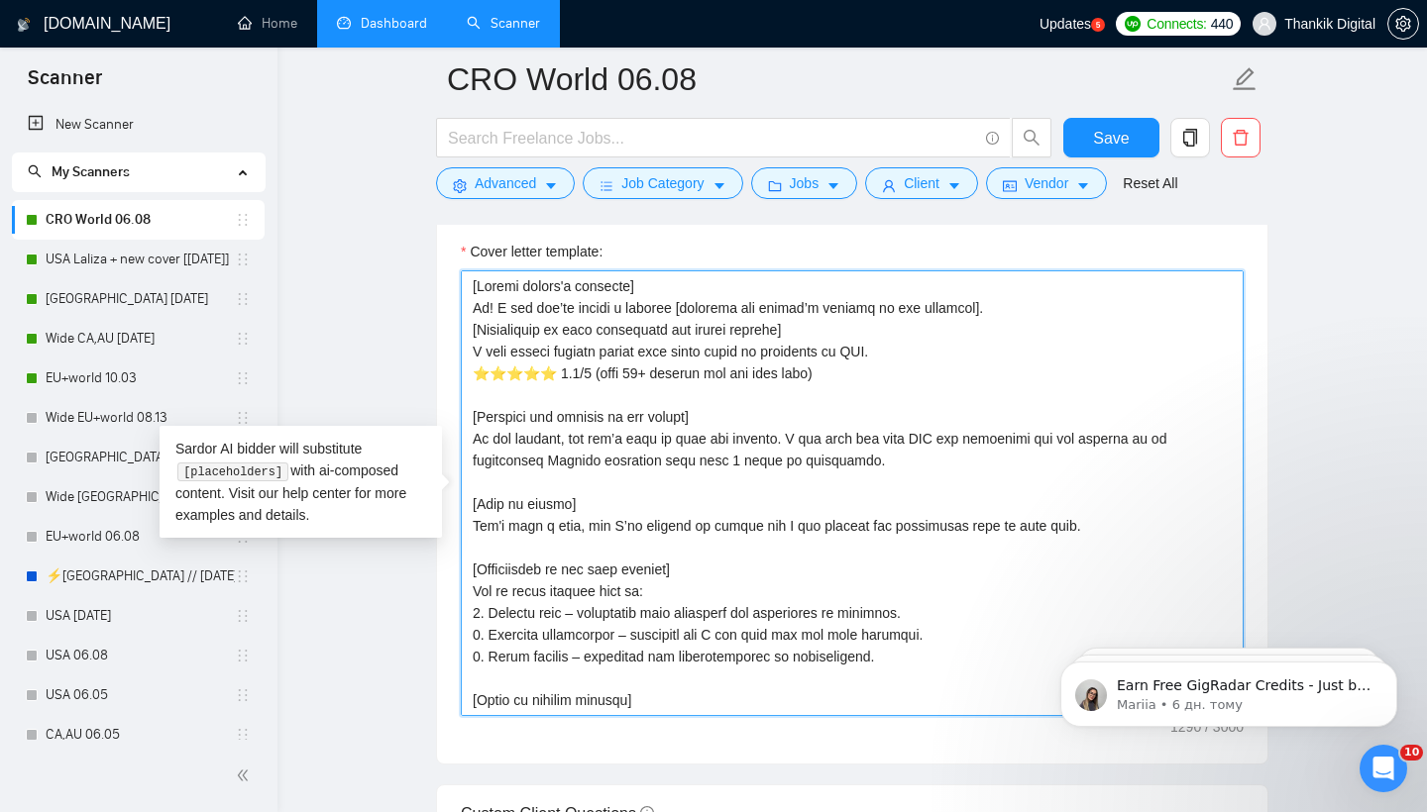
click at [473, 312] on textarea "Cover letter template:" at bounding box center [852, 493] width 783 height 446
drag, startPoint x: 860, startPoint y: 352, endPoint x: 467, endPoint y: 282, distance: 399.4
click at [467, 282] on textarea "Cover letter template:" at bounding box center [852, 493] width 783 height 446
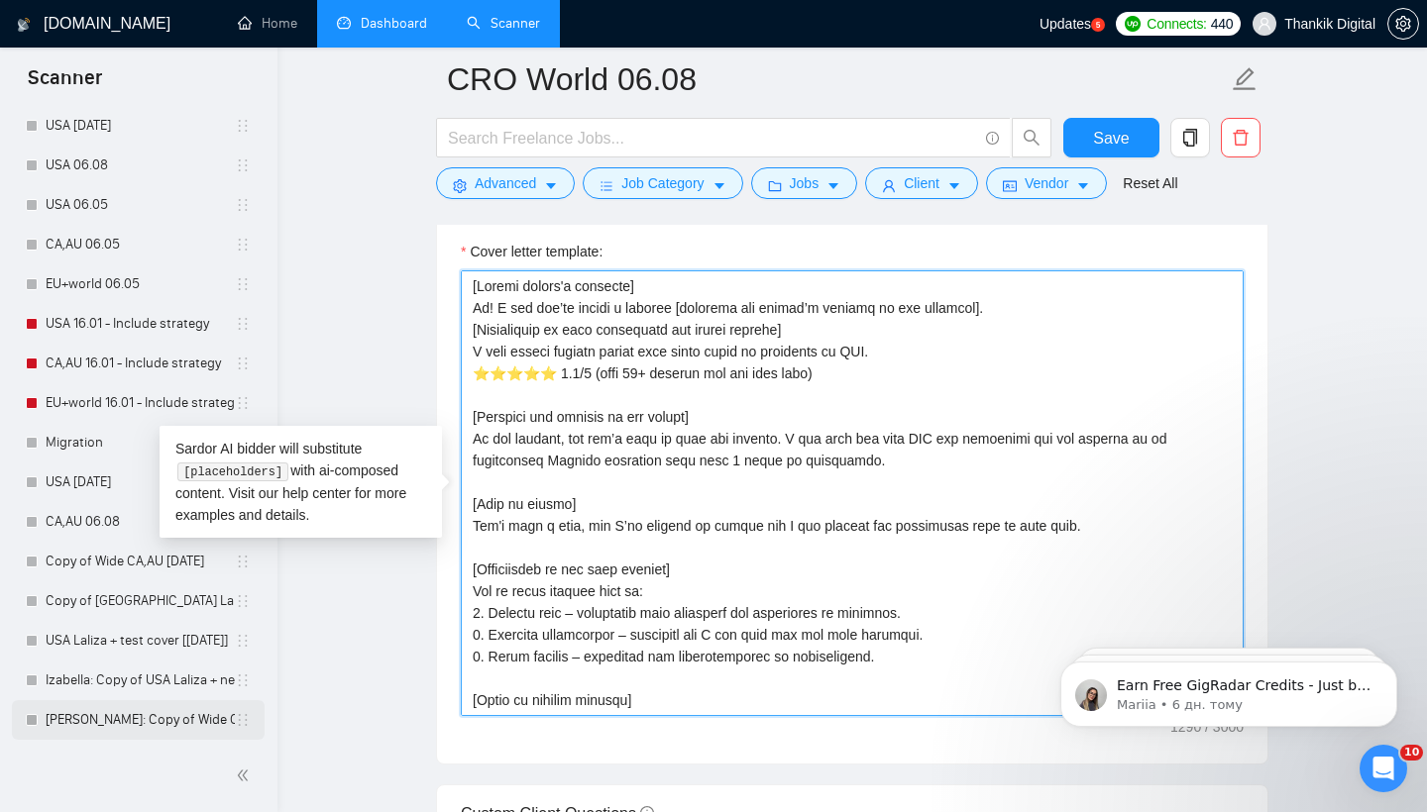
scroll to position [490, 0]
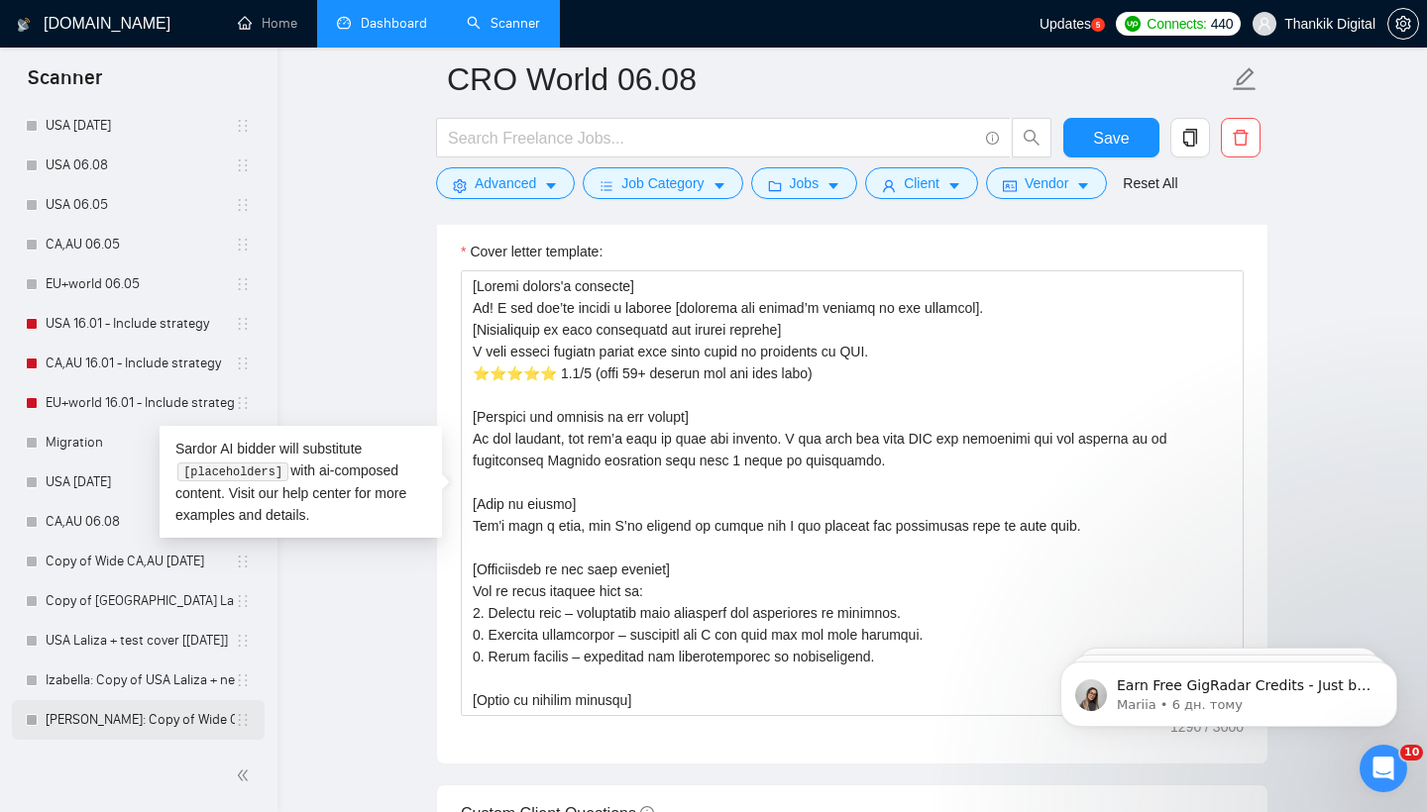
click at [154, 709] on link "[PERSON_NAME]: Copy of Wide CA,AU [DATE]" at bounding box center [140, 720] width 189 height 40
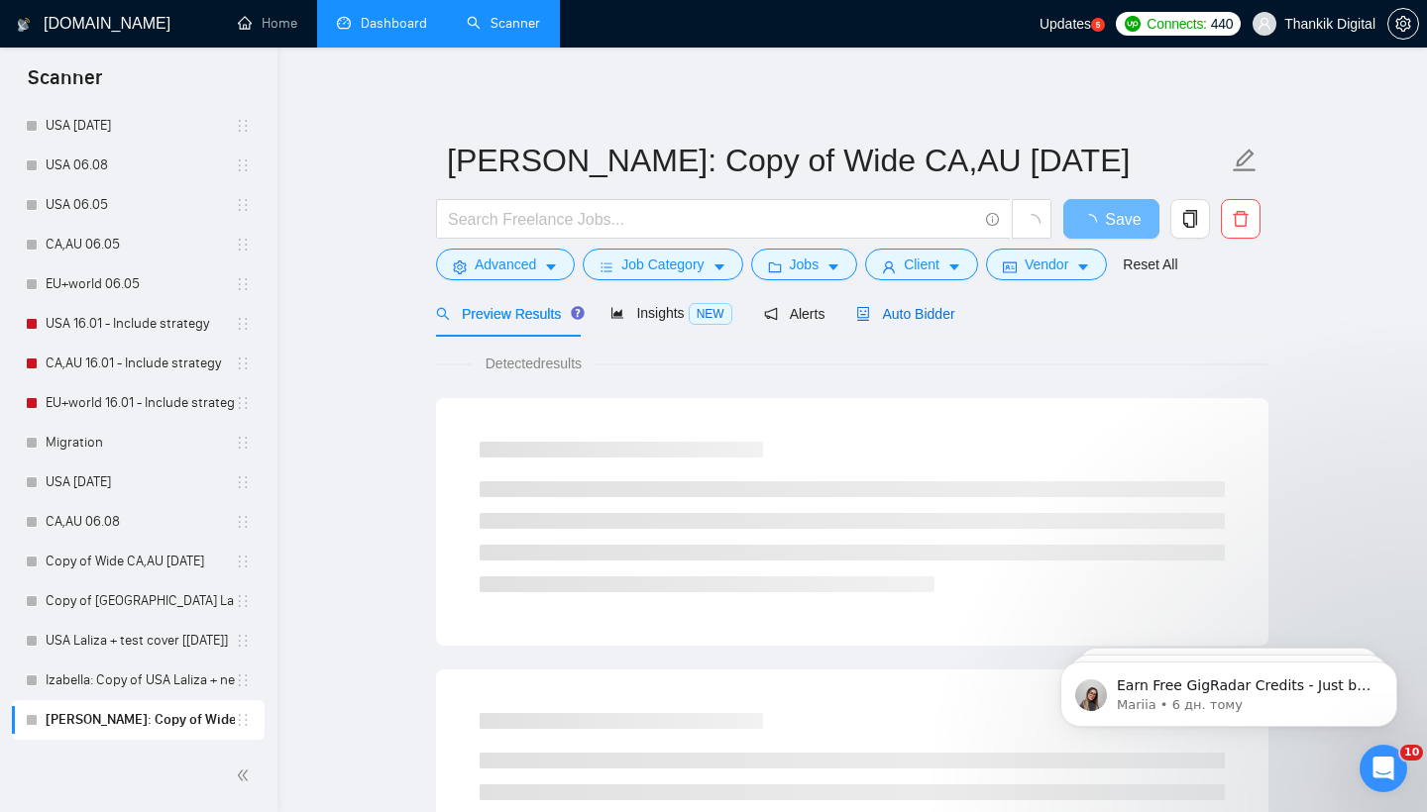
click at [929, 307] on span "Auto Bidder" at bounding box center [905, 314] width 98 height 16
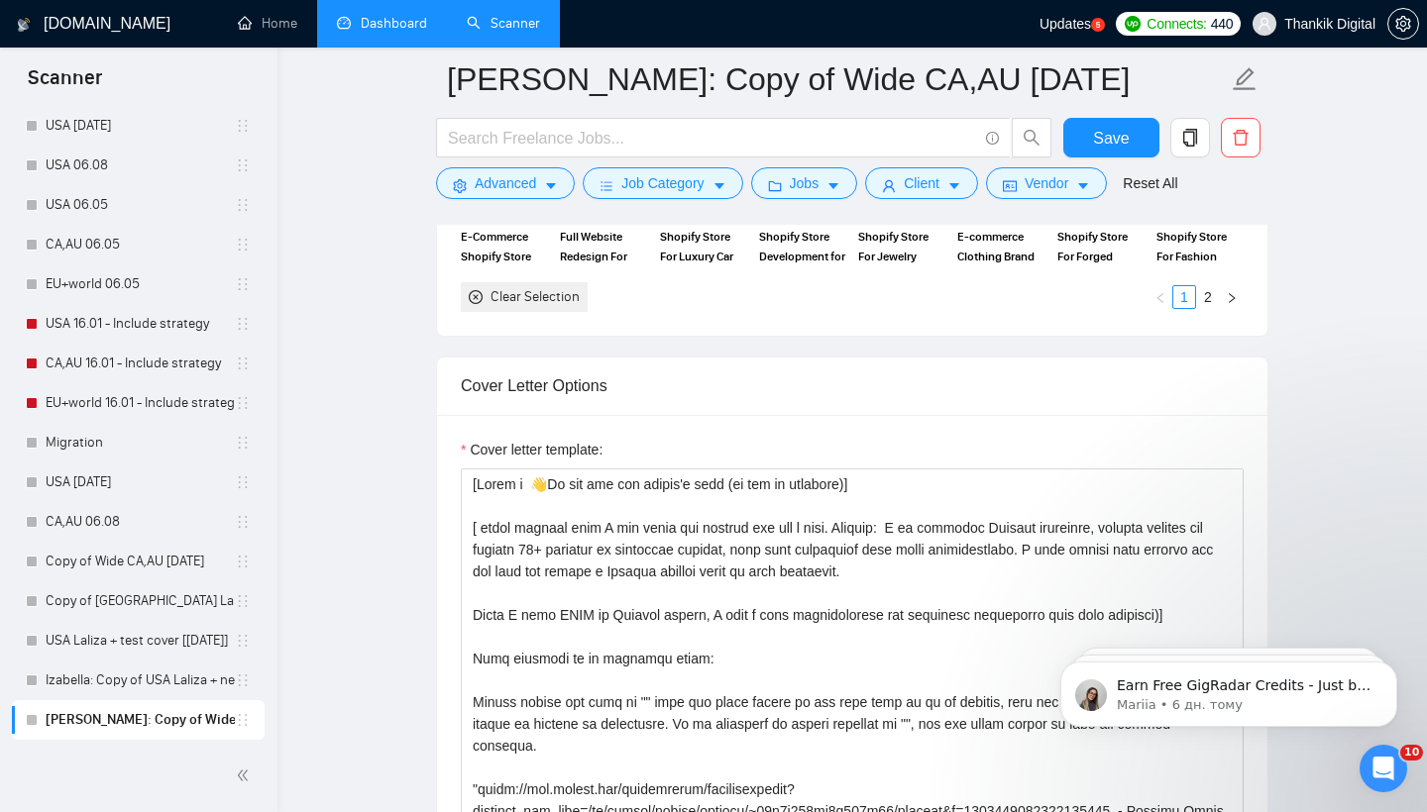
scroll to position [2167, 0]
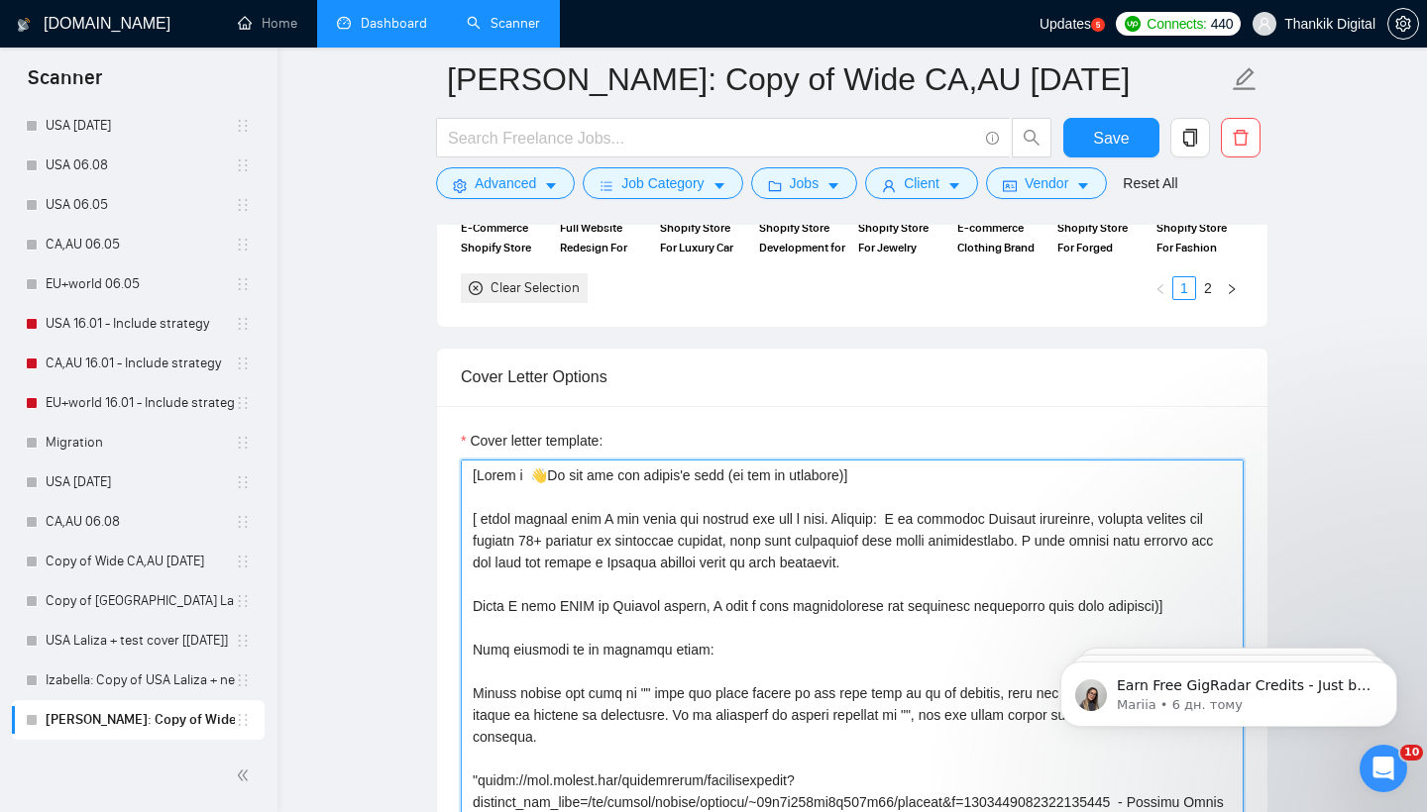
click at [737, 502] on textarea "Cover letter template:" at bounding box center [852, 683] width 783 height 446
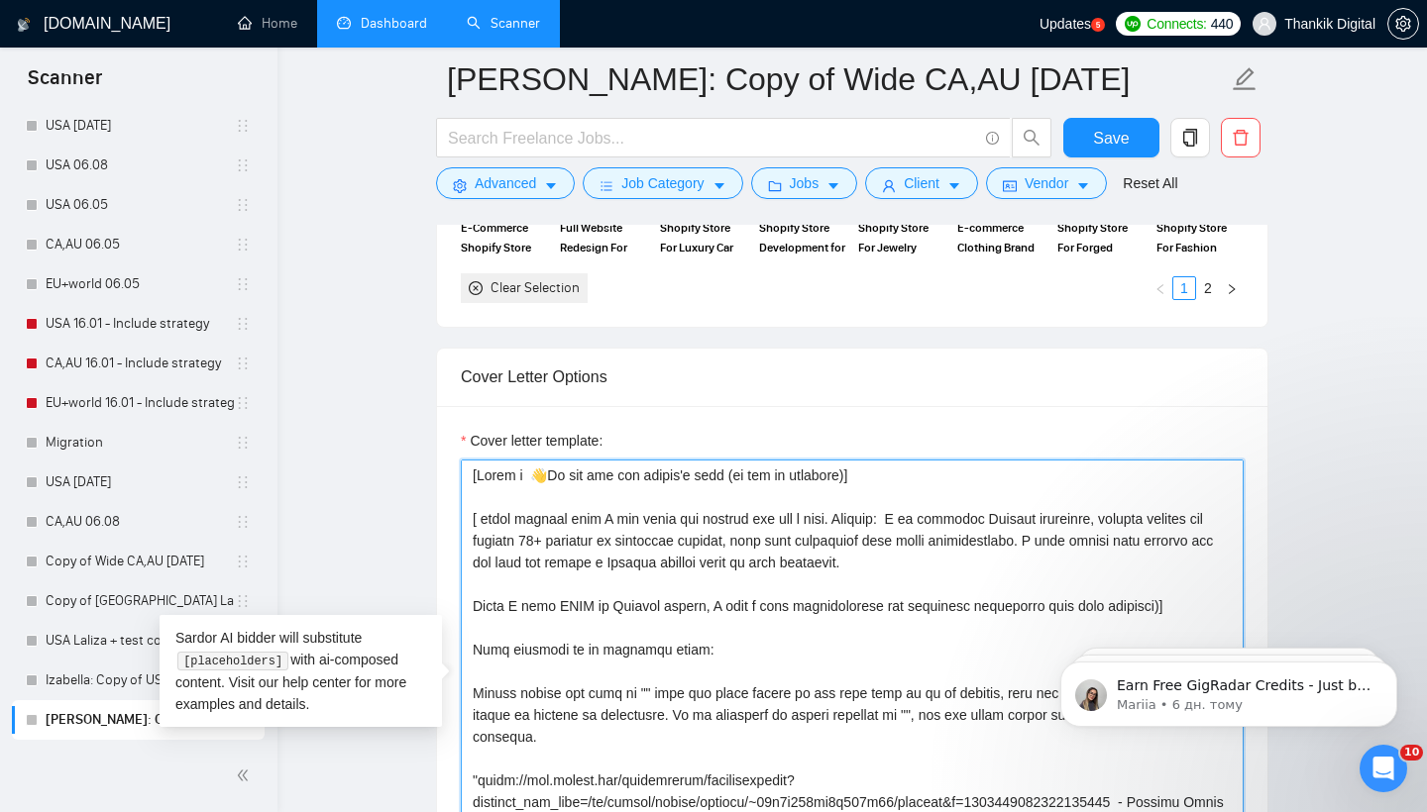
drag, startPoint x: 880, startPoint y: 478, endPoint x: 427, endPoint y: 471, distance: 452.8
click at [427, 471] on main "[PERSON_NAME]: Copy of Wide CA,[GEOGRAPHIC_DATA] [DATE] Save Advanced Job Categ…" at bounding box center [852, 677] width 1086 height 5528
paste textarea "Insert client's greeting] Hi! I see you’re facing a problem [describe the clien…"
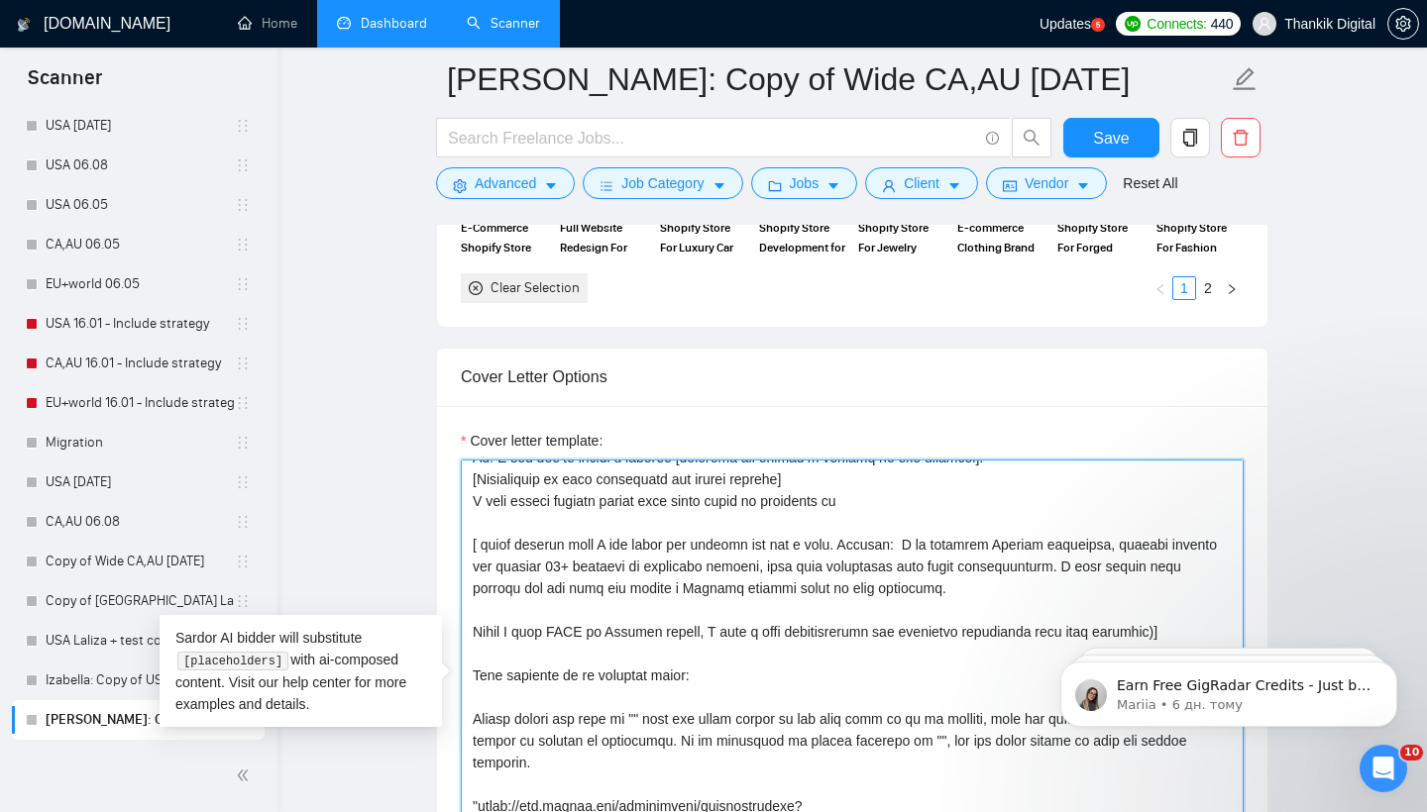
scroll to position [42, 0]
drag, startPoint x: 728, startPoint y: 503, endPoint x: 795, endPoint y: 508, distance: 66.6
click at [746, 505] on textarea "Cover letter template:" at bounding box center [852, 683] width 783 height 446
drag, startPoint x: 890, startPoint y: 505, endPoint x: 727, endPoint y: 502, distance: 162.5
click at [727, 502] on textarea "Cover letter template:" at bounding box center [852, 683] width 783 height 446
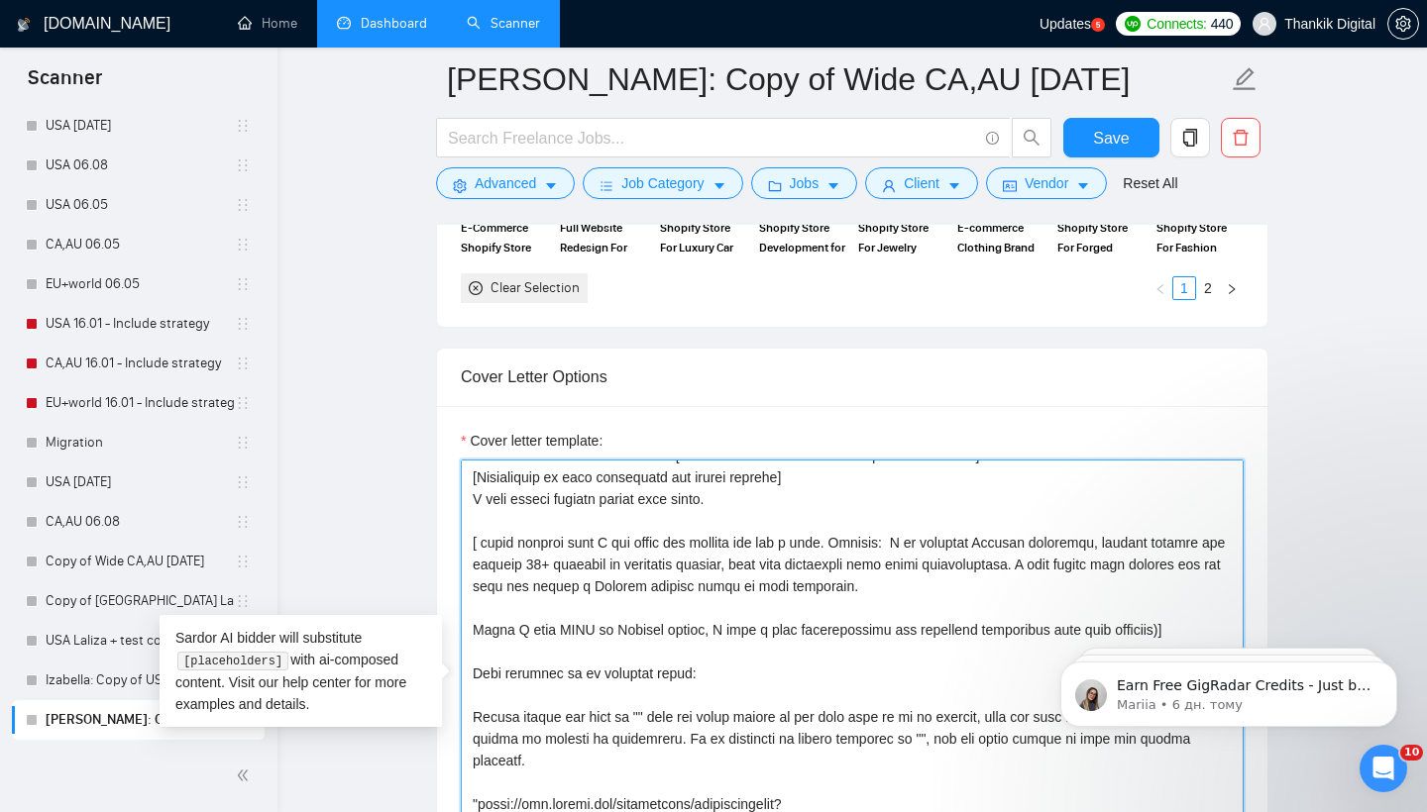
type textarea "[Loremi dolors'a consecte] Ad! E sed doe’te incidi u laboree [dolorema ali enim…"
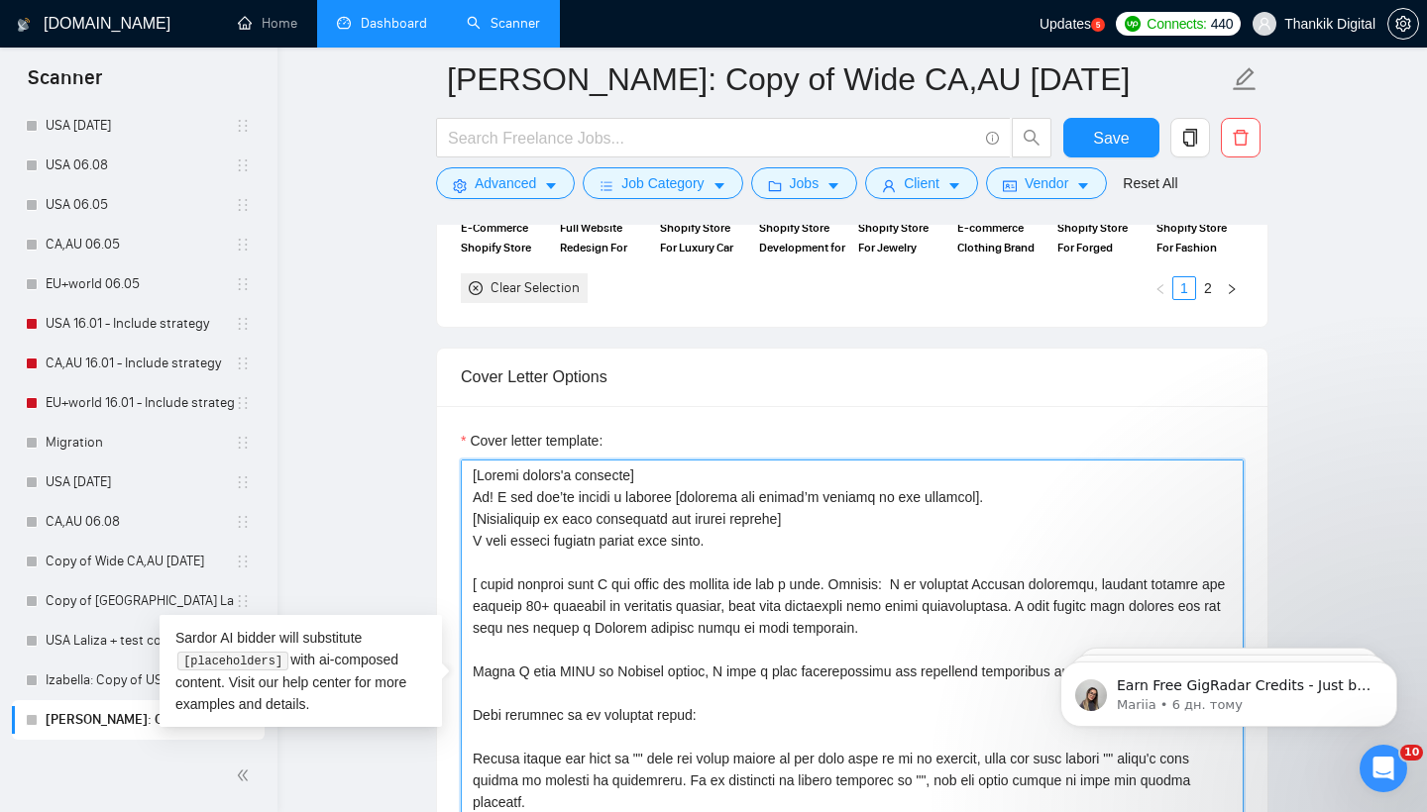
scroll to position [0, 0]
drag, startPoint x: 733, startPoint y: 548, endPoint x: 465, endPoint y: 489, distance: 274.8
click at [465, 489] on textarea "Cover letter template:" at bounding box center [852, 683] width 783 height 446
click at [720, 532] on textarea "Cover letter template:" at bounding box center [852, 683] width 783 height 446
drag, startPoint x: 733, startPoint y: 547, endPoint x: 466, endPoint y: 473, distance: 277.6
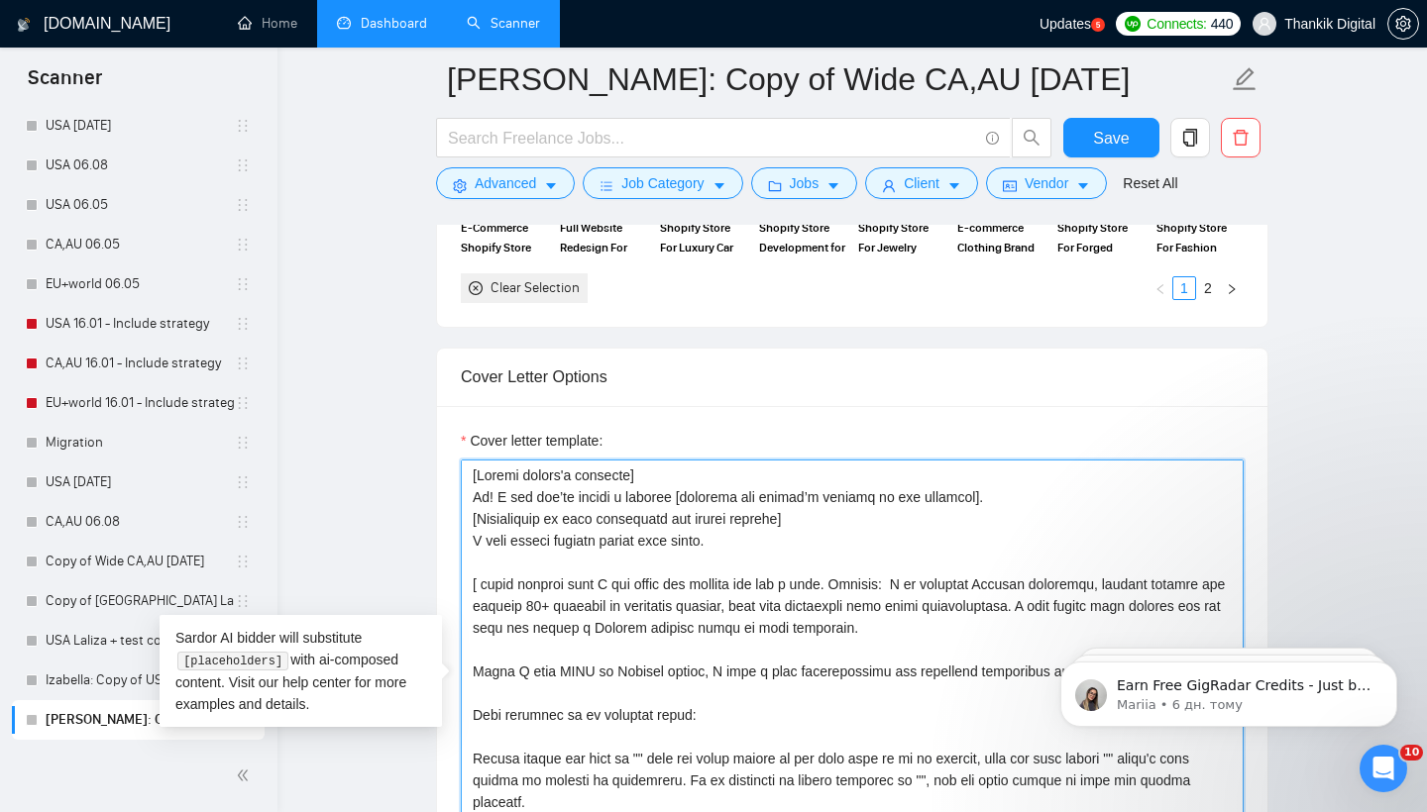
click at [465, 473] on textarea "Cover letter template:" at bounding box center [852, 683] width 783 height 446
